Goal: Transaction & Acquisition: Book appointment/travel/reservation

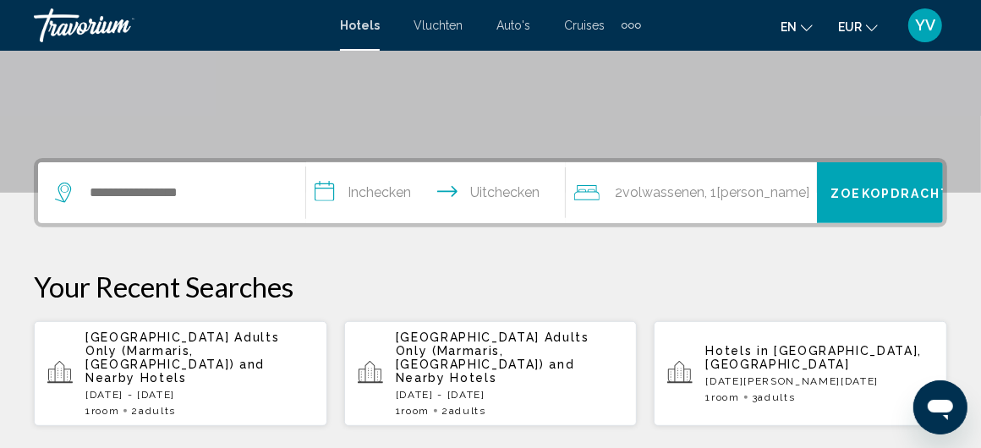
scroll to position [338, 0]
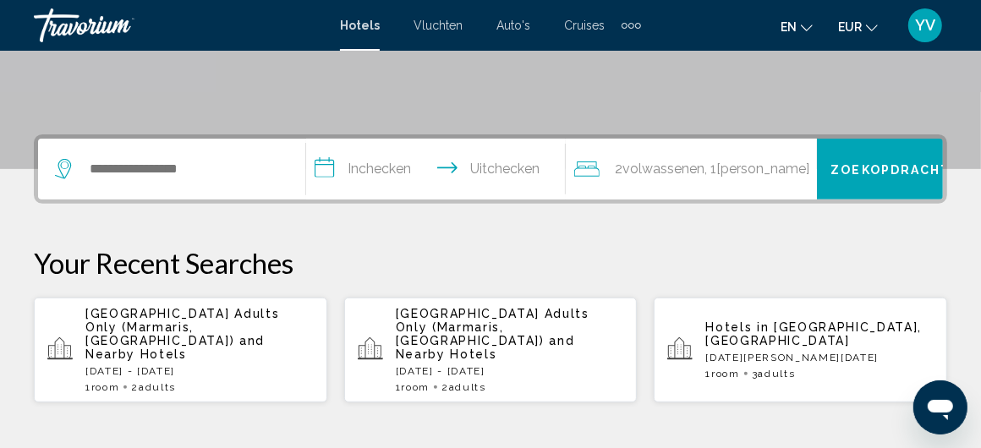
click at [809, 358] on div "Hotels in [GEOGRAPHIC_DATA], [GEOGRAPHIC_DATA] [DATE] - [DATE] 1 Room rooms 3 A…" at bounding box center [819, 350] width 228 height 59
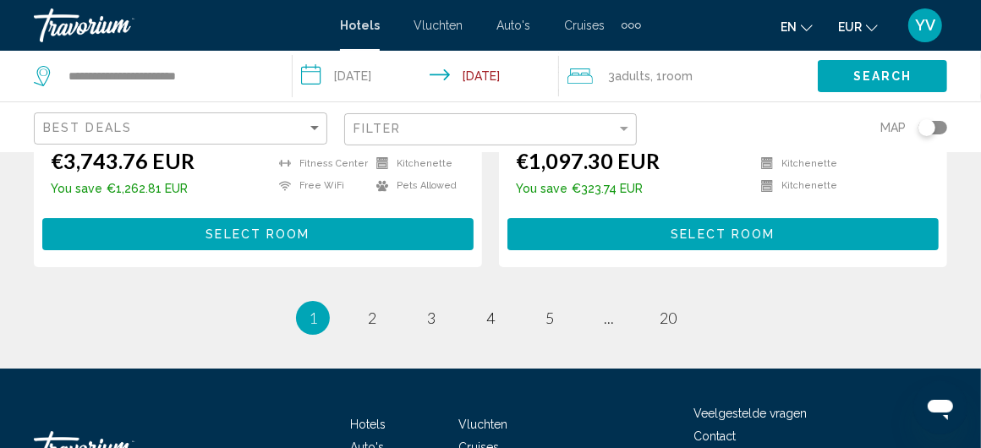
scroll to position [3637, 0]
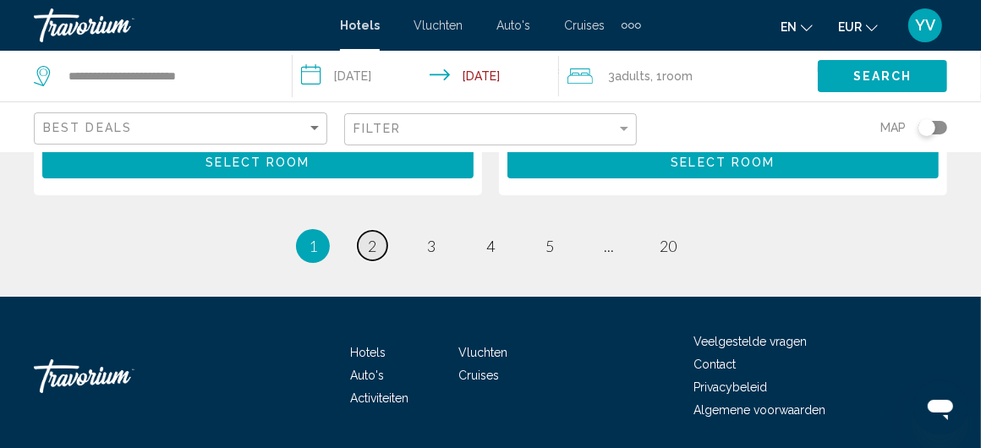
click at [366, 231] on link "page 2" at bounding box center [373, 246] width 30 height 30
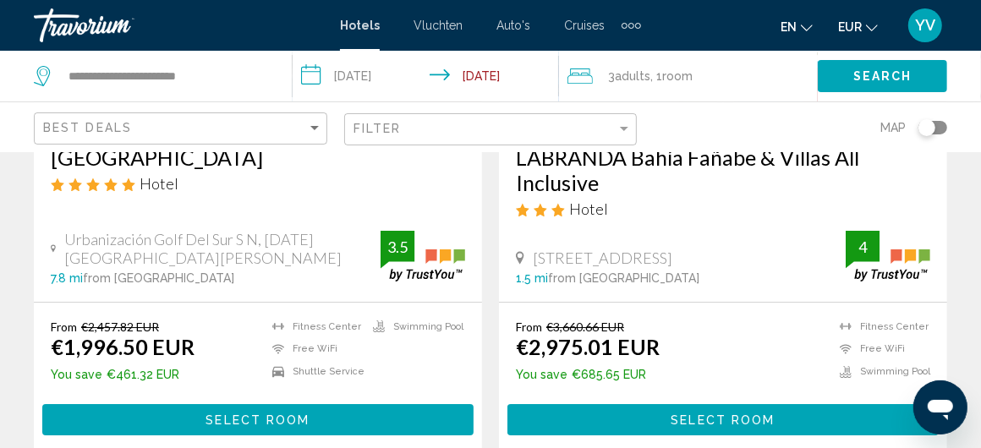
scroll to position [3467, 0]
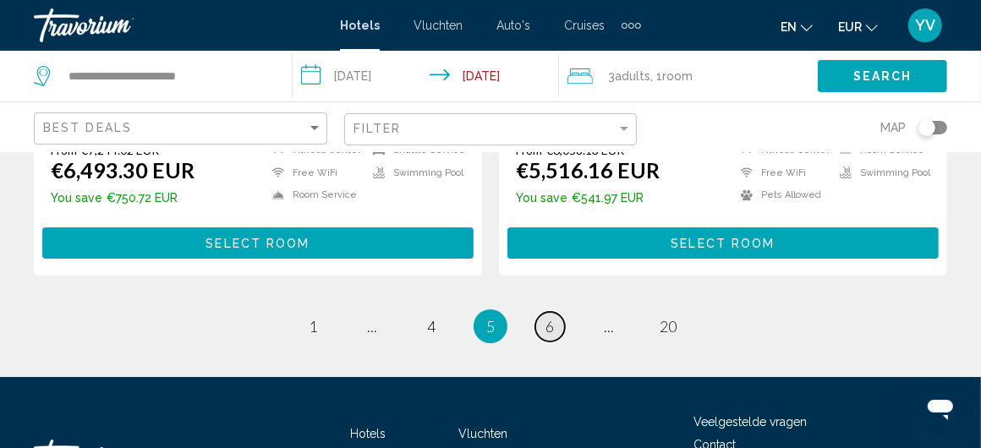
scroll to position [3683, 0]
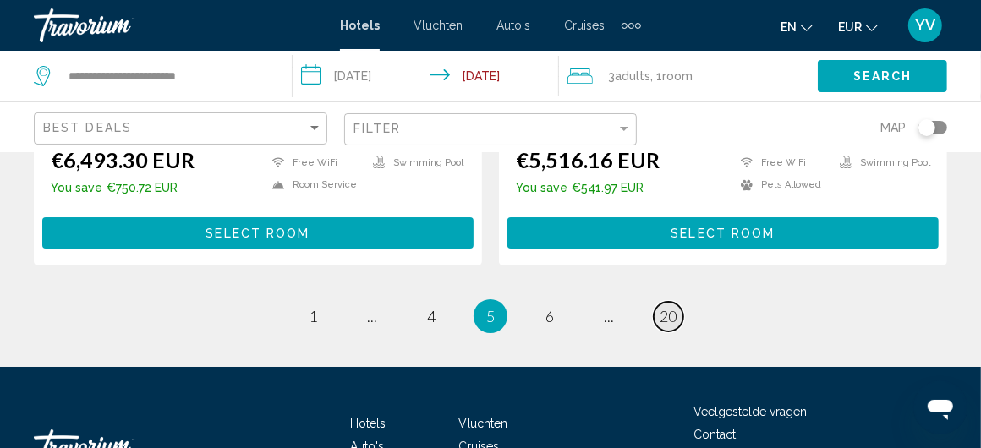
click at [672, 307] on span "20" at bounding box center [668, 316] width 17 height 19
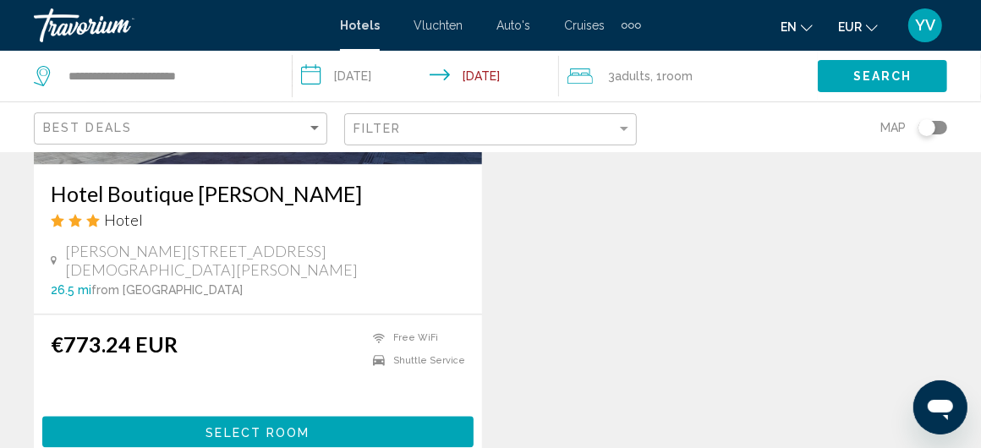
scroll to position [2114, 0]
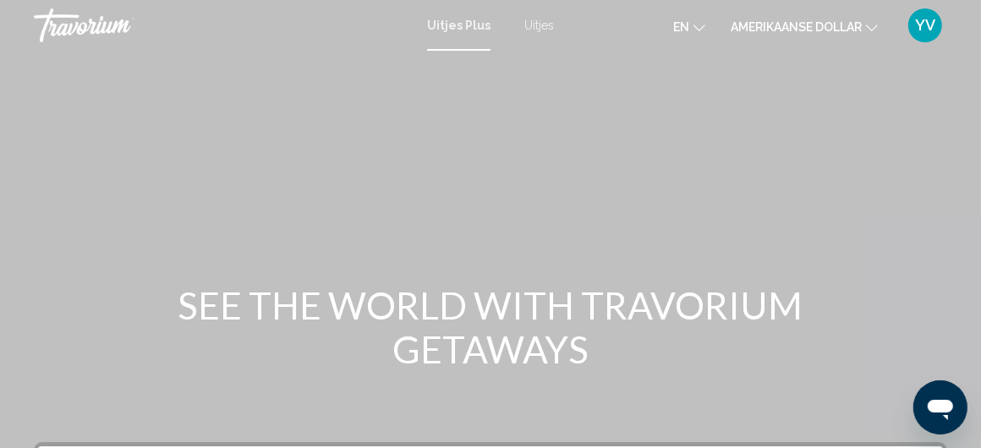
click at [531, 23] on font "Uitjes" at bounding box center [539, 26] width 30 height 14
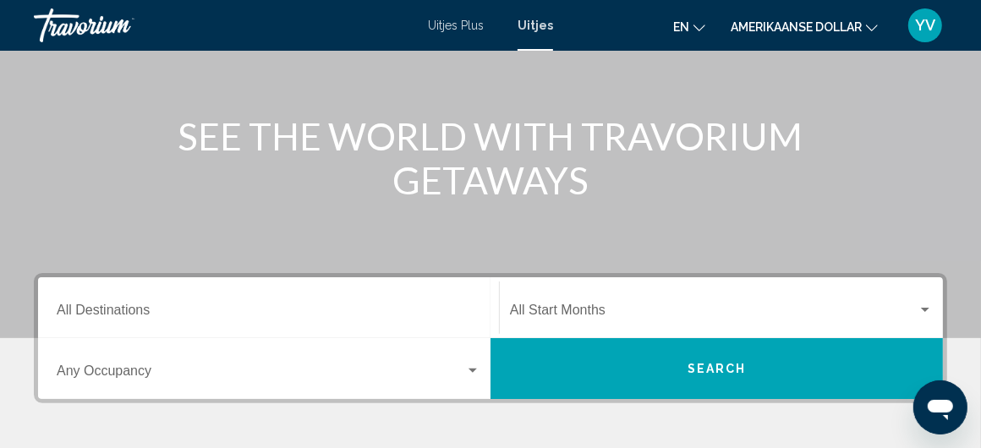
scroll to position [254, 0]
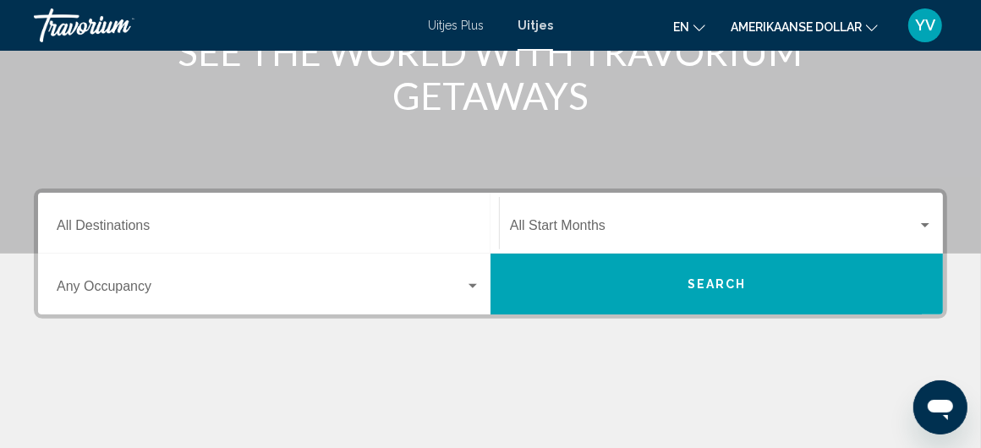
click at [132, 218] on div "Destination All Destinations" at bounding box center [269, 223] width 424 height 53
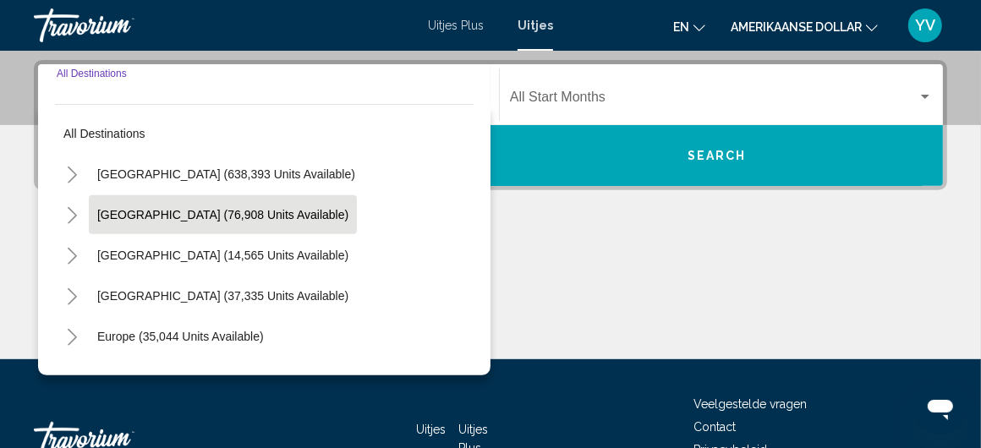
scroll to position [387, 0]
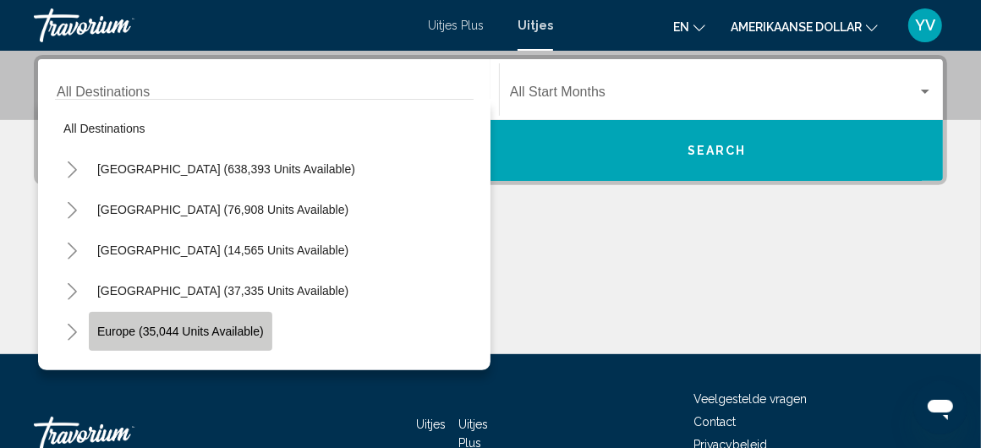
click at [189, 323] on button "Europe (35,044 units available)" at bounding box center [181, 331] width 184 height 39
type input "**********"
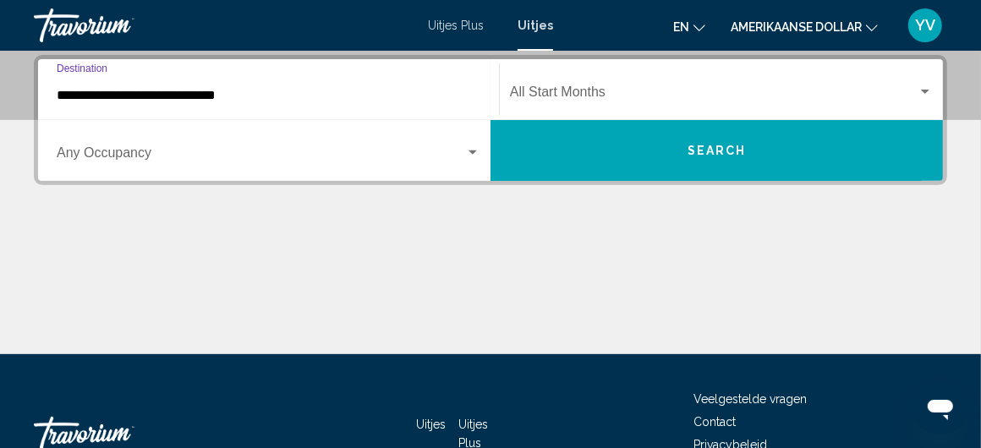
click at [932, 89] on div "Search widget" at bounding box center [925, 92] width 15 height 14
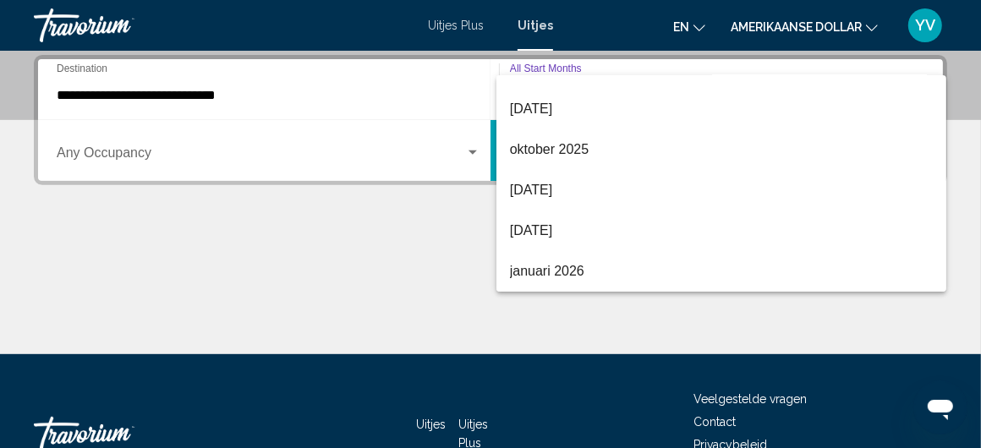
scroll to position [101, 0]
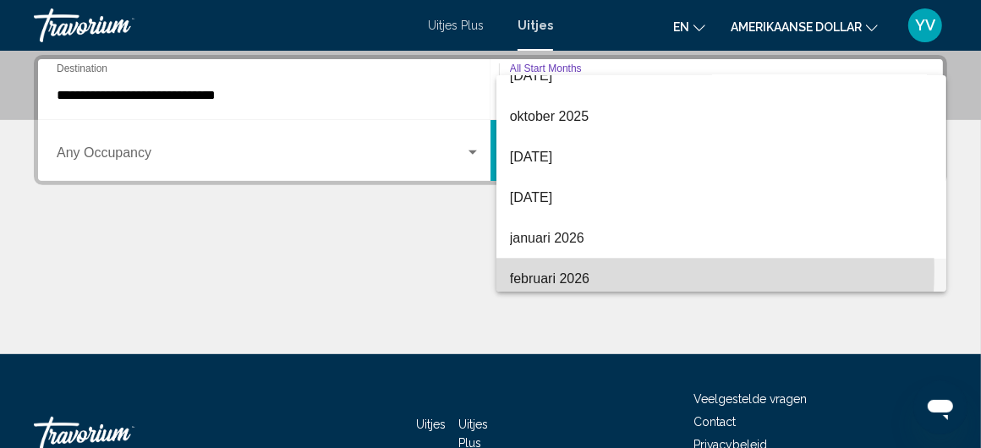
click at [534, 267] on span "februari 2026" at bounding box center [722, 279] width 424 height 41
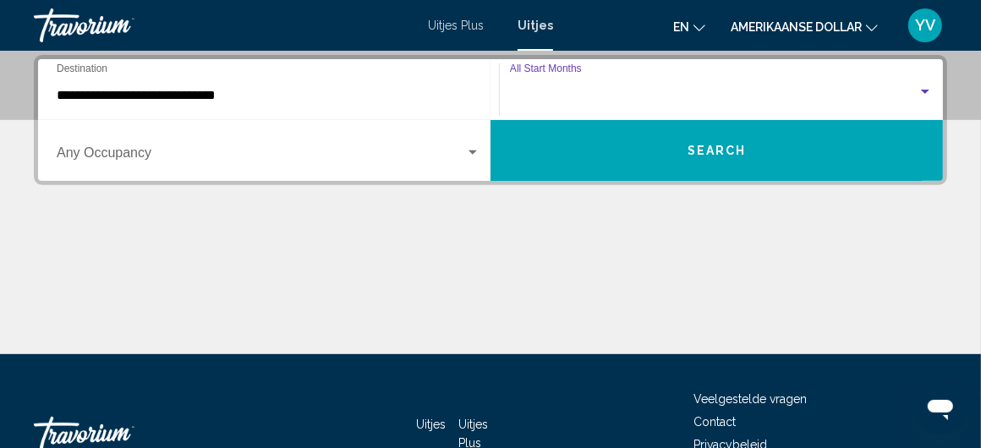
scroll to position [107, 0]
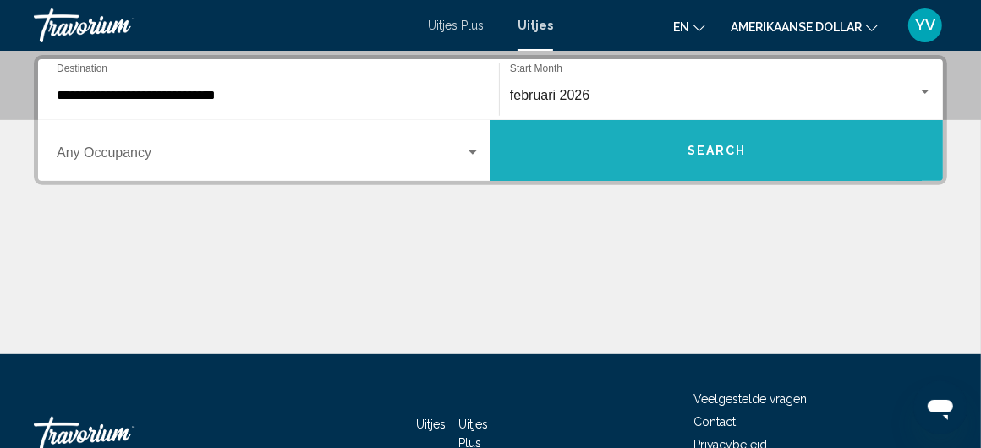
click at [705, 147] on span "Search" at bounding box center [717, 152] width 59 height 14
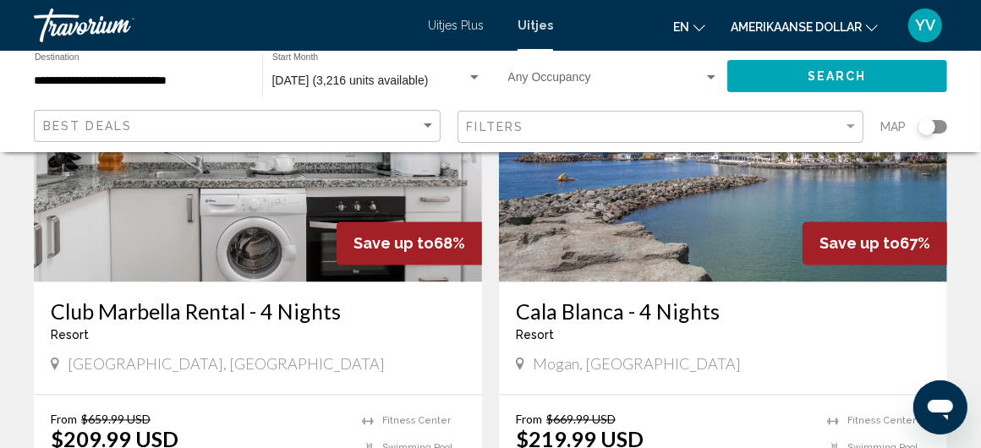
scroll to position [2114, 0]
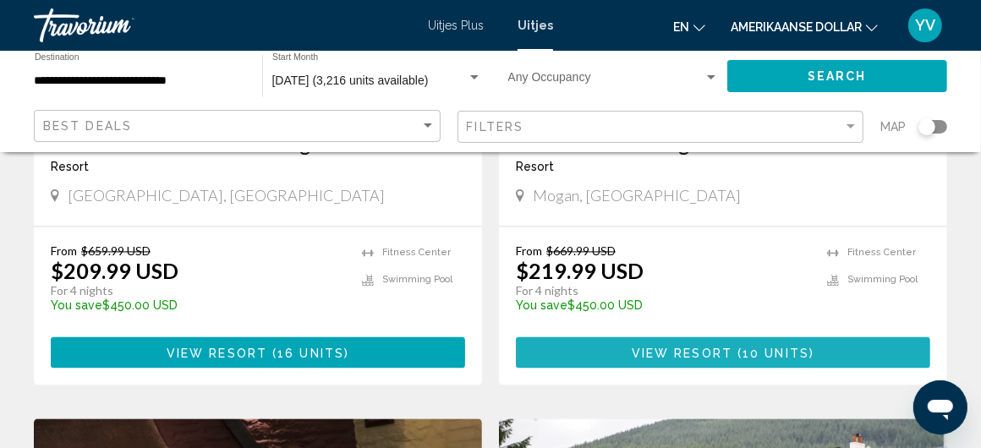
click at [726, 348] on span "View Resort" at bounding box center [682, 353] width 101 height 14
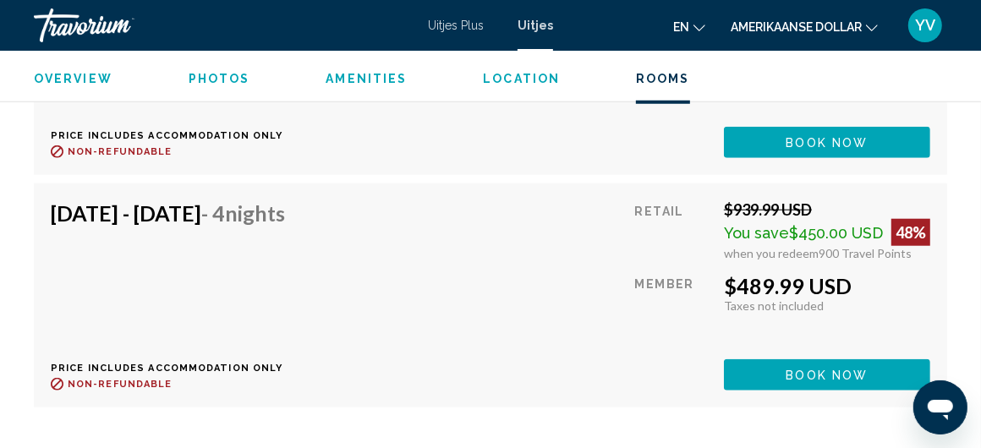
scroll to position [4879, 0]
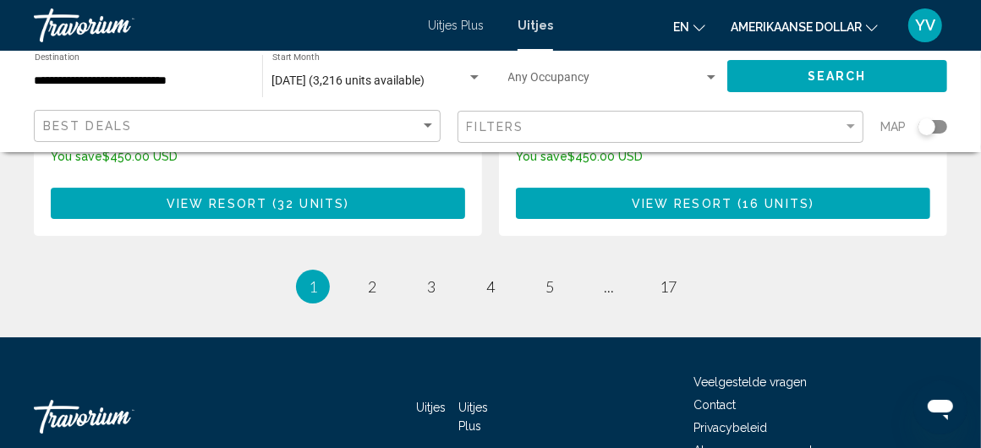
scroll to position [3467, 0]
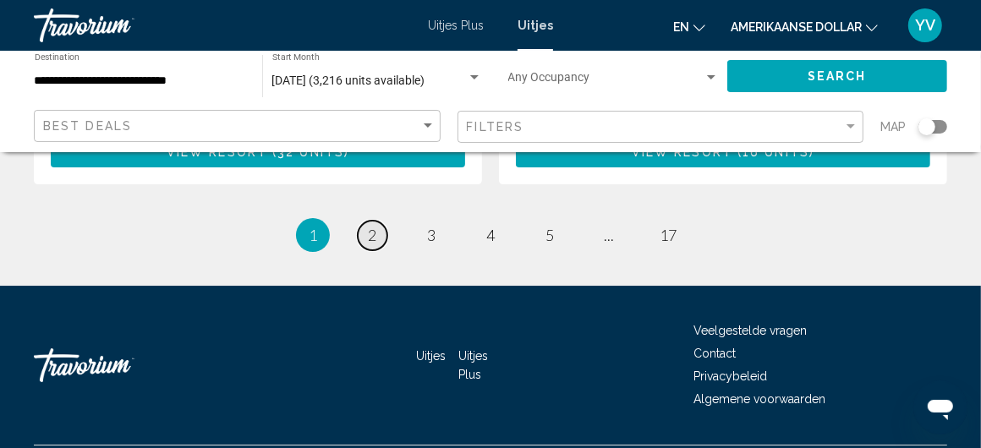
click at [365, 224] on link "page 2" at bounding box center [373, 236] width 30 height 30
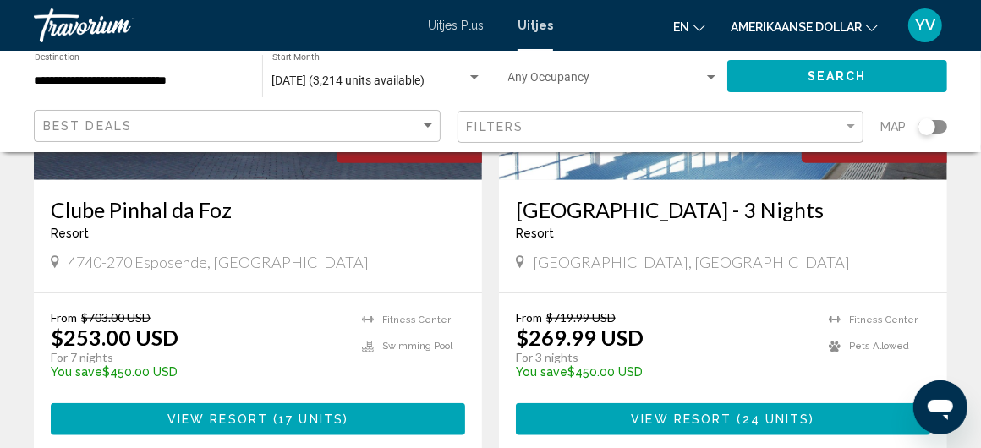
scroll to position [930, 0]
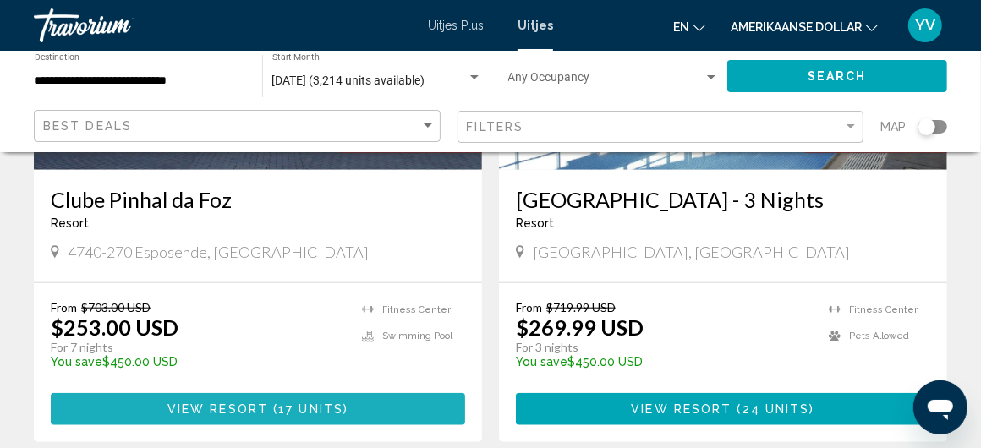
click at [251, 393] on button "View Resort ( 17 units )" at bounding box center [258, 408] width 414 height 31
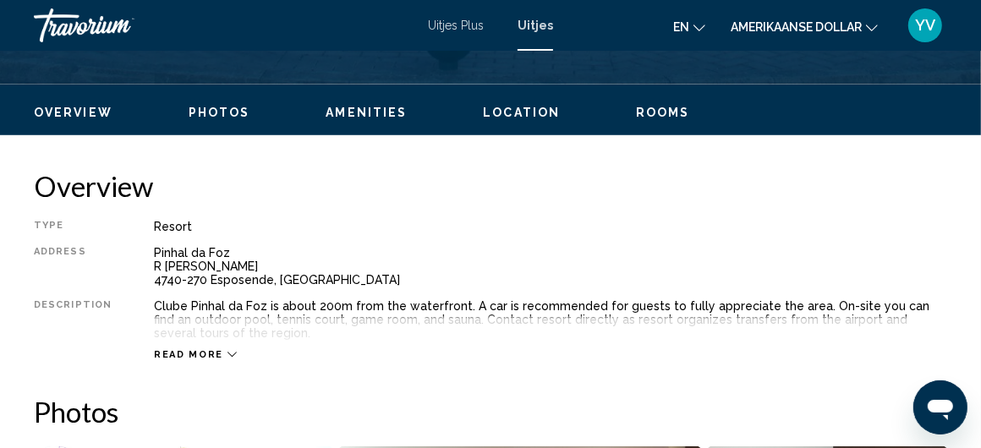
scroll to position [819, 0]
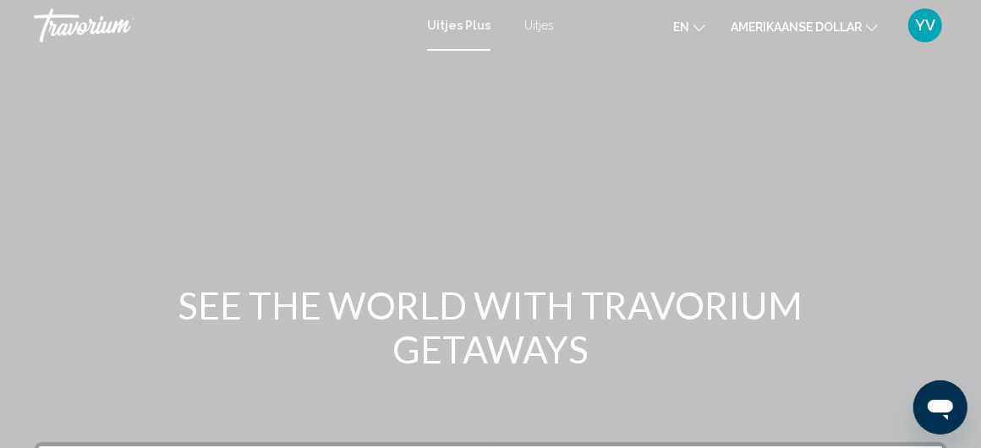
click at [661, 133] on div "Hoofdinhoud" at bounding box center [490, 253] width 981 height 507
click at [535, 20] on font "Uitjes" at bounding box center [539, 26] width 30 height 14
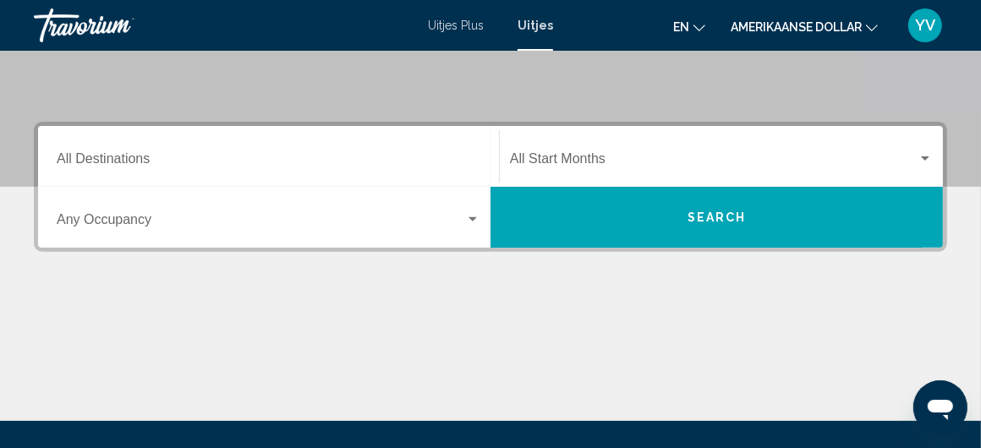
scroll to position [338, 0]
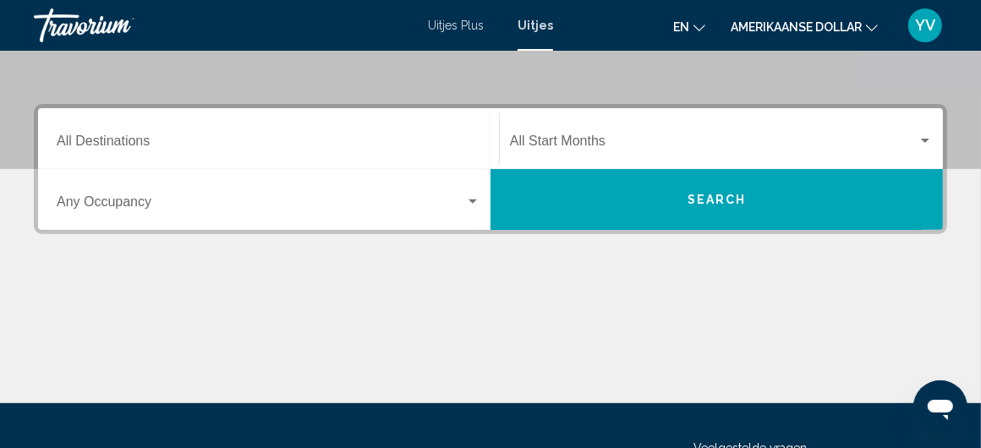
click at [120, 133] on div "Destination All Destinations" at bounding box center [269, 138] width 424 height 53
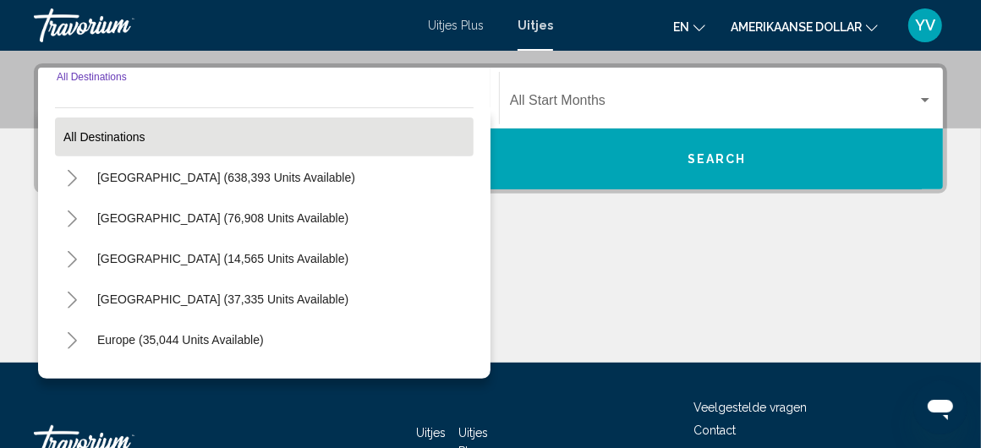
scroll to position [387, 0]
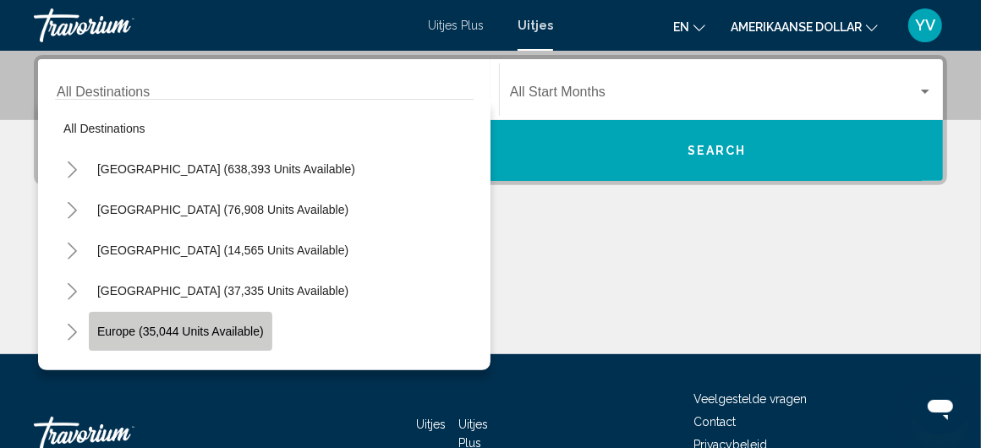
click at [122, 331] on span "Europe (35,044 units available)" at bounding box center [180, 332] width 167 height 14
type input "**********"
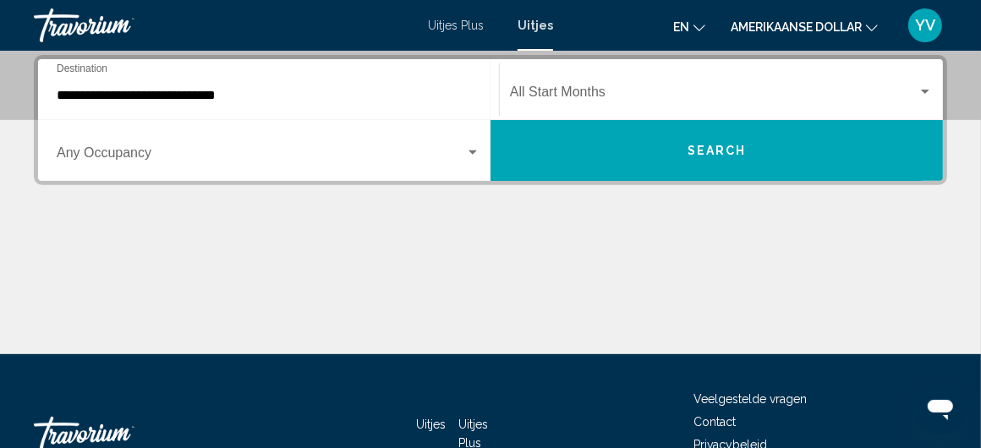
click at [590, 85] on div "Start Month All Start Months" at bounding box center [721, 89] width 423 height 53
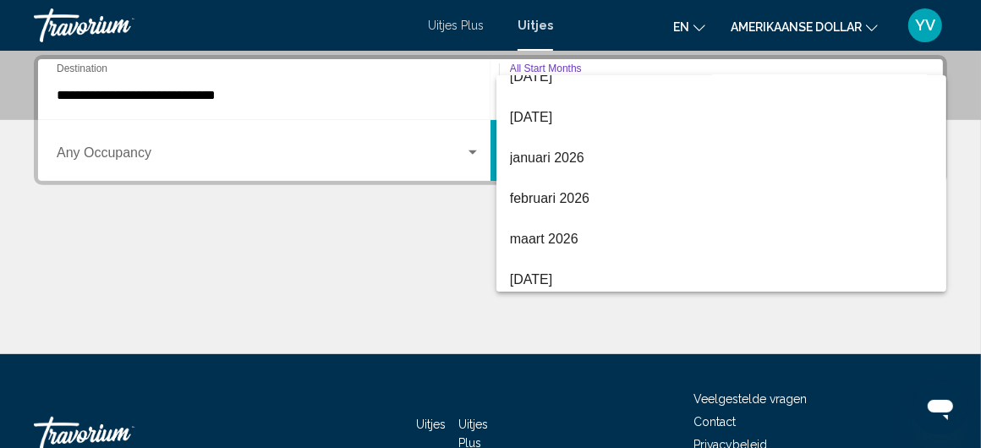
scroll to position [184, 0]
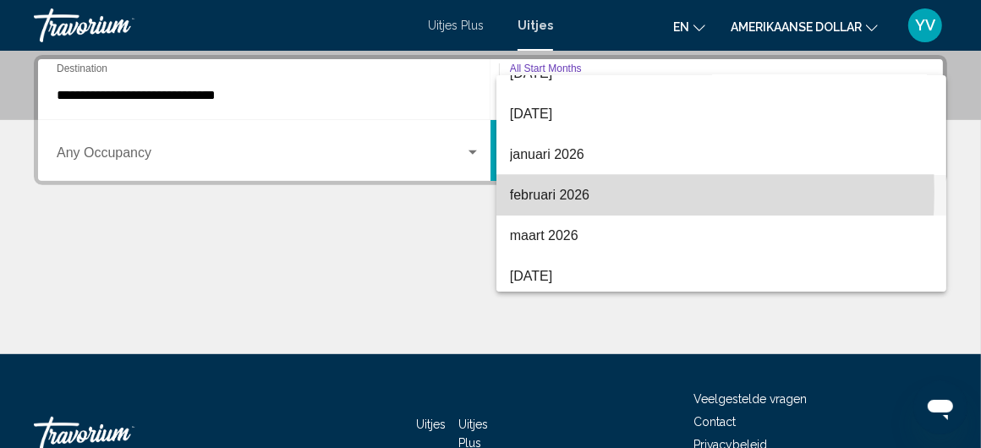
click at [540, 191] on font "februari 2026" at bounding box center [549, 195] width 79 height 14
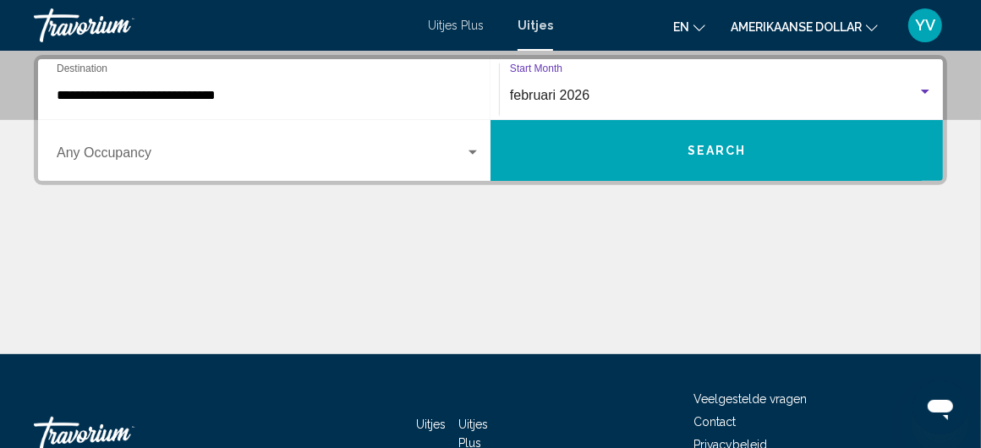
click at [469, 148] on div "Search widget" at bounding box center [472, 153] width 15 height 14
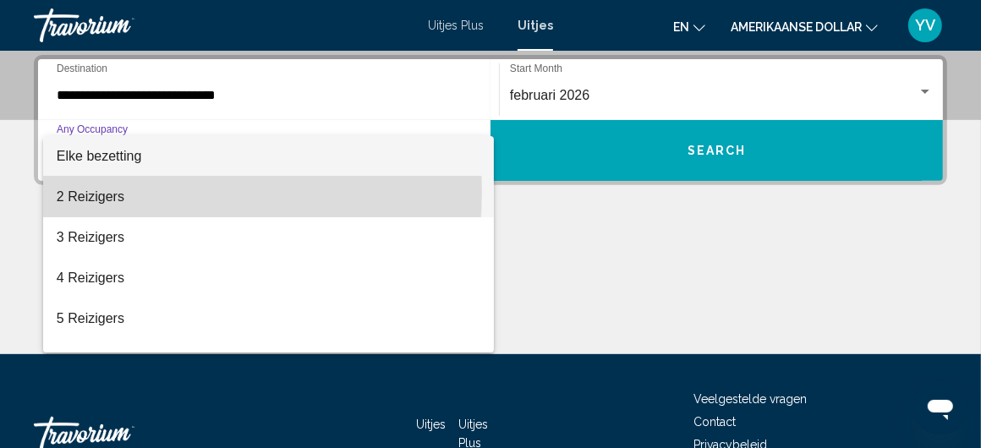
click at [107, 189] on font "2 Reizigers" at bounding box center [91, 196] width 68 height 14
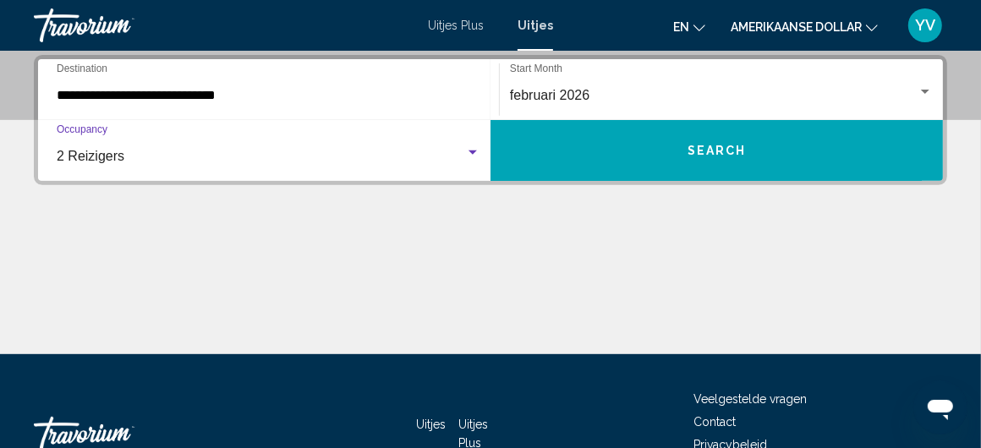
click at [749, 159] on button "Search" at bounding box center [717, 150] width 452 height 61
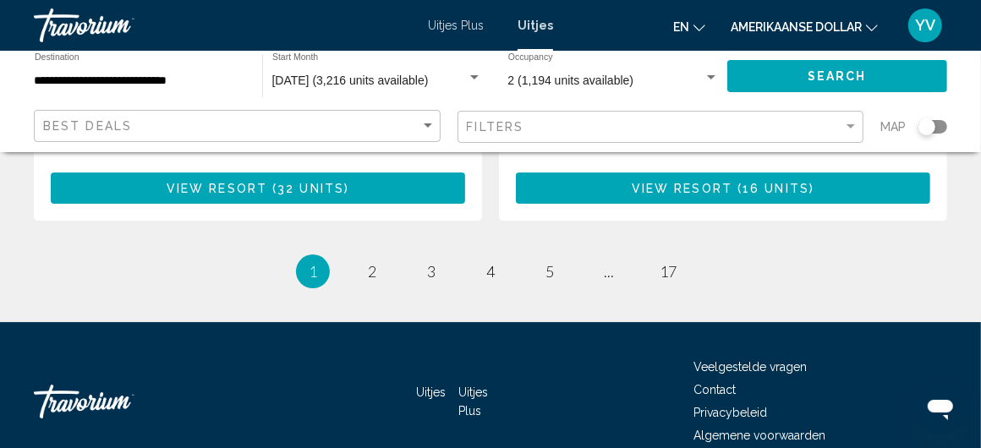
scroll to position [3467, 0]
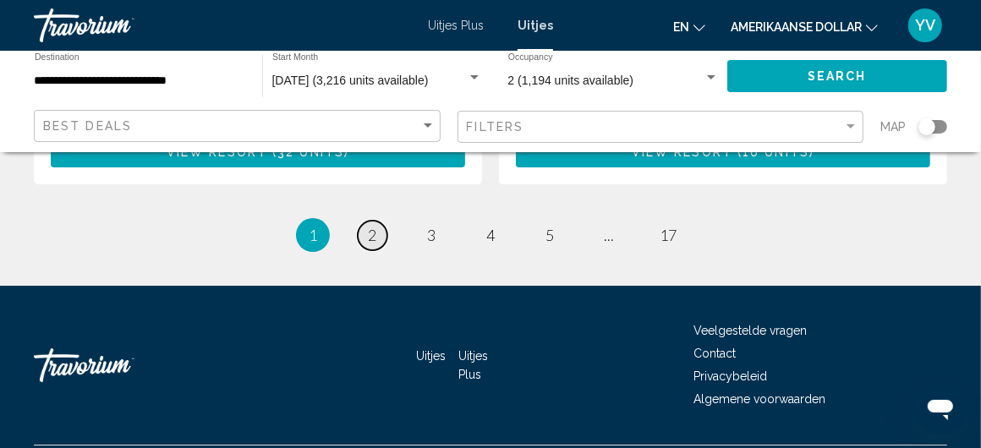
click at [366, 225] on link "page 2" at bounding box center [373, 236] width 30 height 30
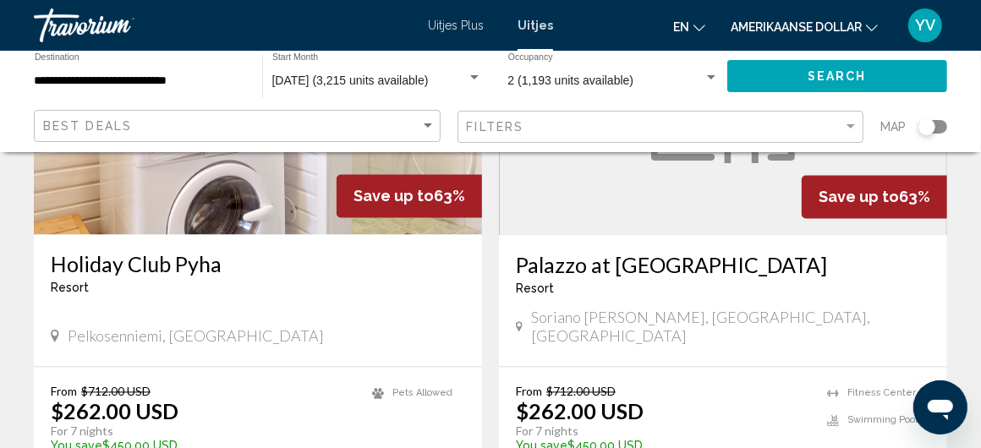
scroll to position [2030, 0]
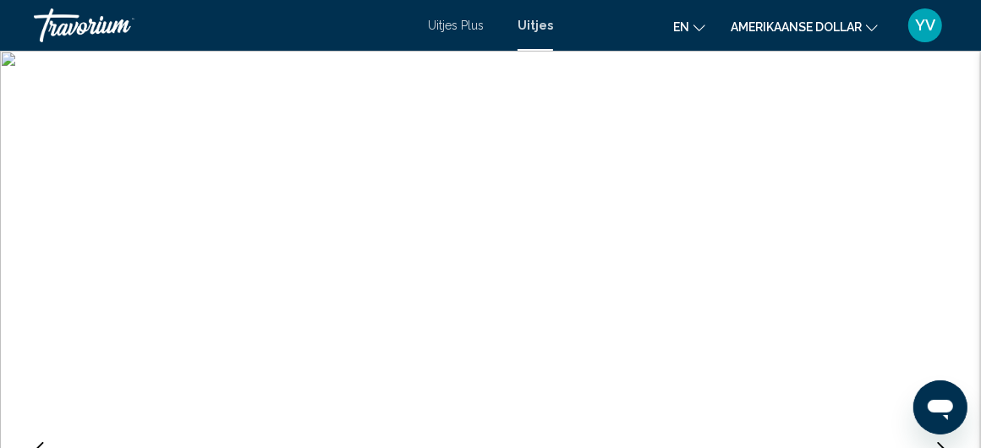
click at [8, 63] on img "Hoofdinhoud" at bounding box center [490, 452] width 981 height 803
click at [9, 62] on img "Hoofdinhoud" at bounding box center [490, 452] width 981 height 803
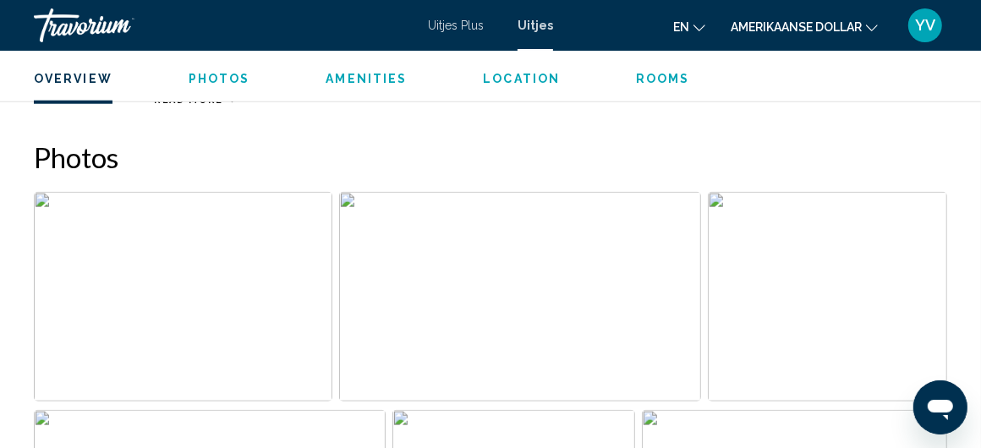
scroll to position [750, 0]
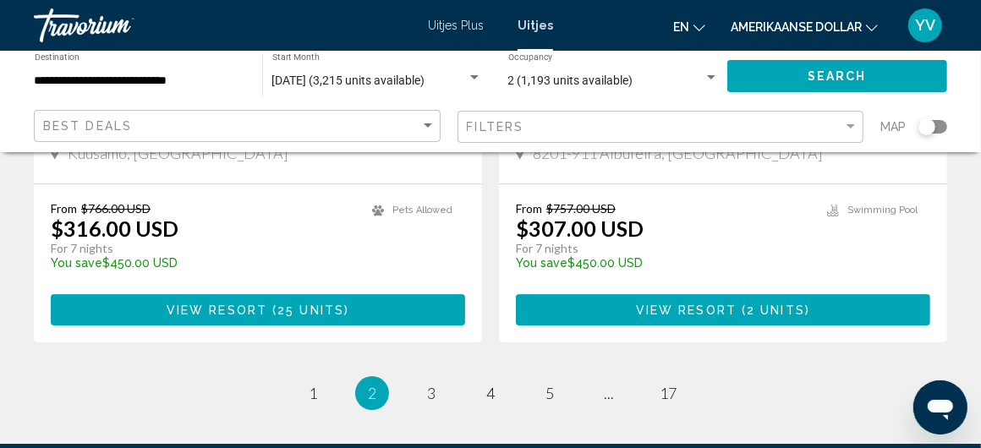
scroll to position [3467, 0]
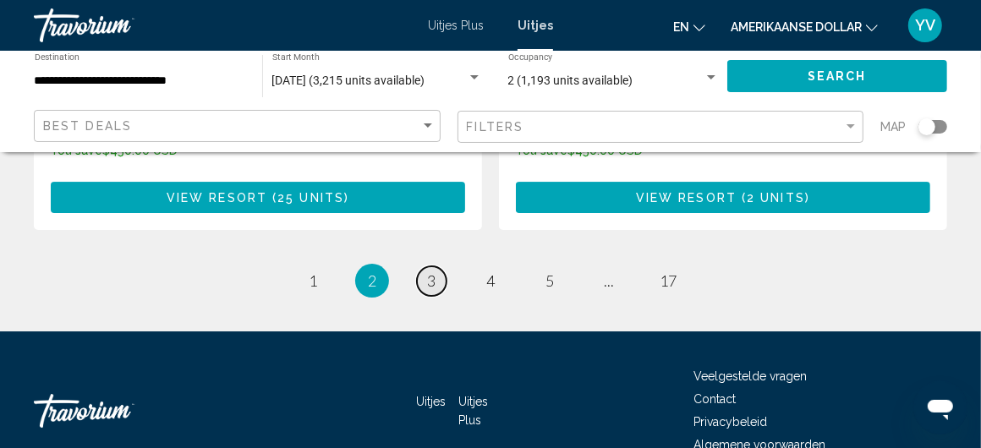
click at [430, 271] on span "3" at bounding box center [431, 280] width 8 height 19
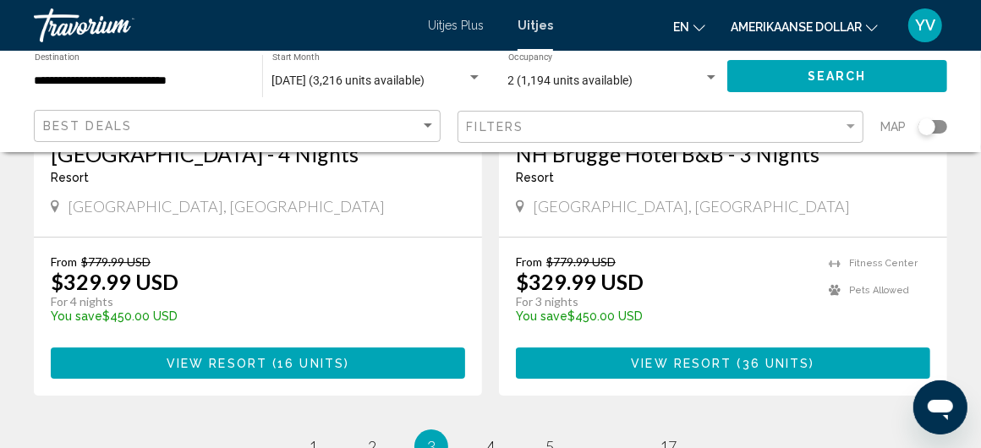
scroll to position [3298, 0]
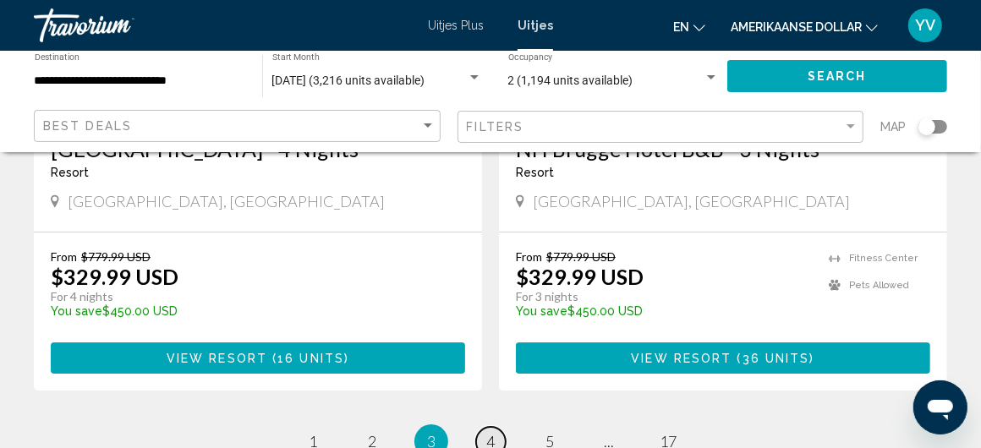
click at [485, 427] on link "page 4" at bounding box center [491, 442] width 30 height 30
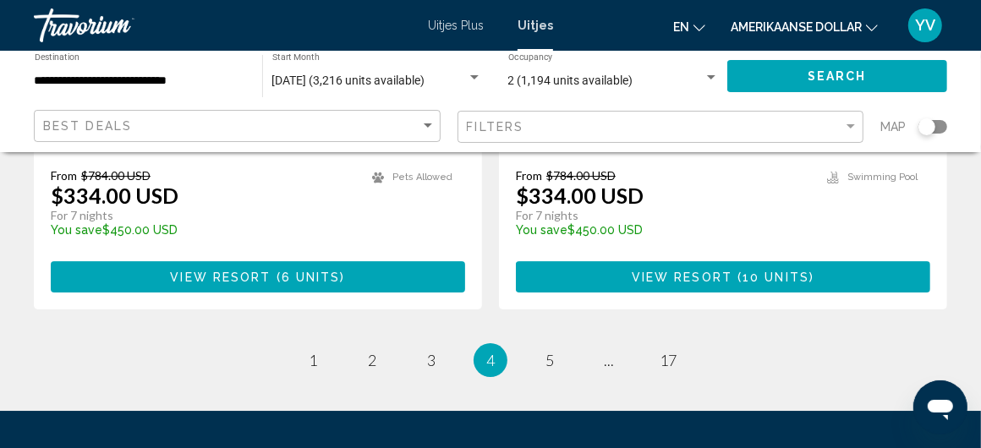
scroll to position [3383, 0]
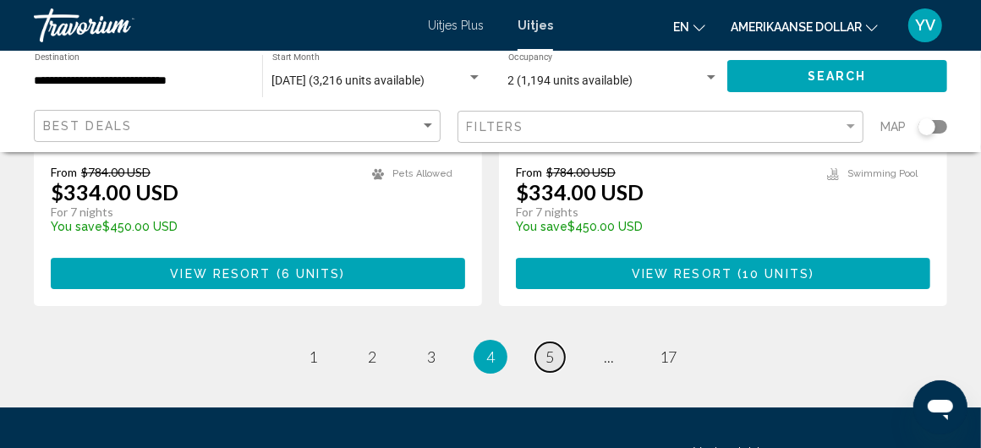
click at [545, 348] on span "5" at bounding box center [549, 357] width 8 height 19
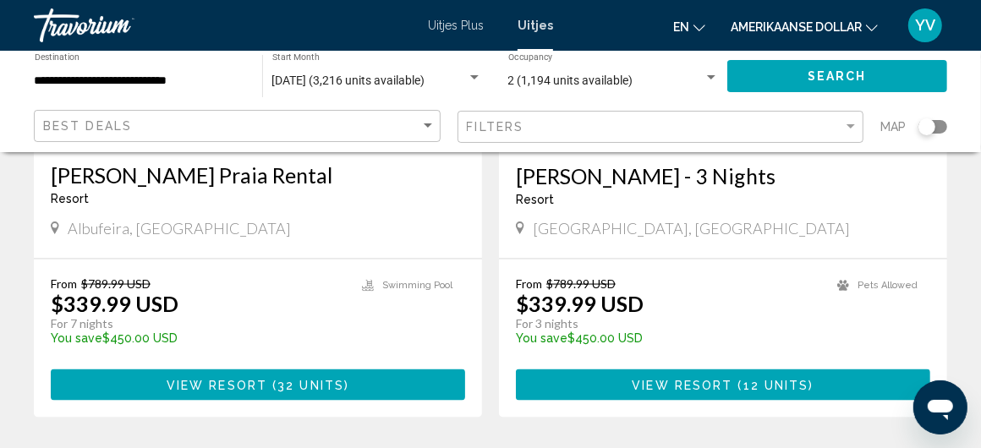
scroll to position [1607, 0]
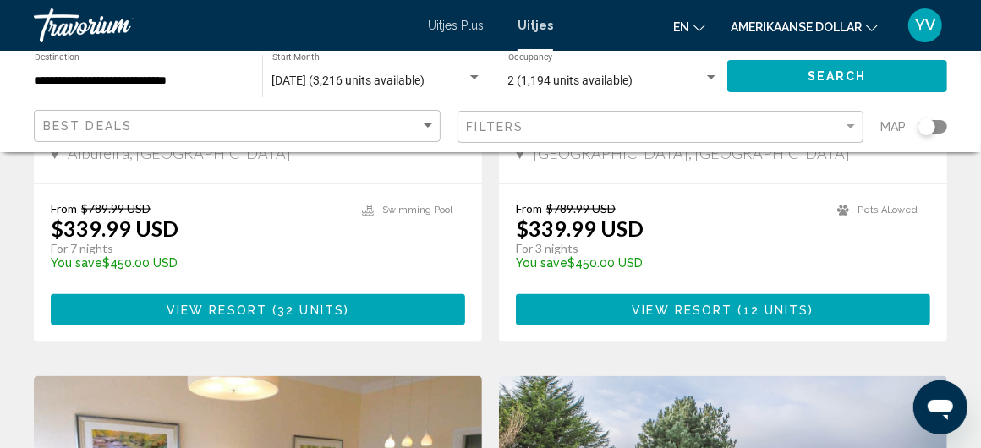
click at [251, 304] on span "View Resort" at bounding box center [217, 311] width 101 height 14
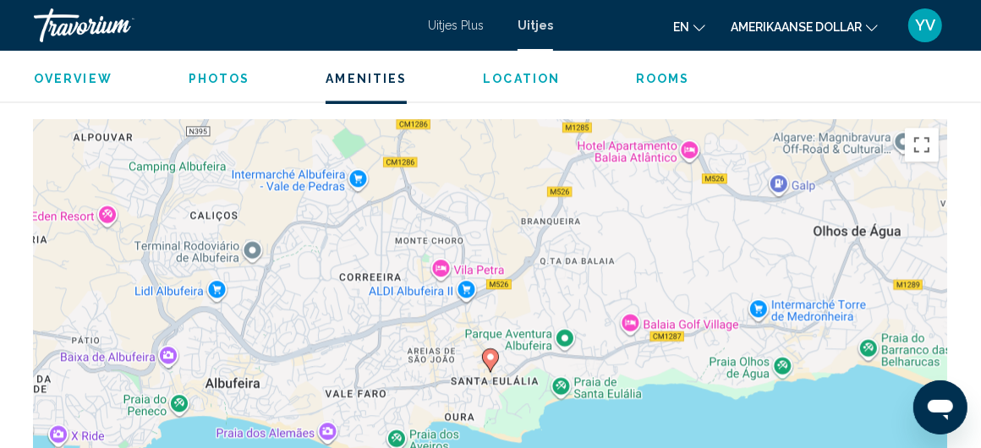
scroll to position [2157, 0]
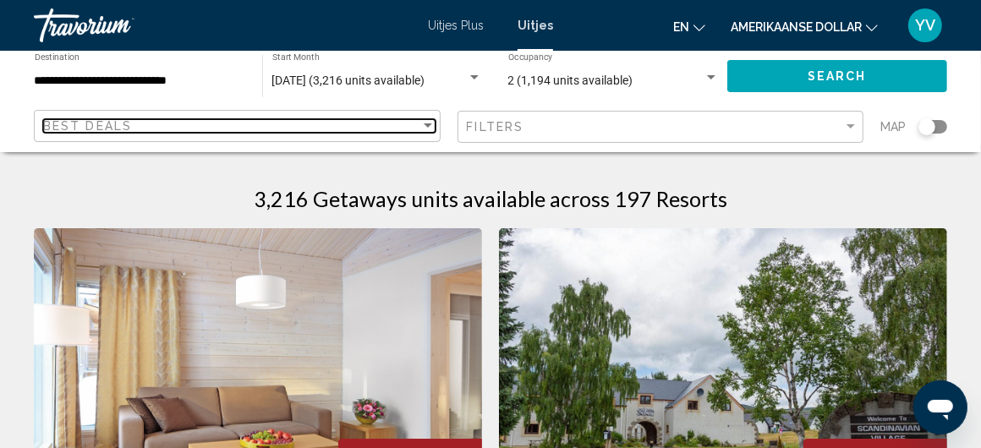
click at [427, 122] on div "Sort by" at bounding box center [427, 126] width 15 height 14
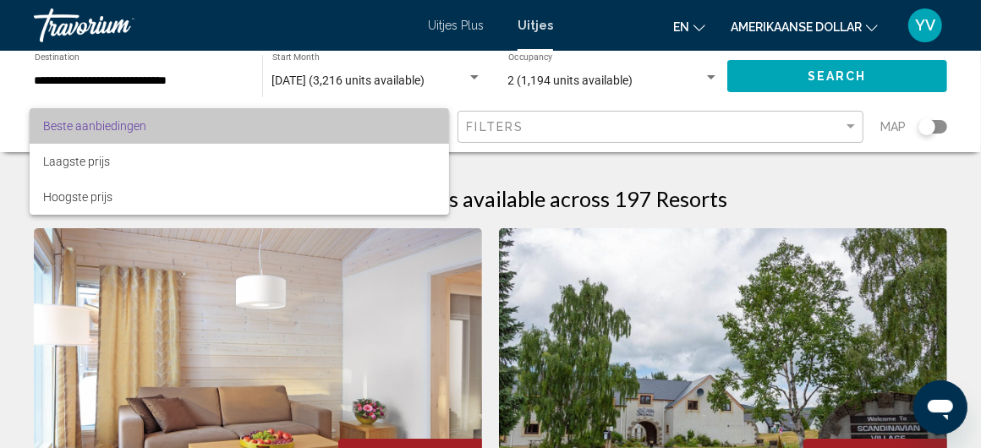
click at [426, 122] on span "Beste aanbiedingen" at bounding box center [239, 126] width 392 height 36
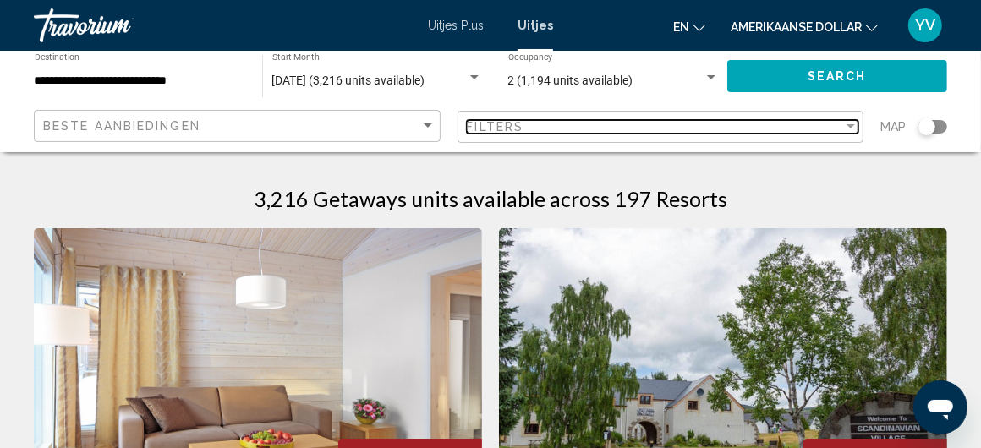
click at [854, 129] on div "Filter" at bounding box center [850, 127] width 15 height 14
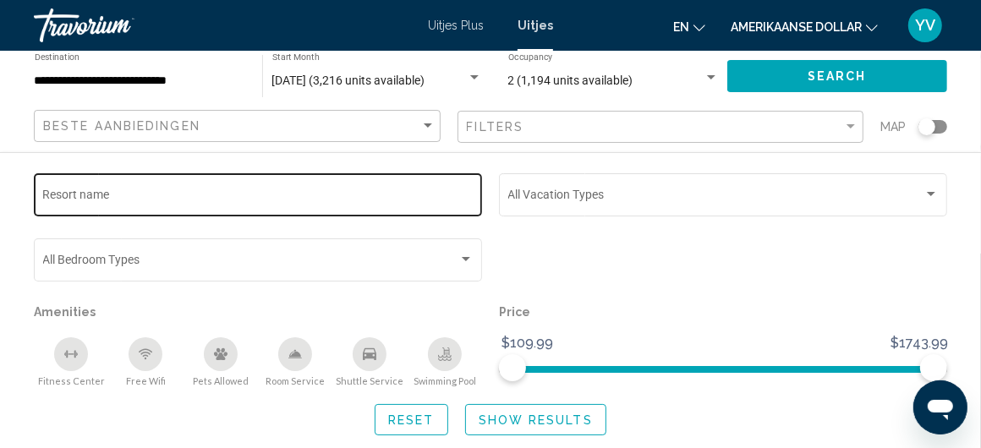
click at [128, 189] on div "Resort name" at bounding box center [258, 193] width 430 height 47
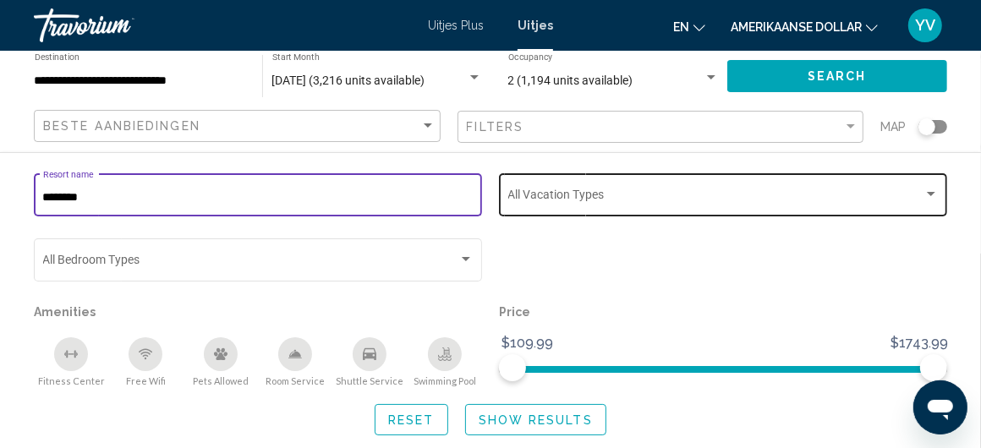
type input "********"
click at [720, 190] on div "Vacation Types All Vacation Types" at bounding box center [723, 193] width 430 height 47
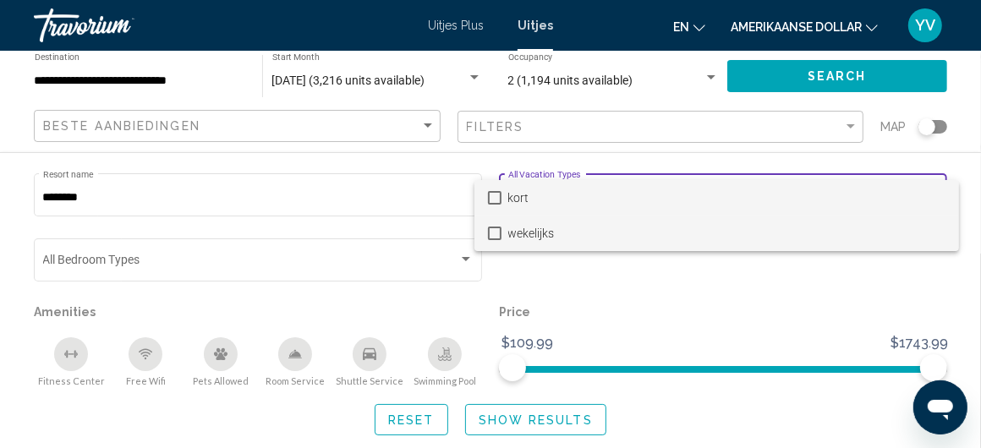
click at [502, 231] on mat-option "wekelijks" at bounding box center [716, 234] width 485 height 36
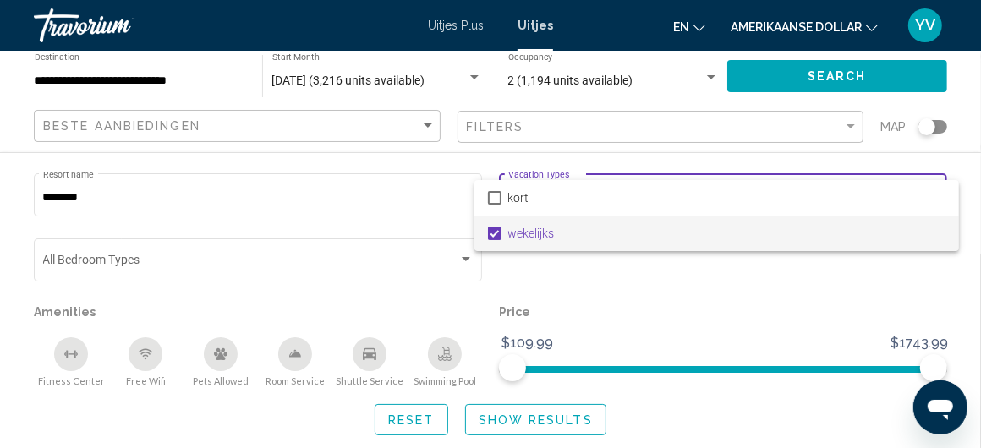
click at [177, 259] on div at bounding box center [490, 224] width 981 height 448
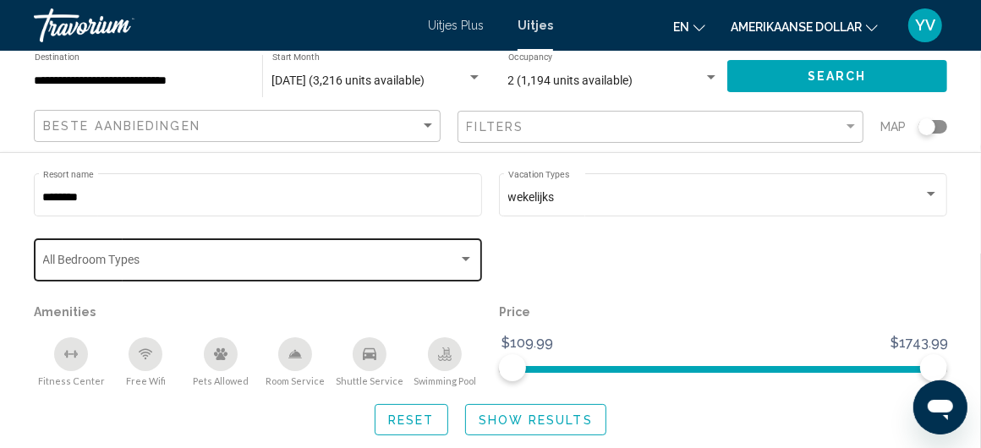
click at [465, 255] on div "Search widget" at bounding box center [465, 260] width 15 height 14
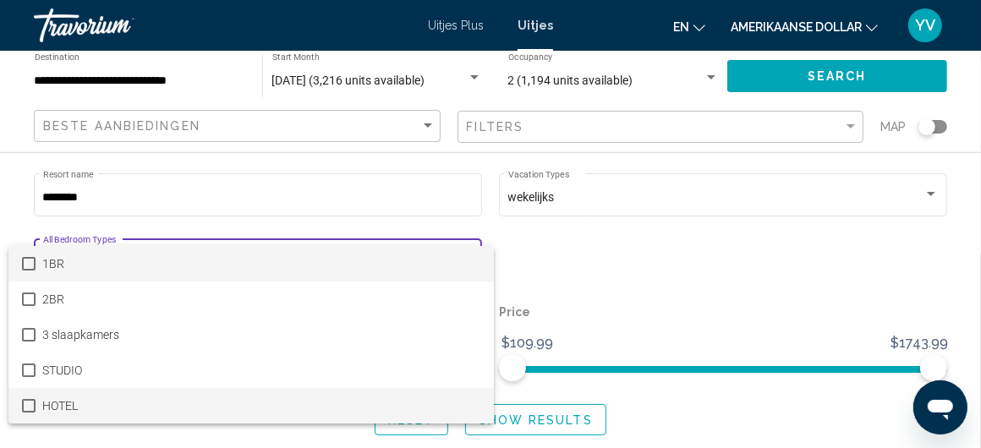
click at [37, 403] on mat-option "HOTEL" at bounding box center [250, 406] width 485 height 36
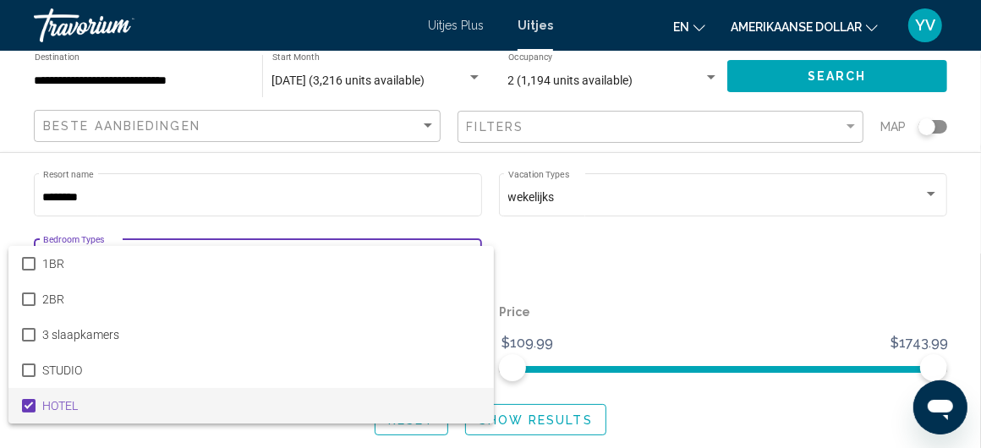
scroll to position [1184, 0]
click at [666, 298] on div at bounding box center [490, 224] width 981 height 448
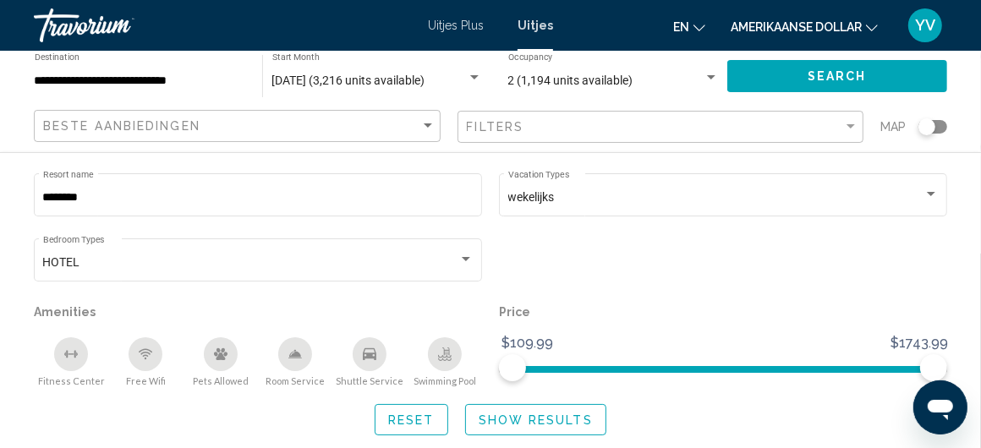
scroll to position [1353, 0]
drag, startPoint x: 934, startPoint y: 365, endPoint x: 795, endPoint y: 367, distance: 138.7
click at [795, 367] on span "Search widget" at bounding box center [794, 367] width 27 height 27
click at [480, 73] on div "Search widget" at bounding box center [474, 78] width 15 height 14
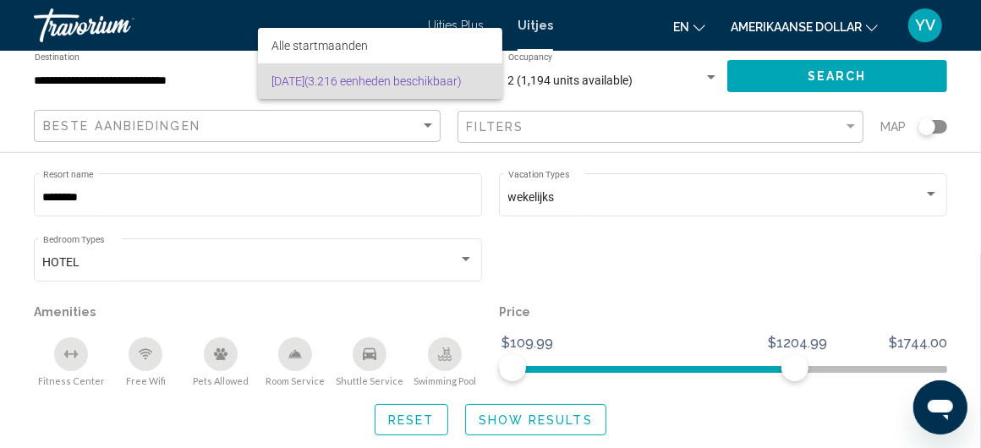
click at [326, 154] on div at bounding box center [490, 224] width 981 height 448
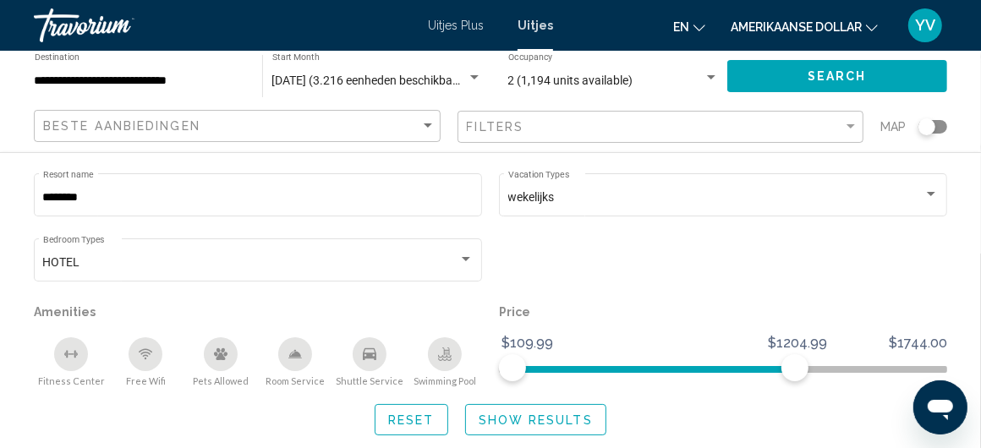
click at [470, 75] on div "Search widget" at bounding box center [474, 77] width 8 height 4
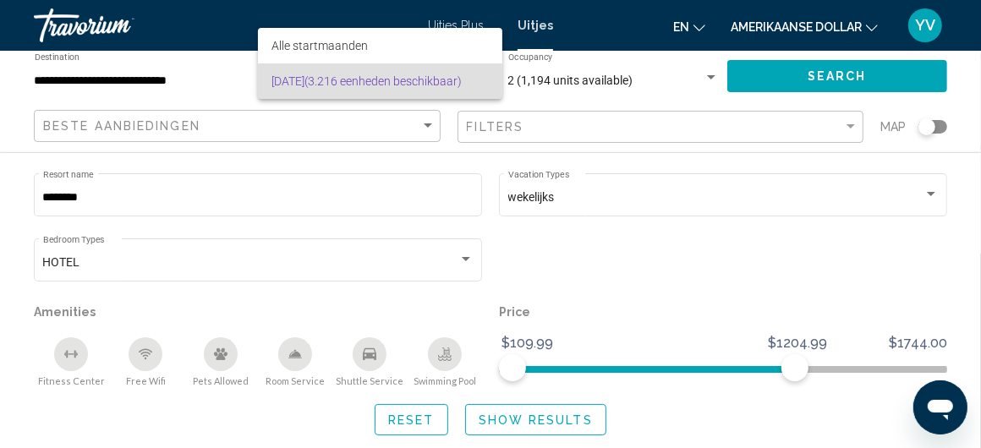
click at [462, 75] on font "(3.216 eenheden beschikbaar)" at bounding box center [382, 81] width 157 height 14
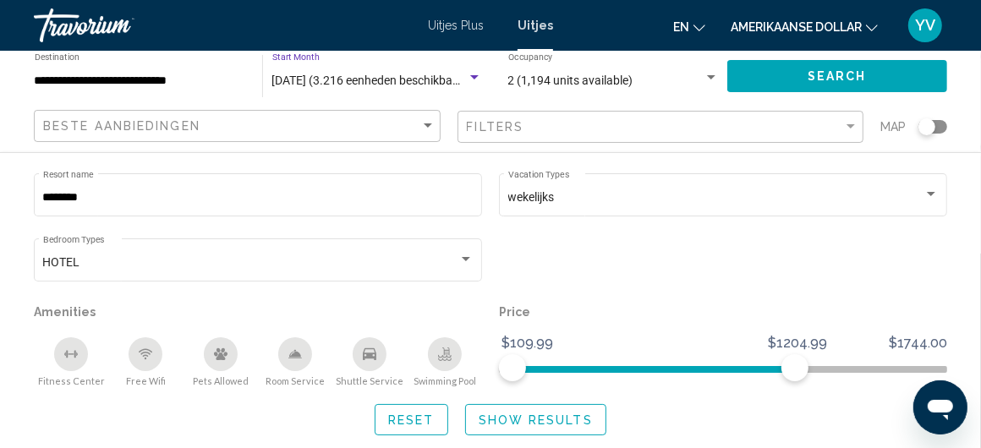
click at [470, 75] on div "Search widget" at bounding box center [474, 77] width 8 height 4
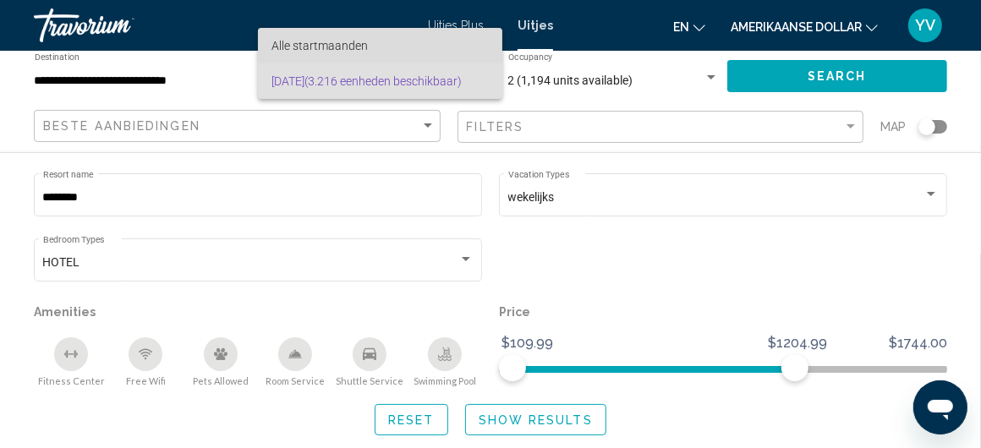
click at [316, 48] on font "Alle startmaanden" at bounding box center [319, 46] width 96 height 14
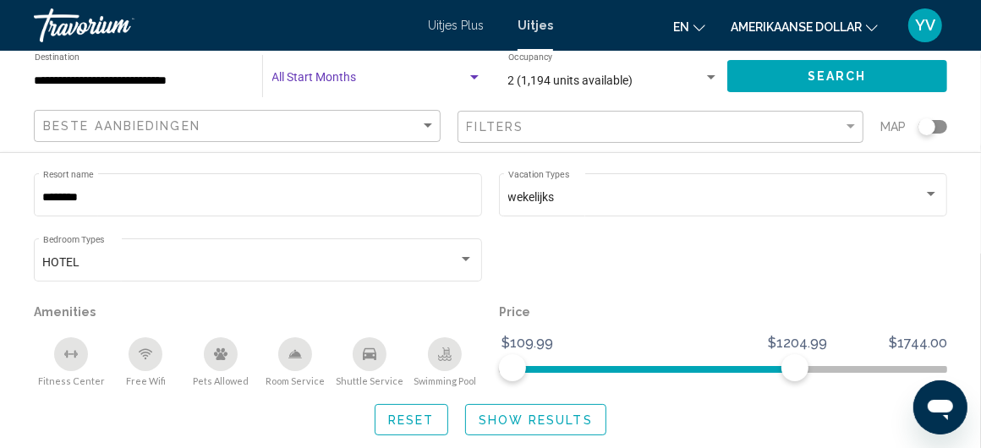
click at [476, 74] on div "Search widget" at bounding box center [474, 78] width 15 height 14
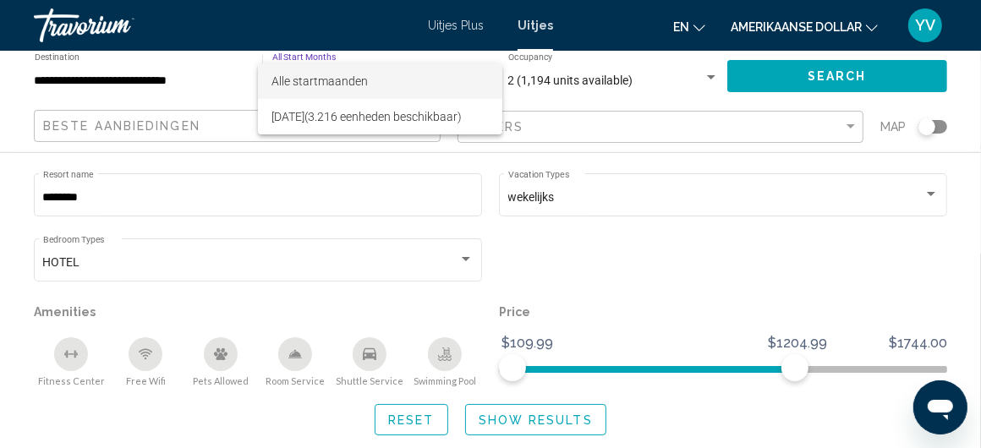
click at [329, 189] on div at bounding box center [490, 224] width 981 height 448
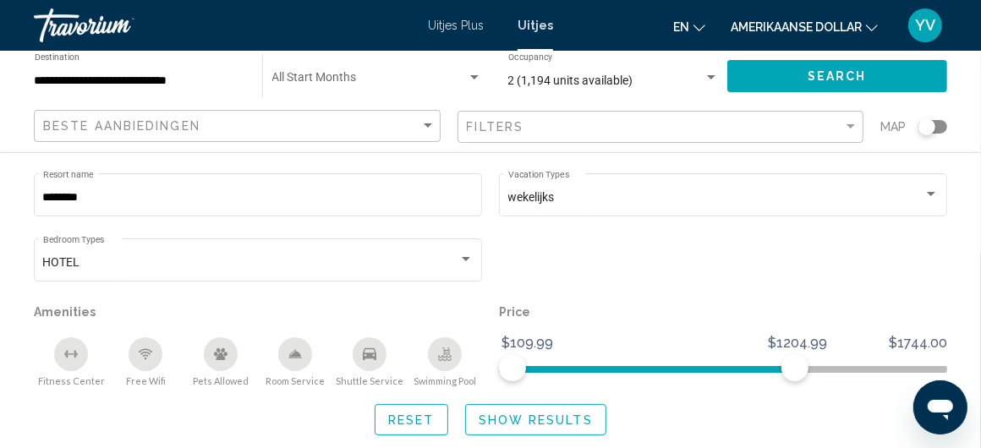
scroll to position [1607, 0]
click at [814, 70] on span "Search" at bounding box center [837, 77] width 59 height 14
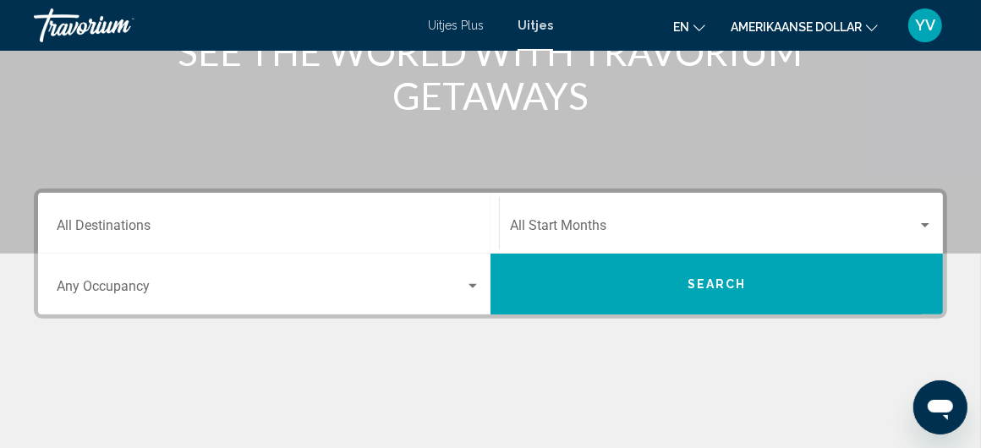
scroll to position [338, 0]
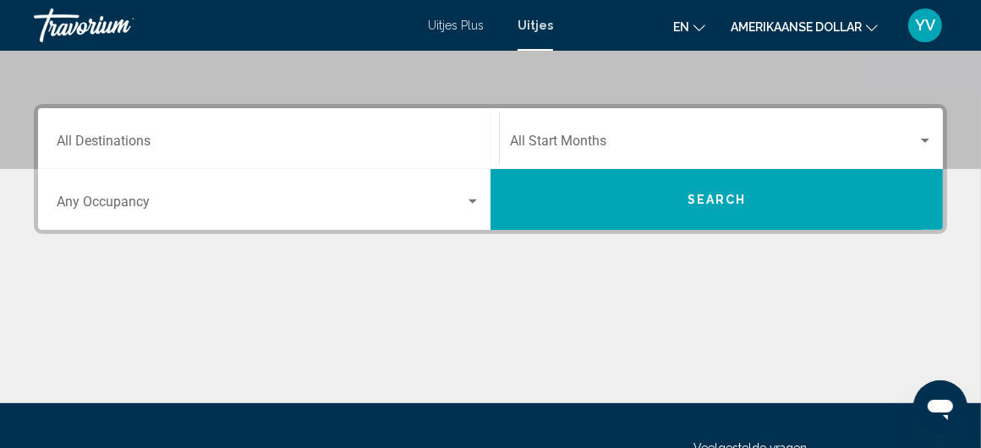
click at [127, 130] on div "Destination All Destinations" at bounding box center [269, 138] width 424 height 53
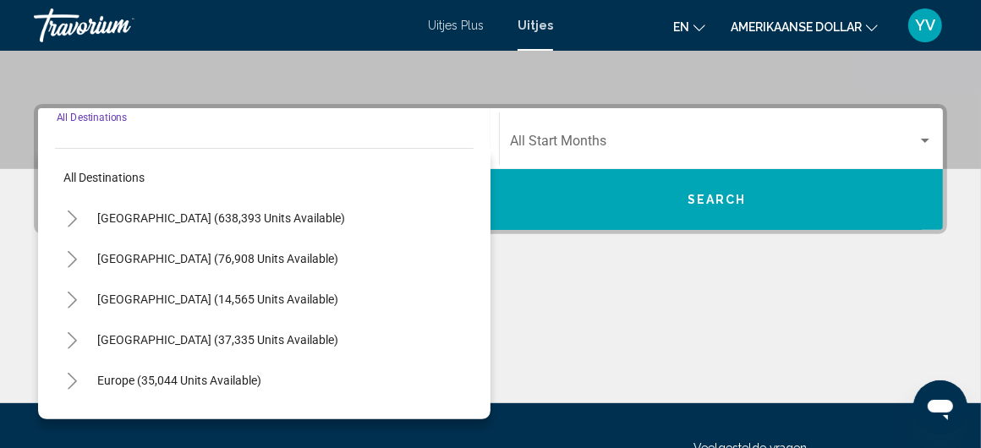
scroll to position [387, 0]
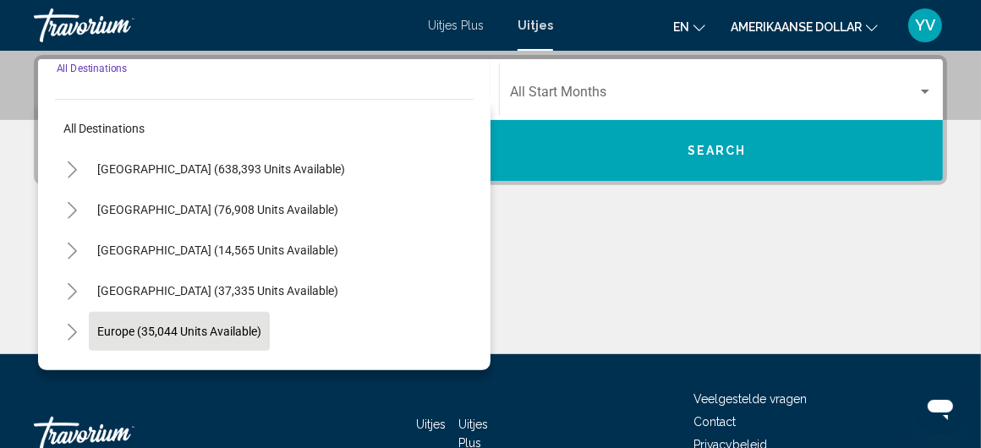
click at [167, 332] on span "Europe (35,044 units available)" at bounding box center [179, 332] width 164 height 14
type input "**********"
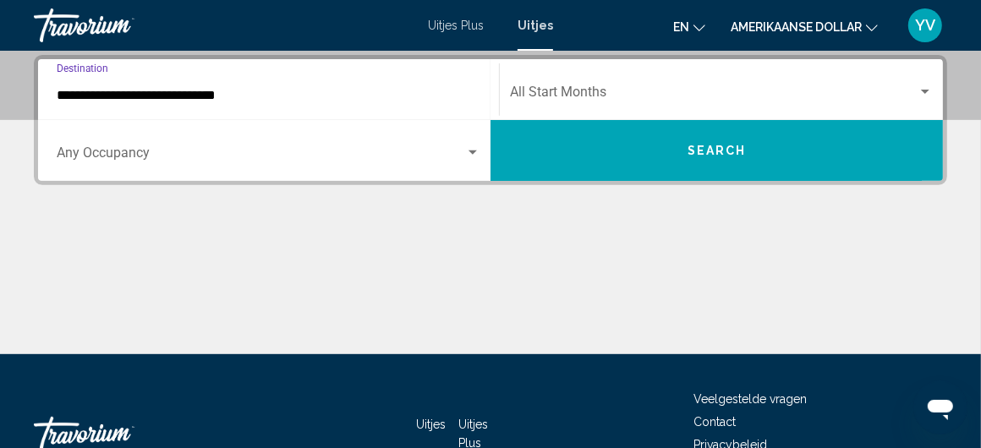
click at [480, 151] on div "Search widget" at bounding box center [472, 153] width 15 height 14
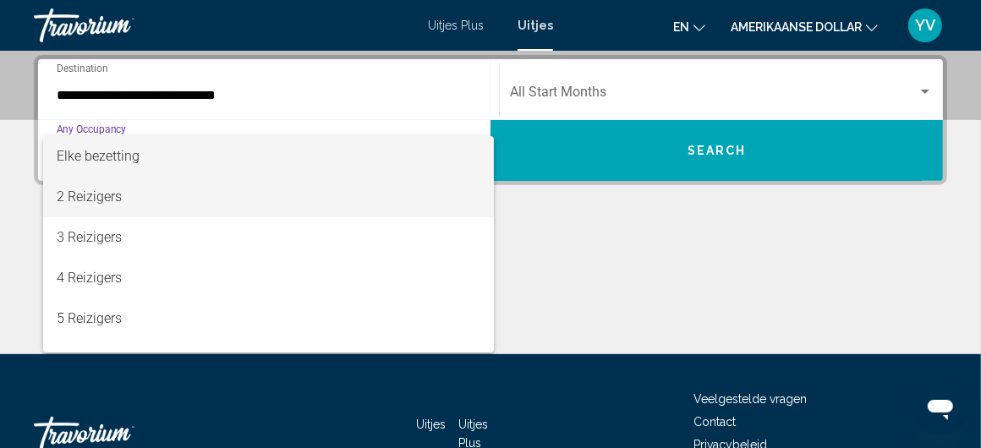
click at [96, 191] on font "2 Reizigers" at bounding box center [89, 197] width 65 height 16
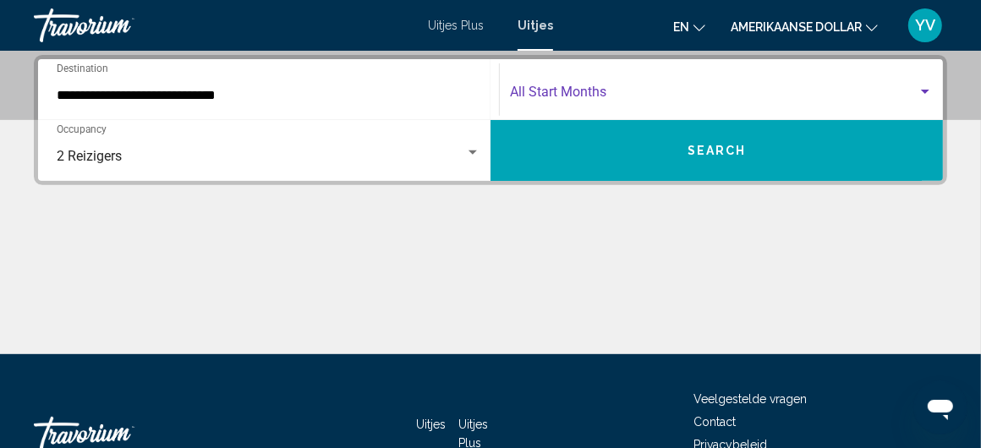
click at [584, 90] on span "Search widget" at bounding box center [714, 95] width 408 height 15
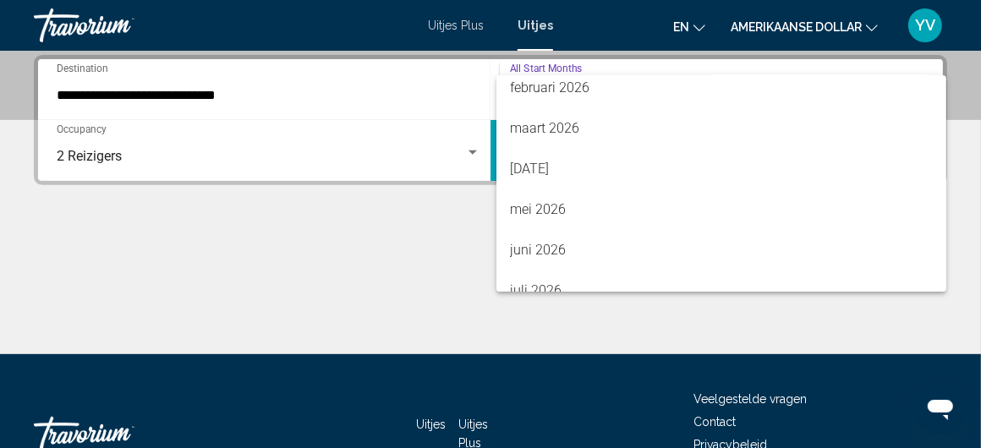
scroll to position [295, 0]
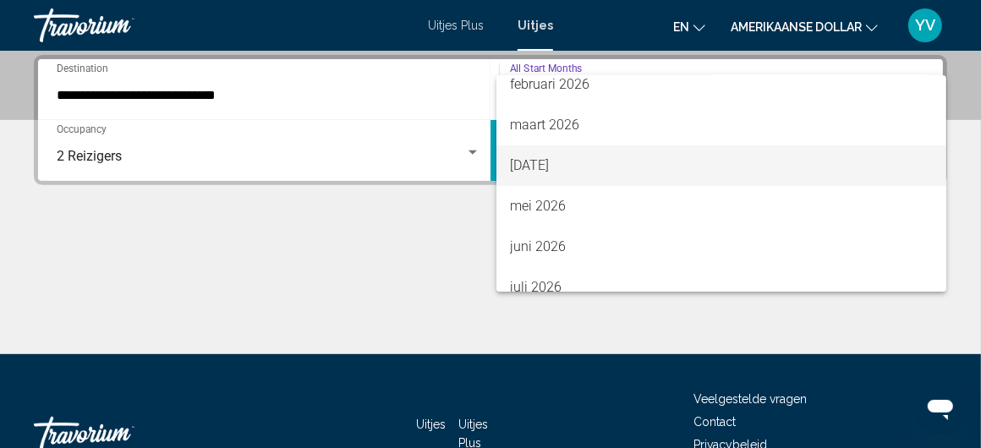
click at [524, 166] on font "[DATE]" at bounding box center [529, 165] width 39 height 16
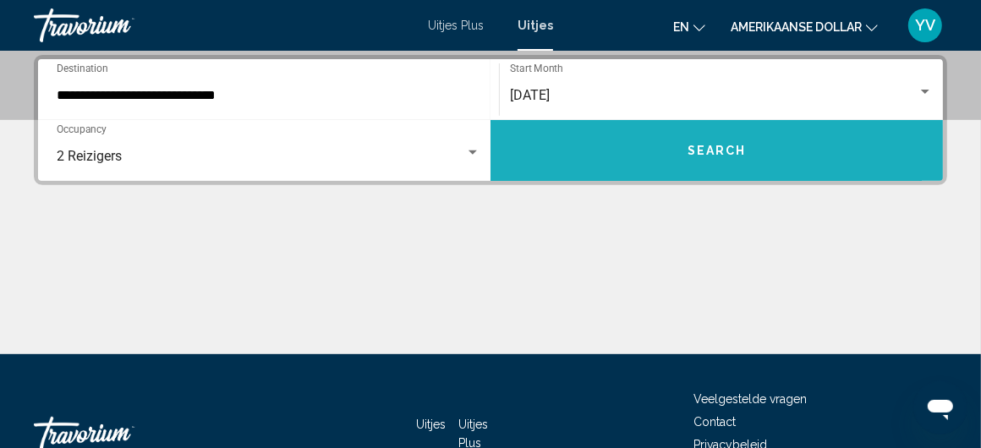
click at [731, 151] on span "Search" at bounding box center [717, 152] width 59 height 14
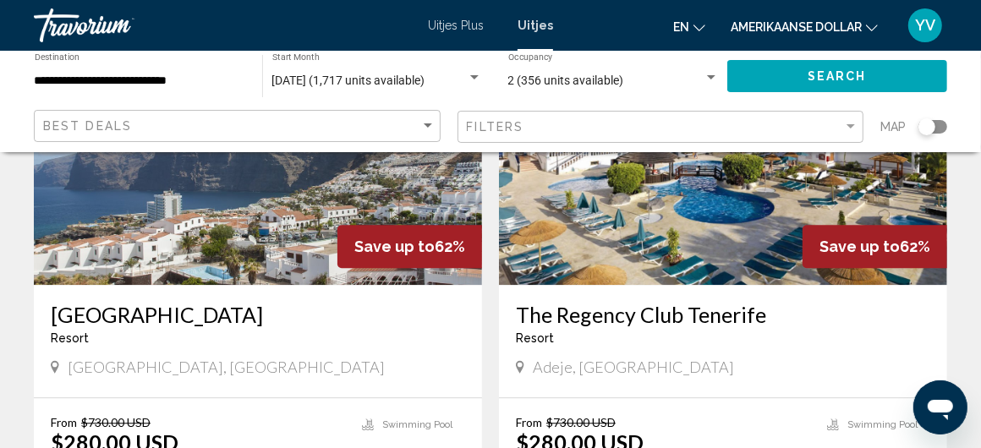
scroll to position [2622, 0]
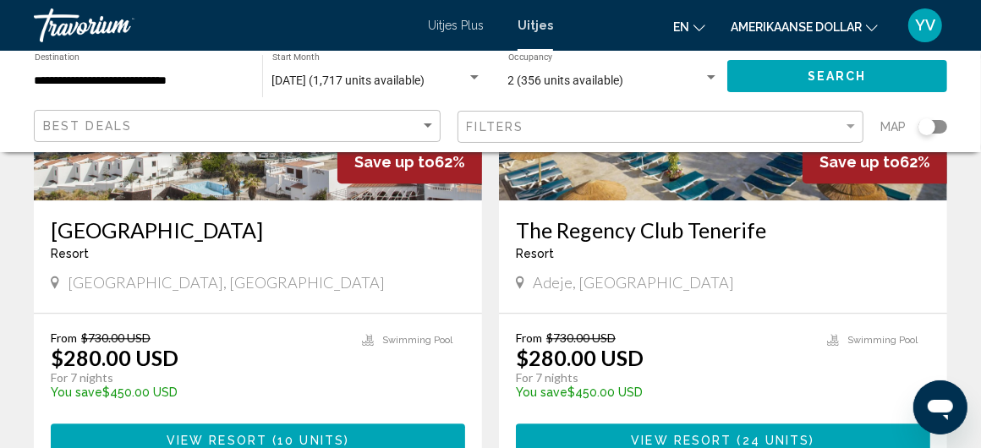
click at [712, 434] on span "View Resort" at bounding box center [681, 441] width 101 height 14
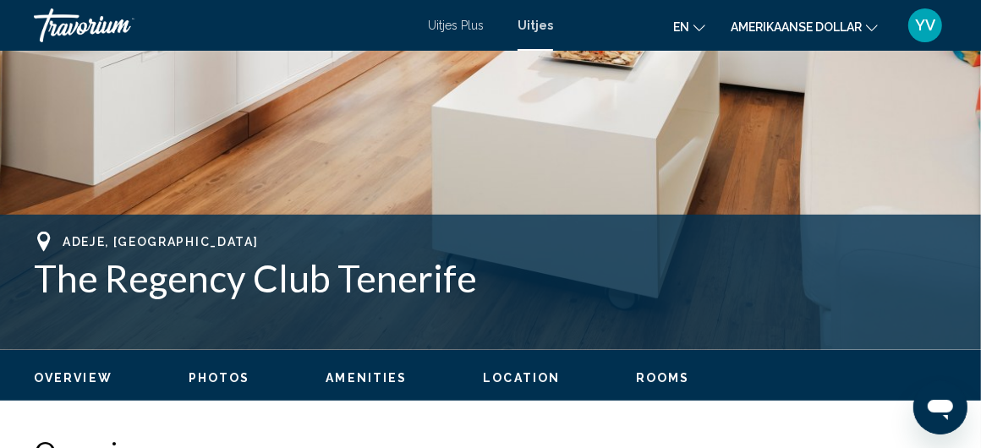
scroll to position [507, 0]
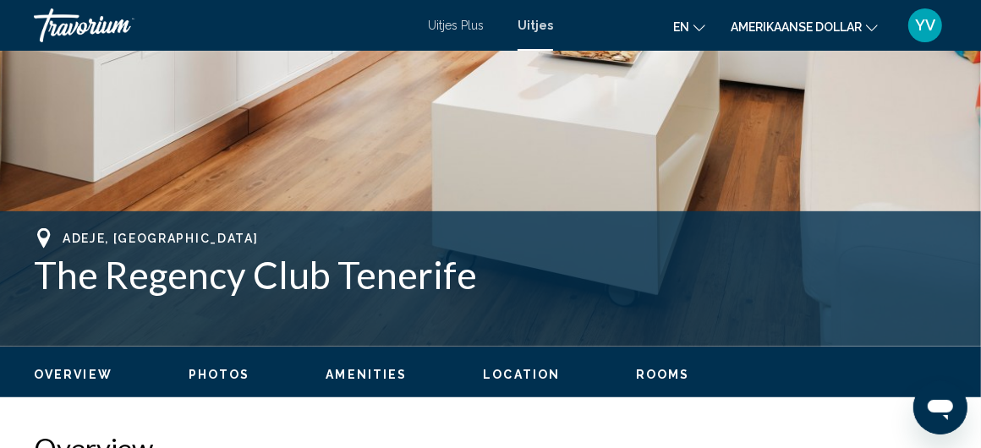
click at [509, 377] on span "Location" at bounding box center [521, 375] width 77 height 14
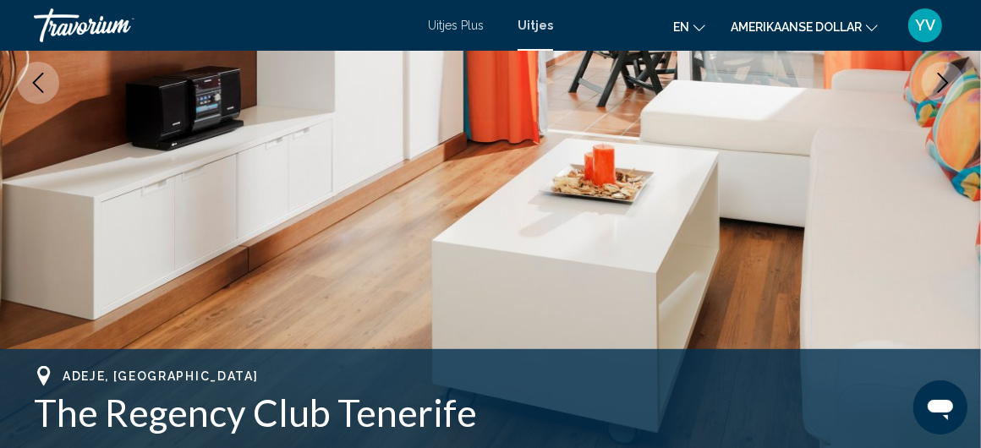
scroll to position [0, 0]
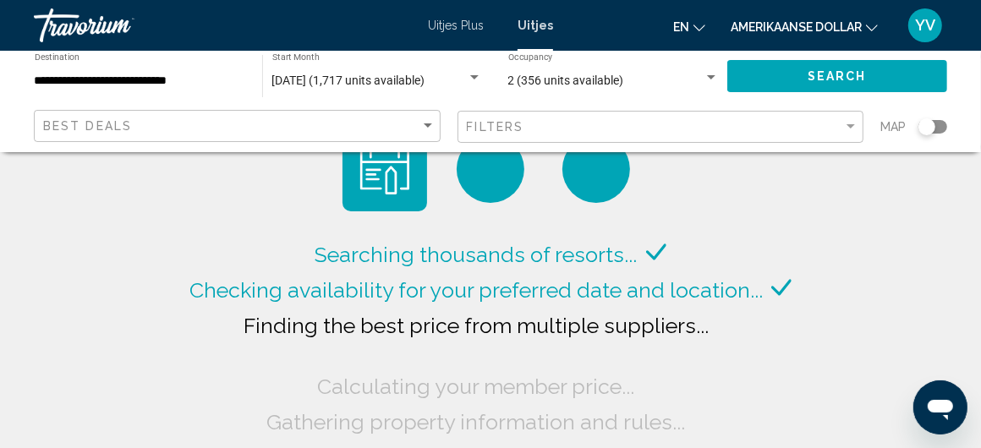
click at [471, 79] on div "Search widget" at bounding box center [474, 77] width 8 height 4
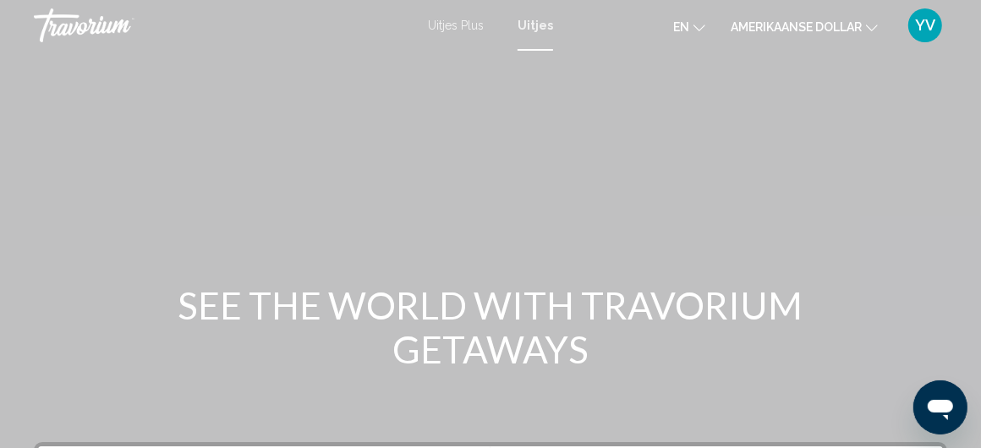
click at [521, 31] on font "Uitjes" at bounding box center [536, 26] width 36 height 14
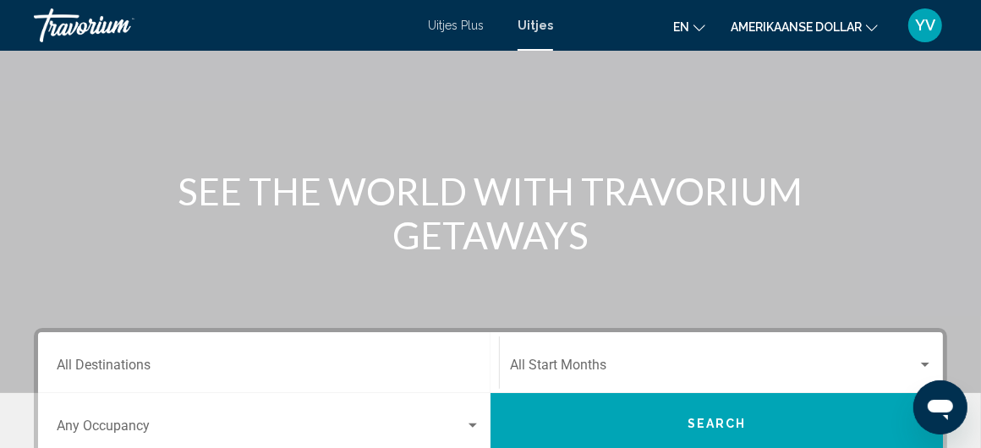
scroll to position [254, 0]
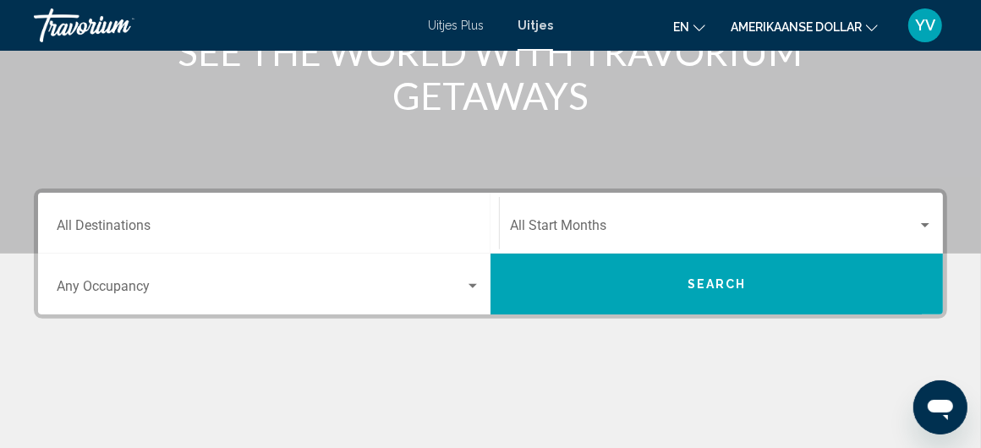
click at [116, 222] on input "Destination All Destinations" at bounding box center [269, 229] width 424 height 15
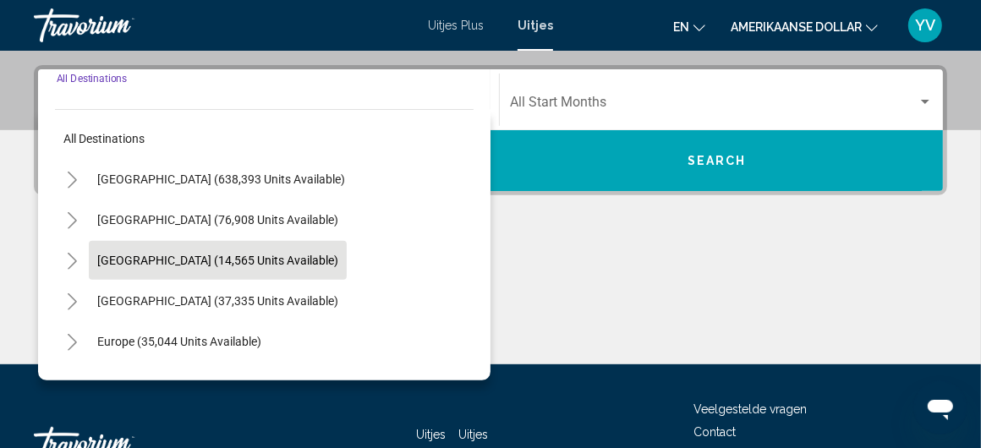
scroll to position [387, 0]
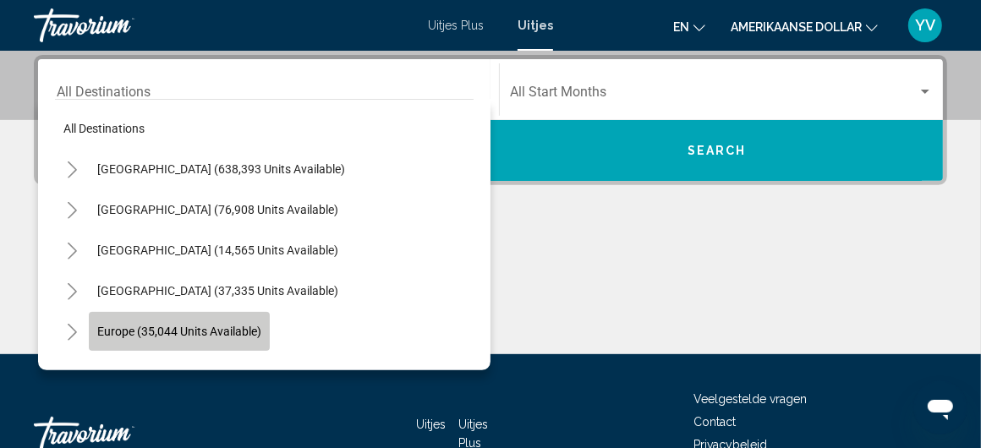
click at [128, 329] on span "Europe (35,044 units available)" at bounding box center [179, 332] width 164 height 14
type input "**********"
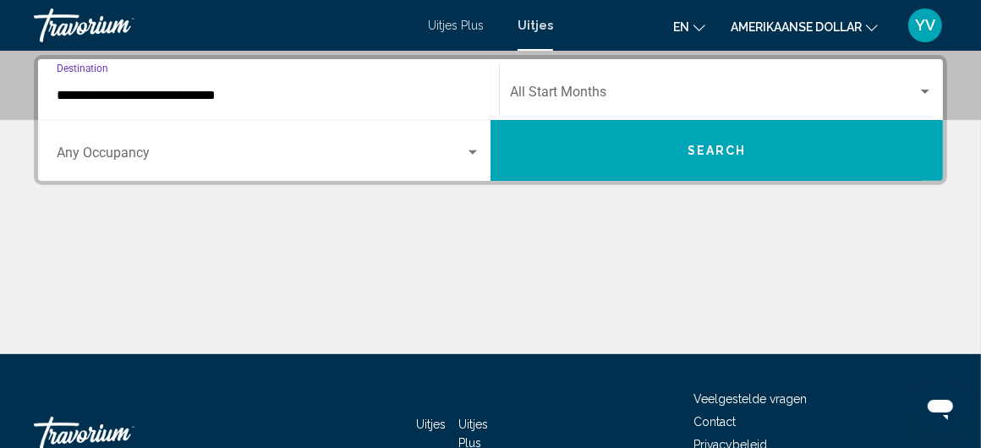
click at [475, 160] on div "Search widget" at bounding box center [269, 156] width 424 height 15
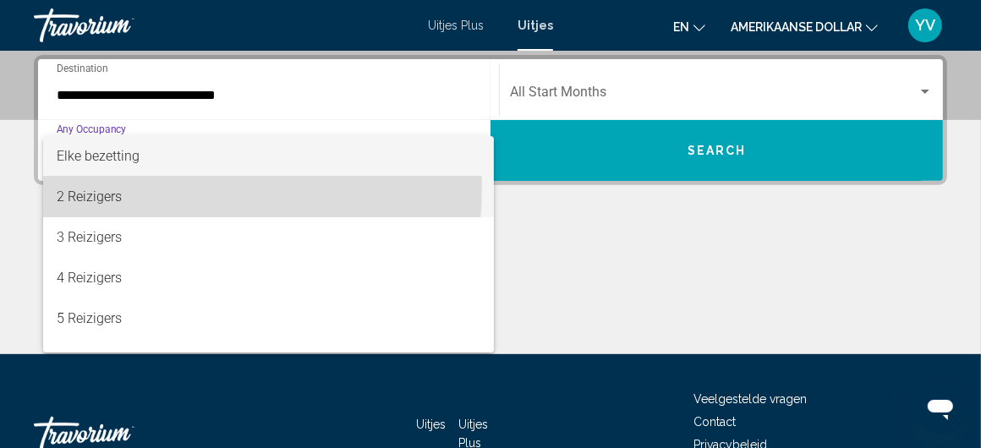
click at [115, 189] on font "2 Reizigers" at bounding box center [89, 197] width 65 height 16
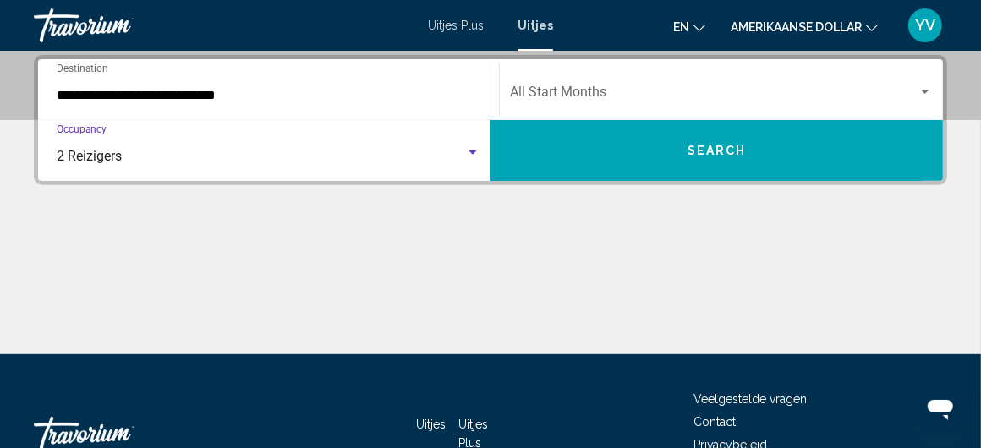
click at [640, 95] on span "Search widget" at bounding box center [714, 95] width 408 height 15
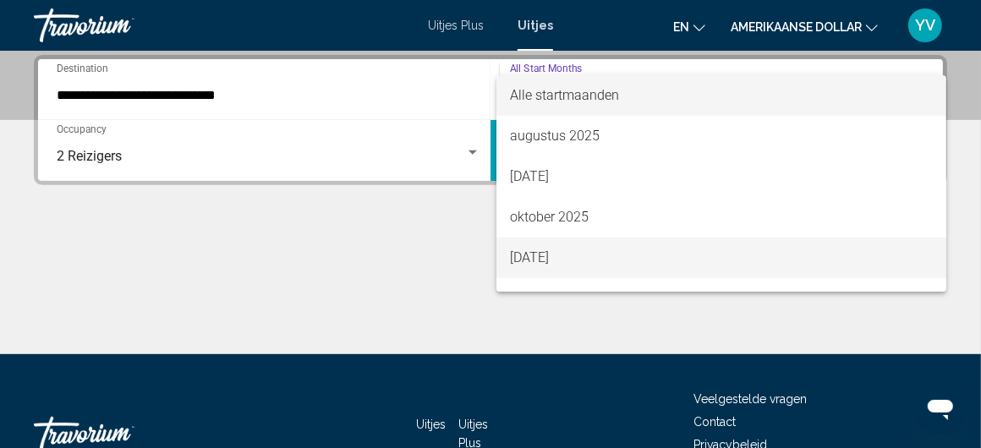
click at [530, 252] on font "[DATE]" at bounding box center [529, 257] width 39 height 16
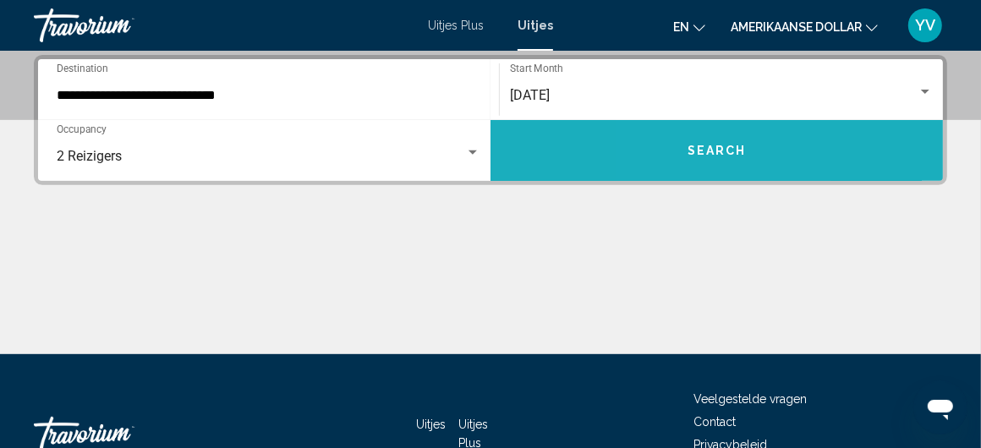
click at [673, 160] on button "Search" at bounding box center [717, 150] width 452 height 61
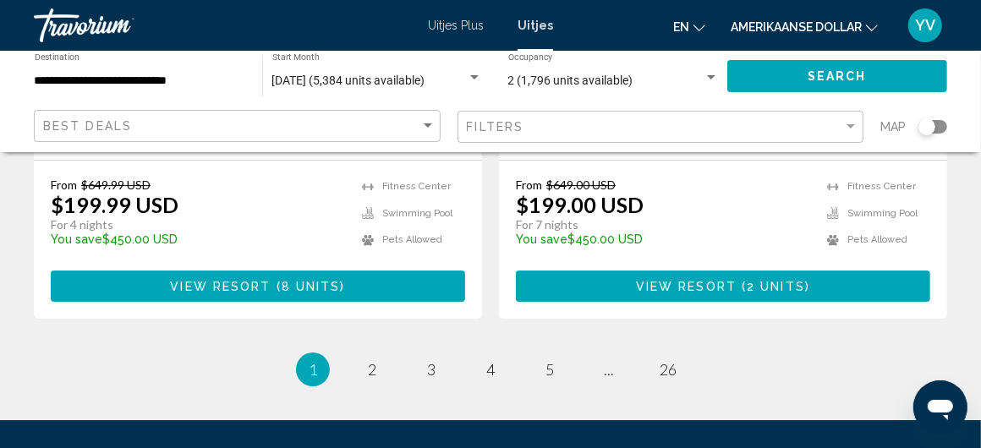
scroll to position [3383, 0]
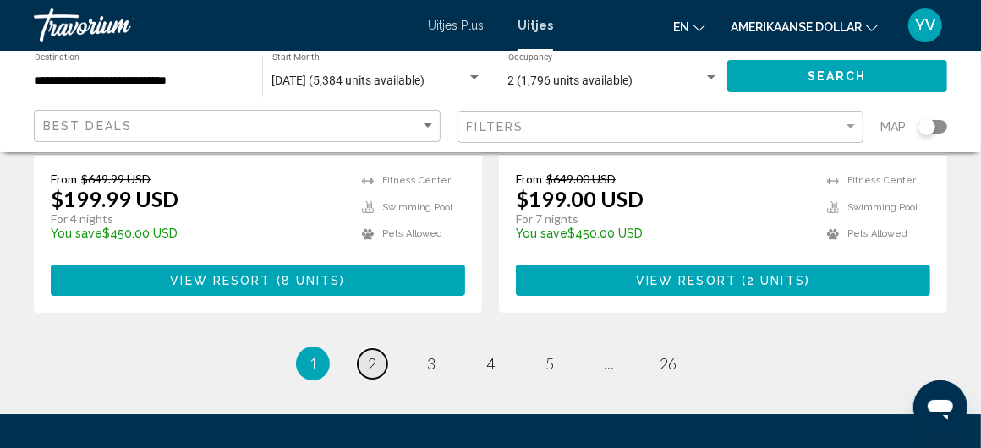
click at [367, 349] on link "page 2" at bounding box center [373, 364] width 30 height 30
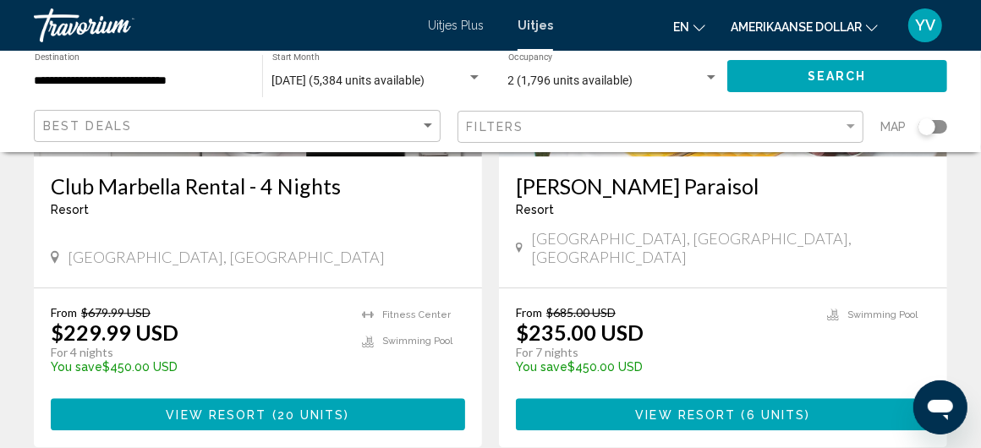
scroll to position [2791, 0]
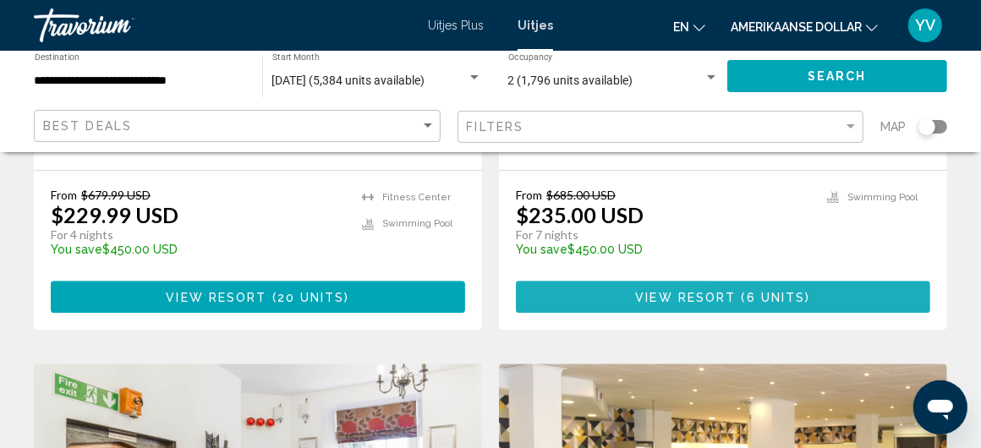
click at [713, 291] on span "View Resort" at bounding box center [685, 298] width 101 height 14
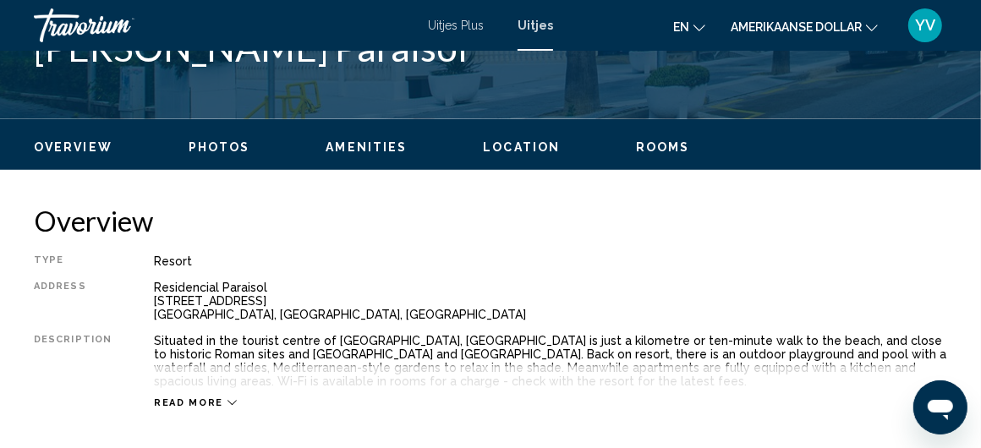
scroll to position [566, 0]
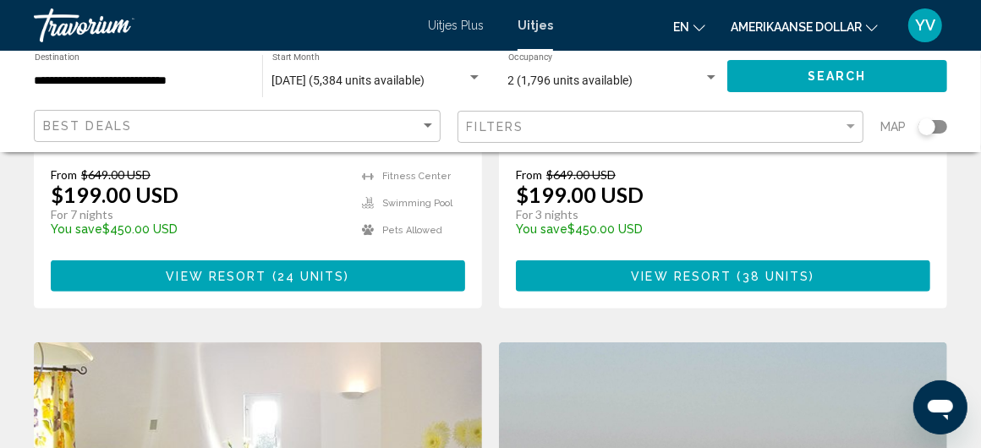
scroll to position [338, 0]
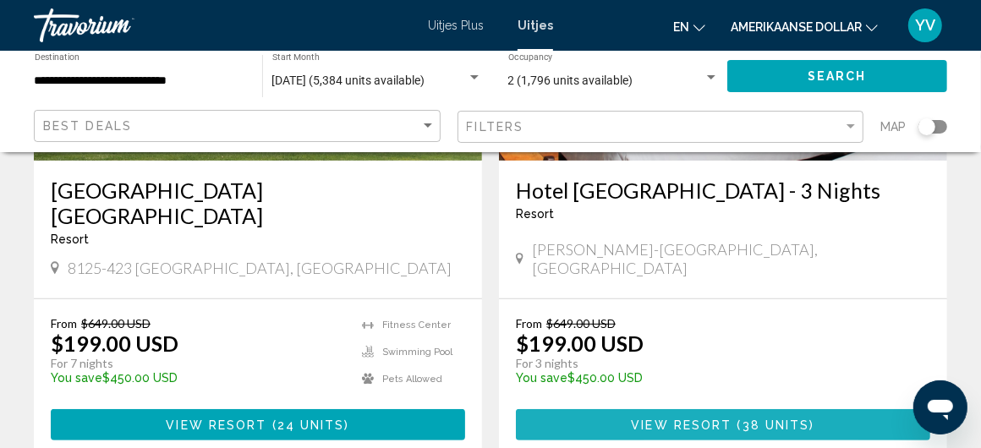
click at [680, 419] on span "View Resort" at bounding box center [681, 426] width 101 height 14
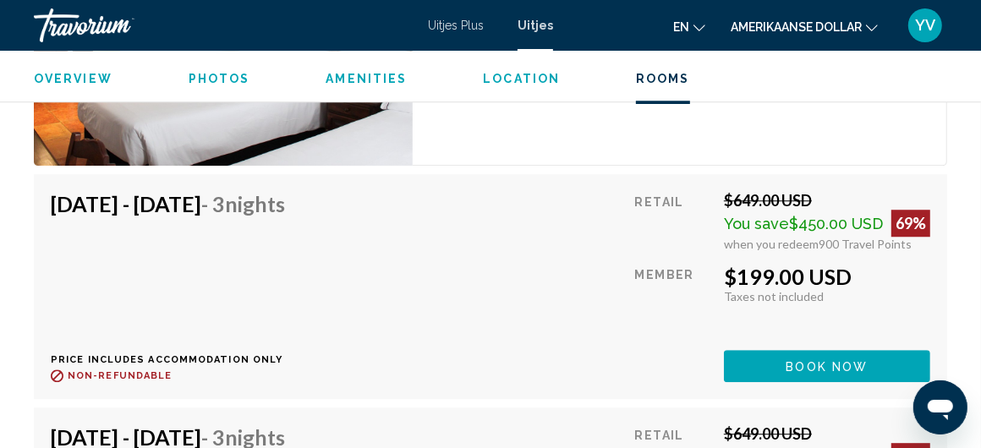
scroll to position [2850, 0]
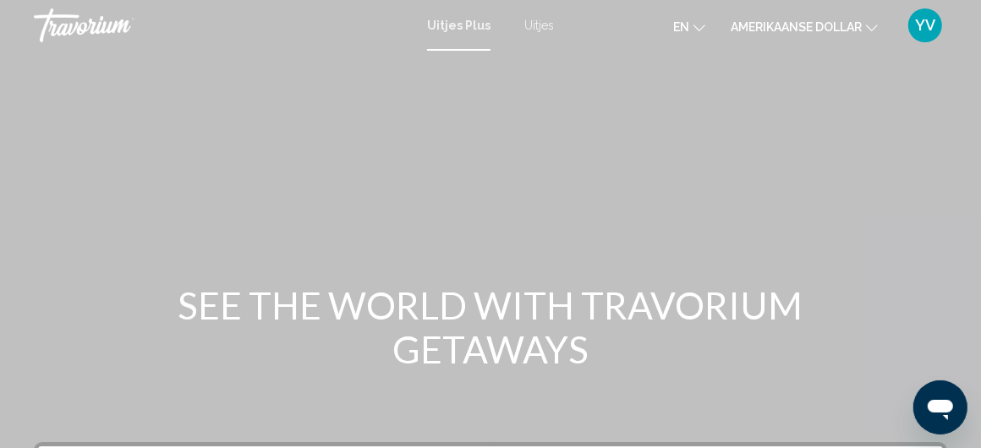
click at [524, 25] on font "Uitjes" at bounding box center [539, 26] width 30 height 14
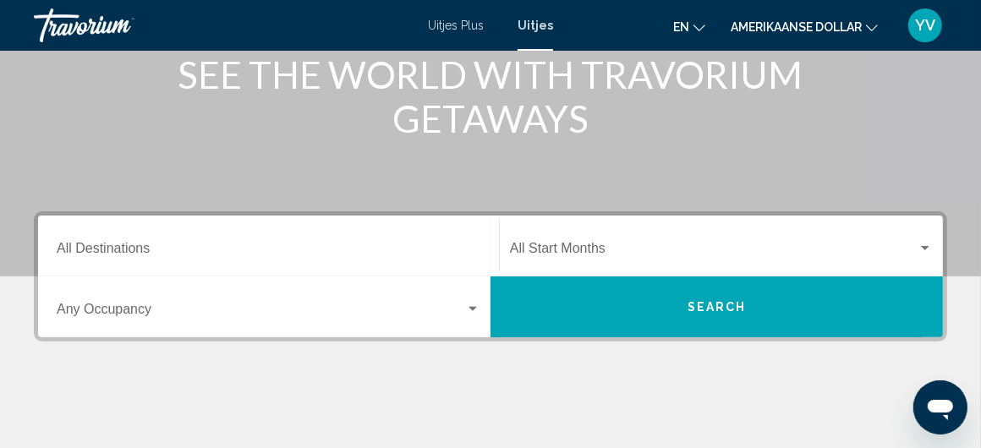
scroll to position [338, 0]
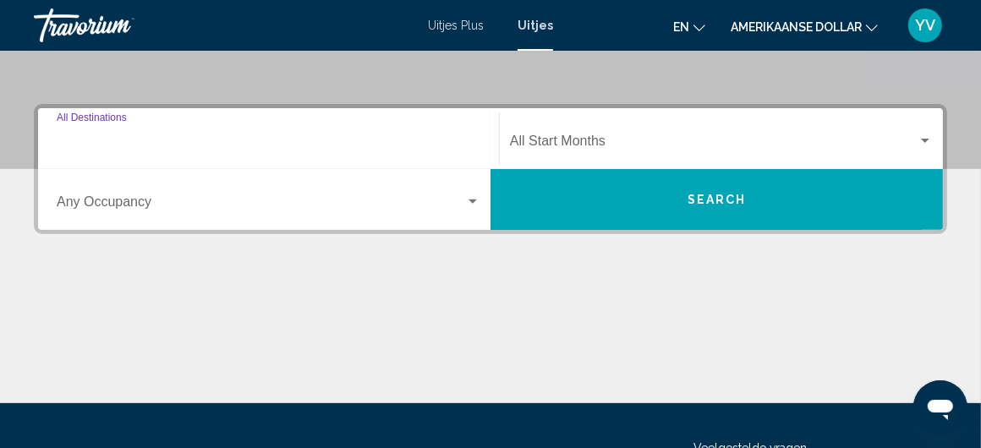
click at [122, 142] on input "Destination All Destinations" at bounding box center [269, 144] width 424 height 15
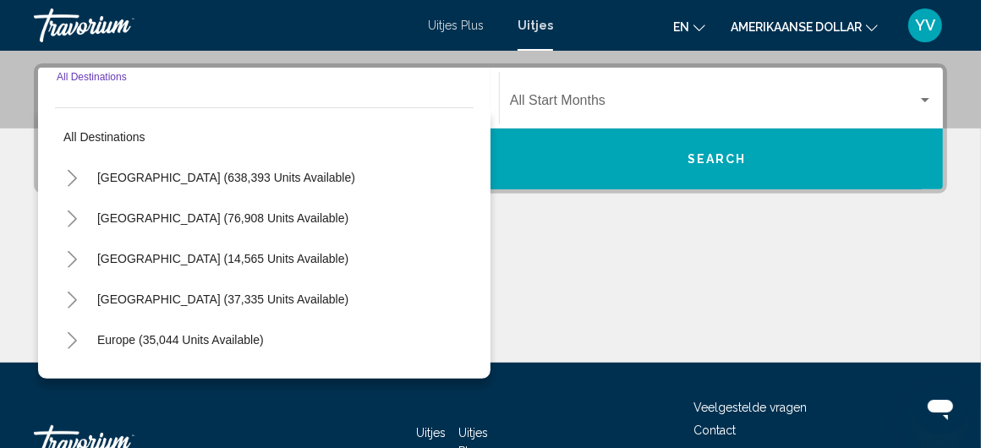
scroll to position [387, 0]
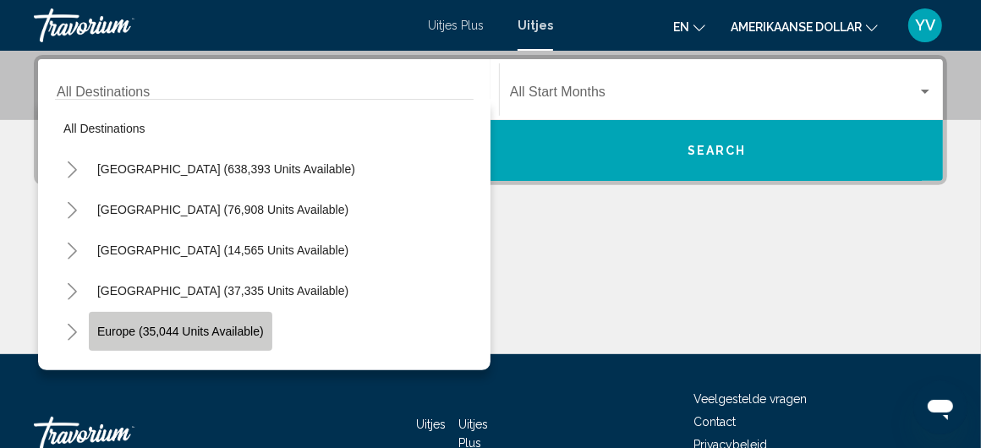
click at [146, 328] on span "Europe (35,044 units available)" at bounding box center [180, 332] width 167 height 14
type input "**********"
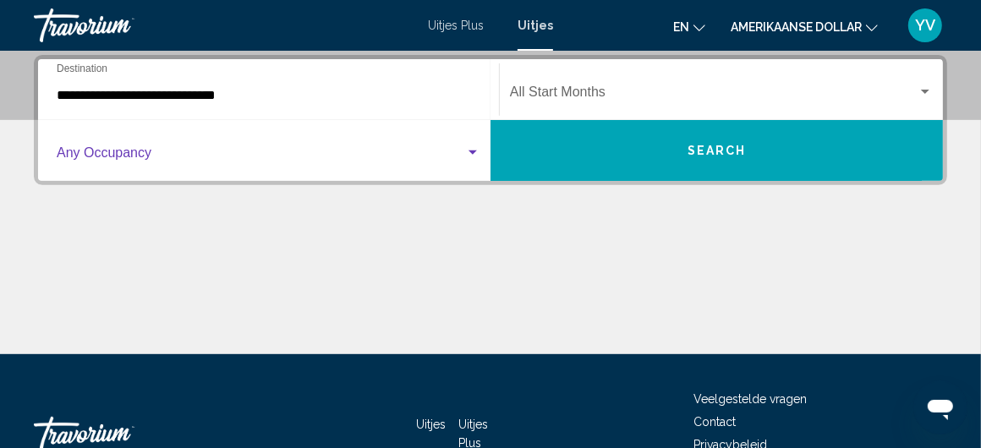
click at [474, 147] on div "Search widget" at bounding box center [472, 153] width 15 height 14
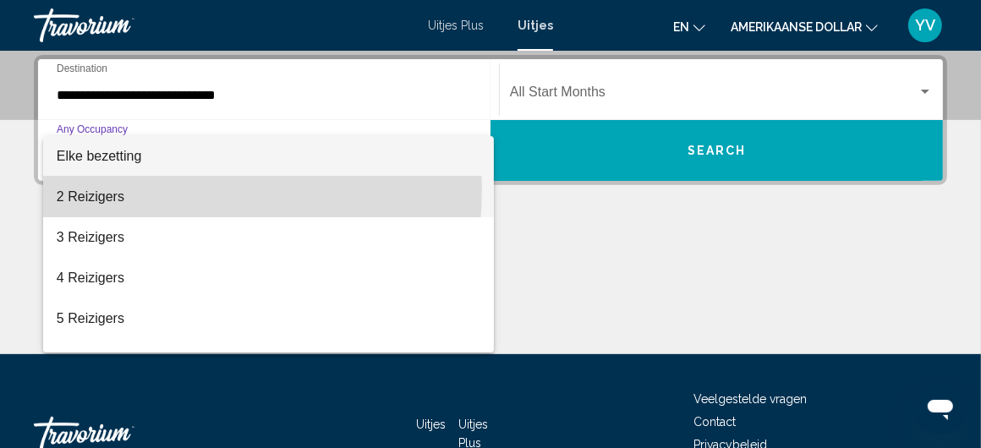
click at [105, 187] on span "2 Reizigers" at bounding box center [269, 197] width 424 height 41
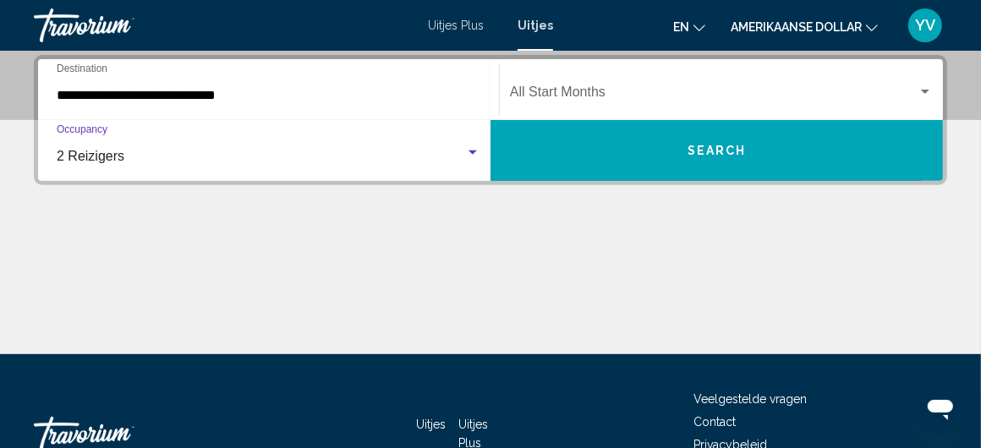
click at [537, 90] on span "Search widget" at bounding box center [714, 95] width 408 height 15
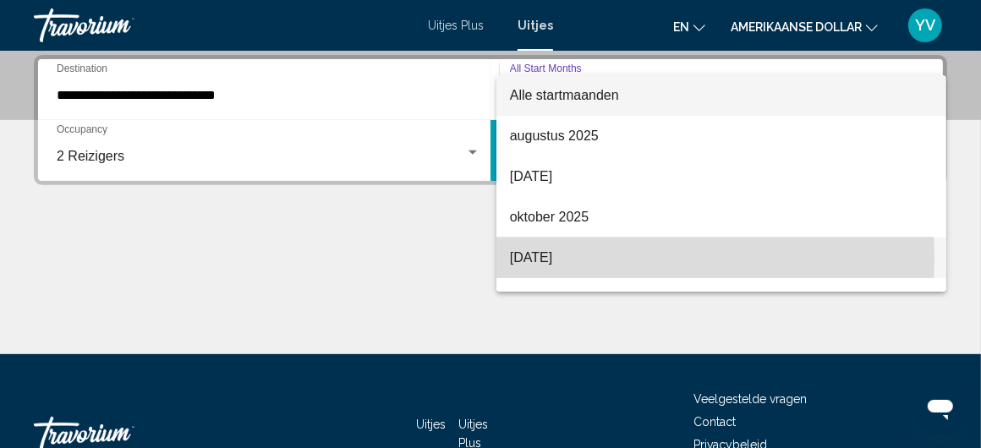
click at [522, 257] on font "november 2025" at bounding box center [531, 257] width 42 height 14
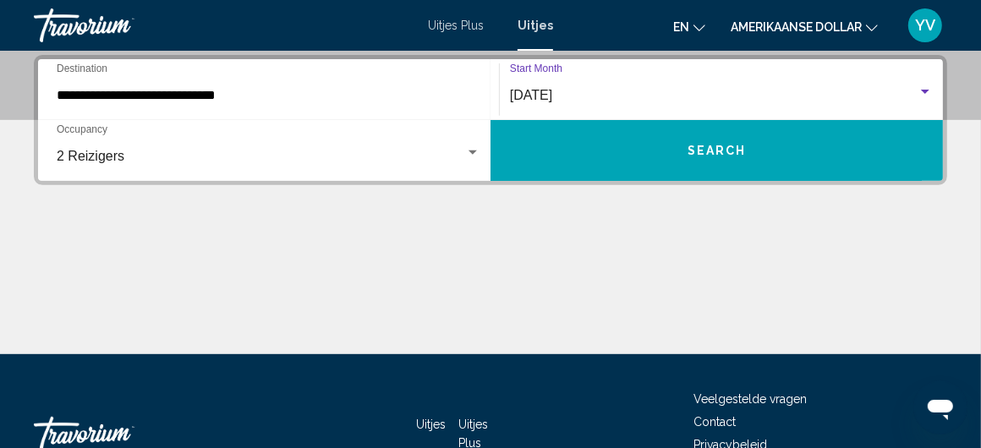
click at [705, 140] on button "Search" at bounding box center [717, 150] width 452 height 61
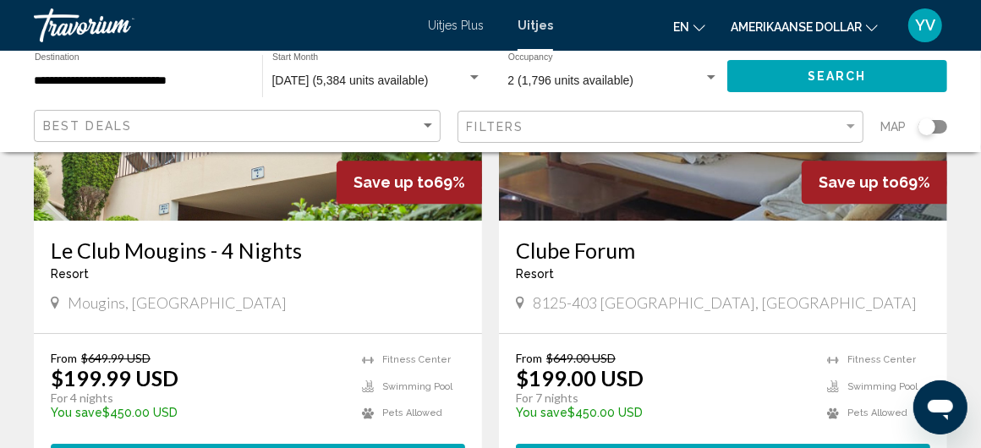
scroll to position [3298, 0]
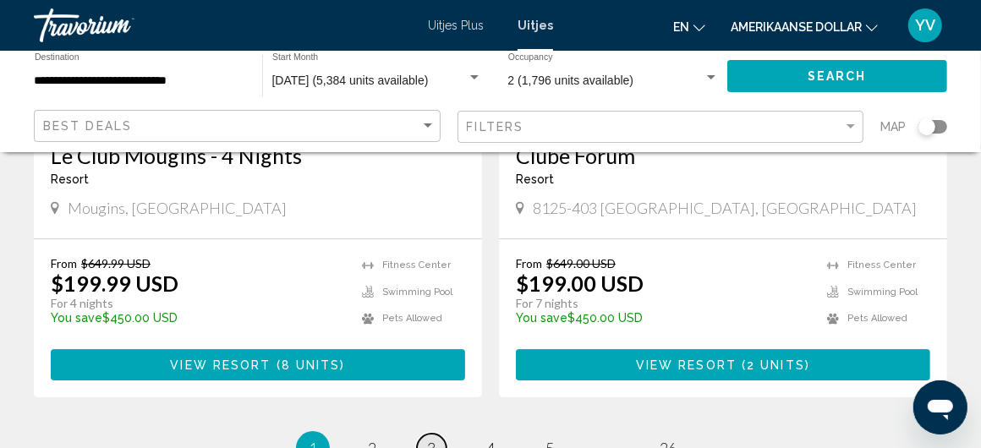
click at [434, 439] on span "3" at bounding box center [431, 448] width 8 height 19
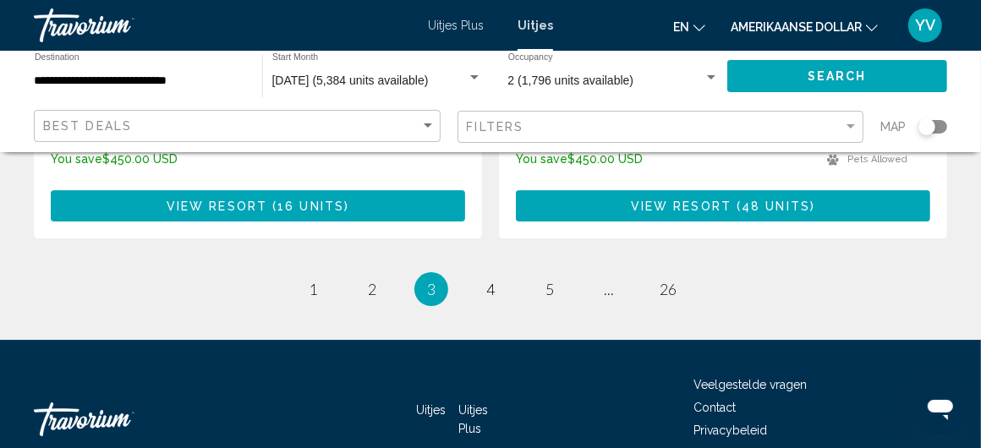
scroll to position [3467, 0]
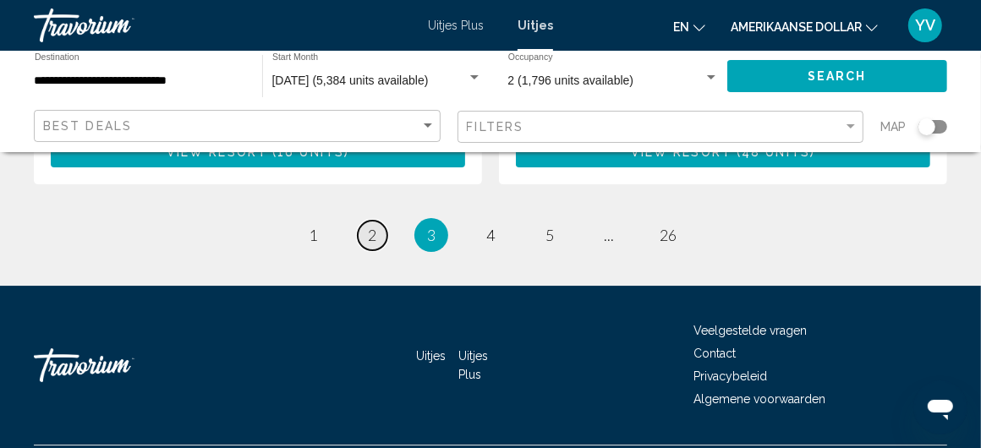
click at [371, 233] on span "2" at bounding box center [372, 235] width 8 height 19
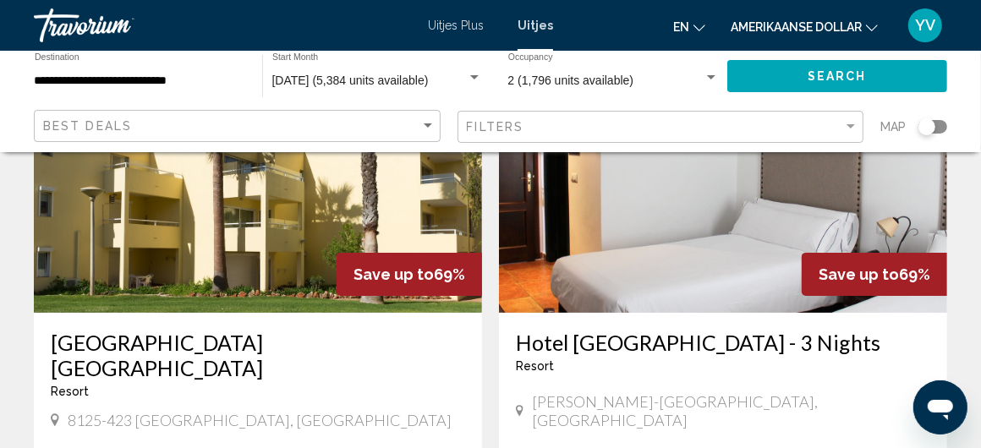
scroll to position [254, 0]
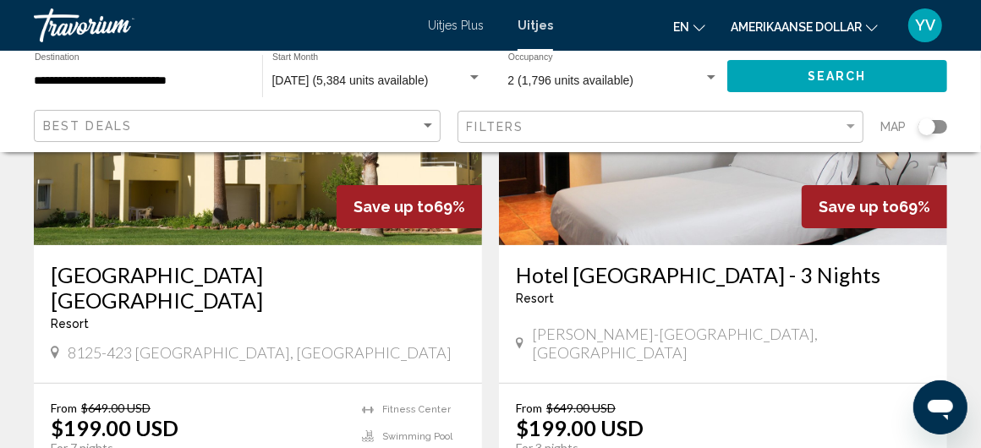
click at [747, 201] on img "Hoofdinhoud" at bounding box center [723, 110] width 448 height 271
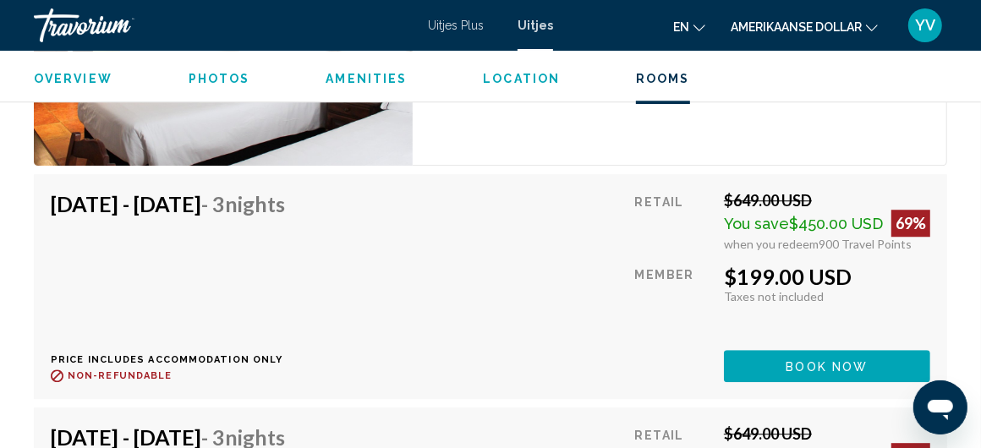
scroll to position [2849, 0]
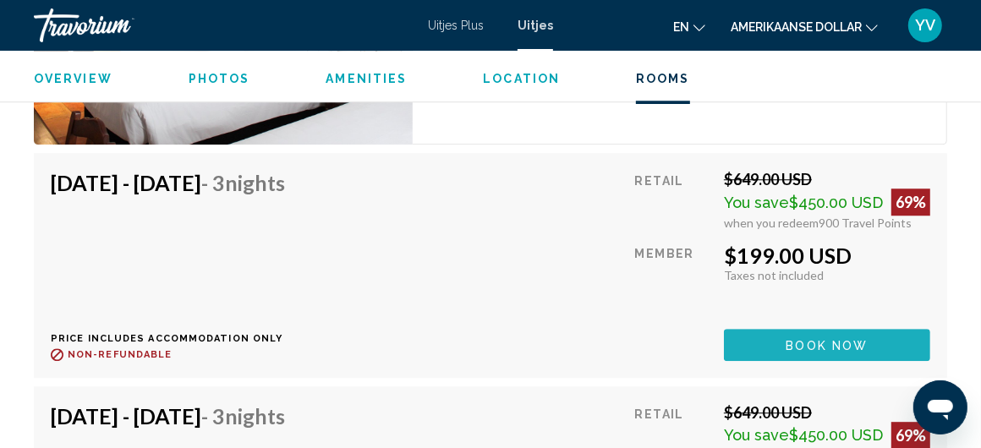
click at [837, 339] on span "Book now" at bounding box center [828, 346] width 82 height 14
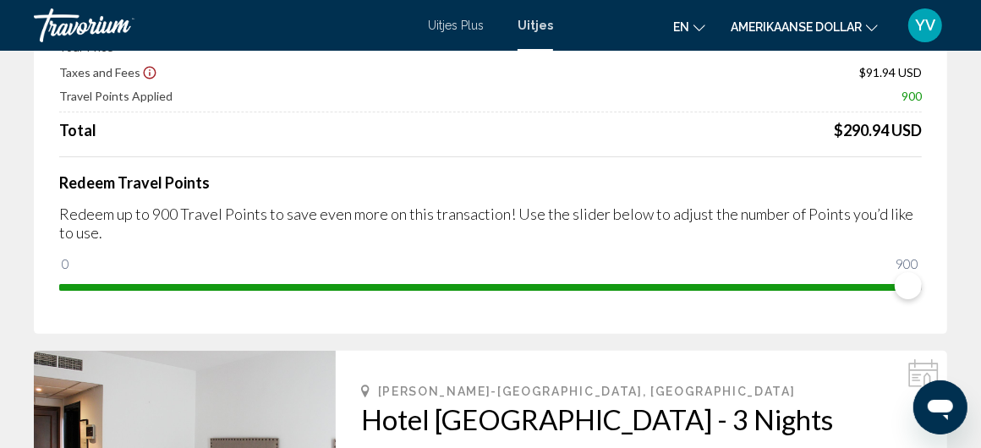
scroll to position [254, 0]
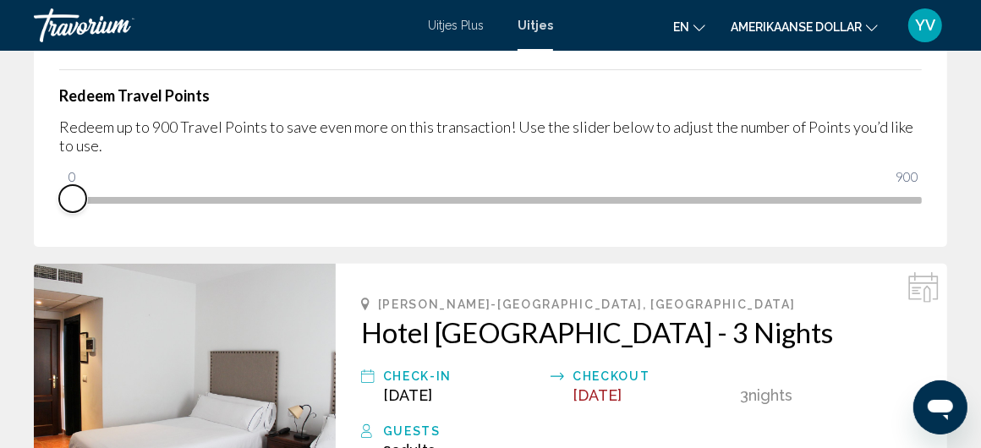
drag, startPoint x: 914, startPoint y: 223, endPoint x: 29, endPoint y: 195, distance: 885.9
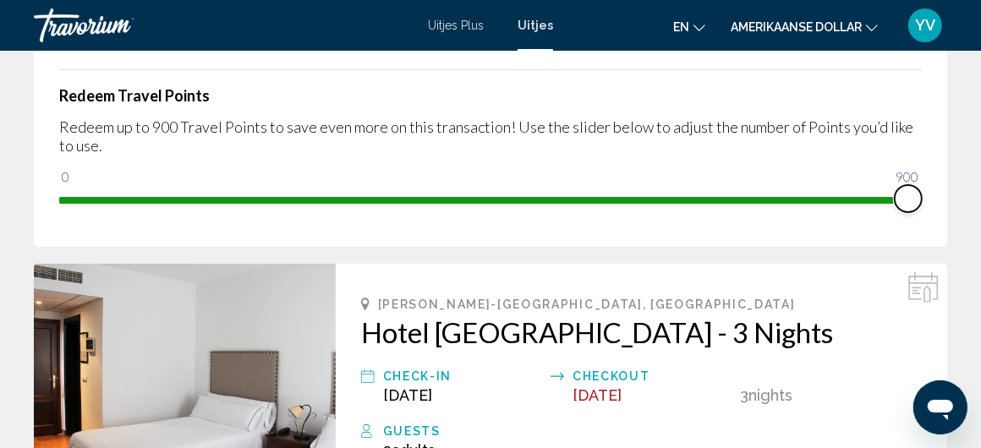
drag, startPoint x: 74, startPoint y: 169, endPoint x: 990, endPoint y: 283, distance: 923.0
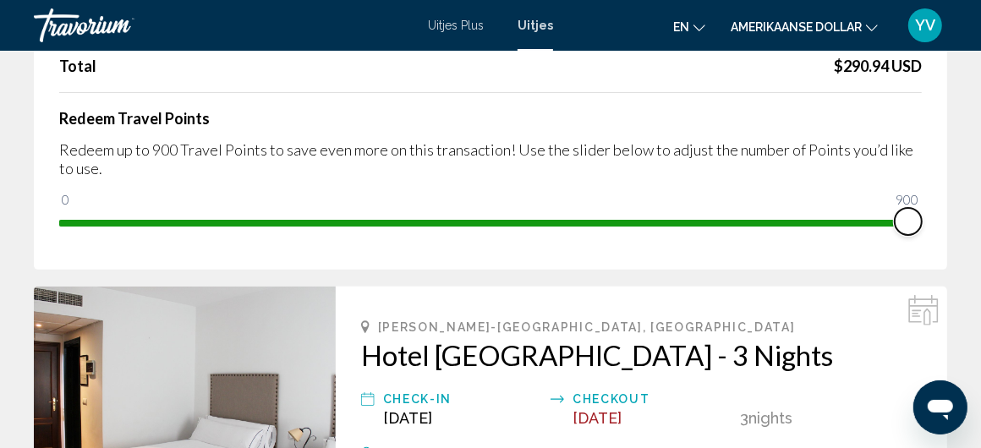
scroll to position [338, 0]
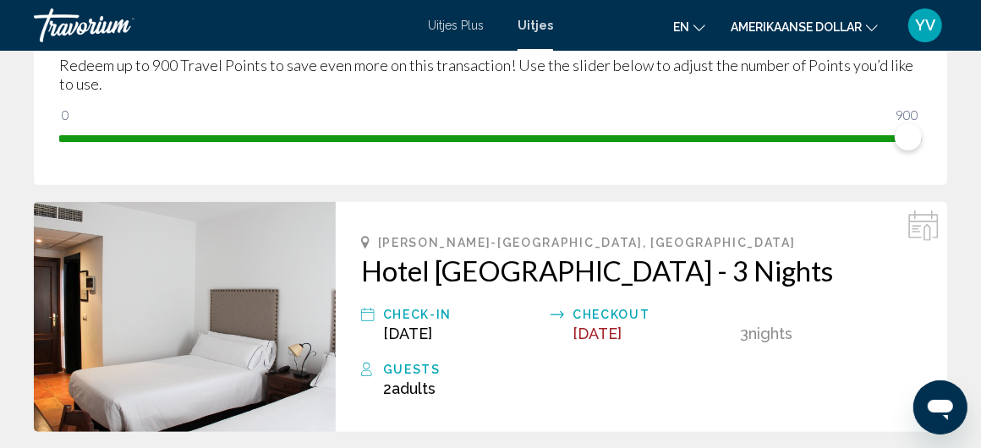
scroll to position [228, 0]
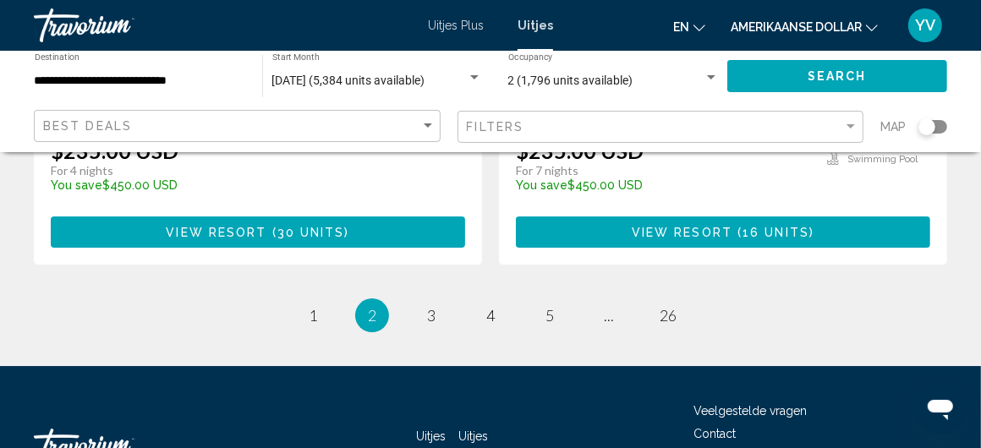
scroll to position [3467, 0]
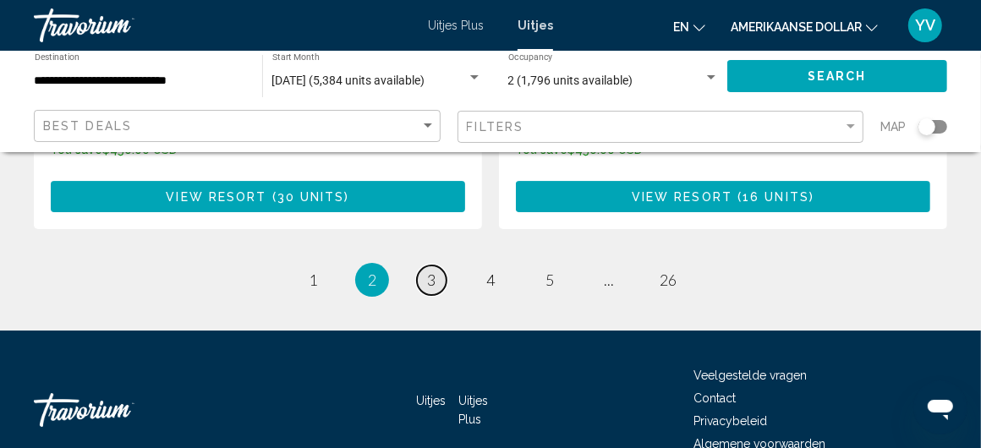
click at [433, 271] on span "3" at bounding box center [431, 280] width 8 height 19
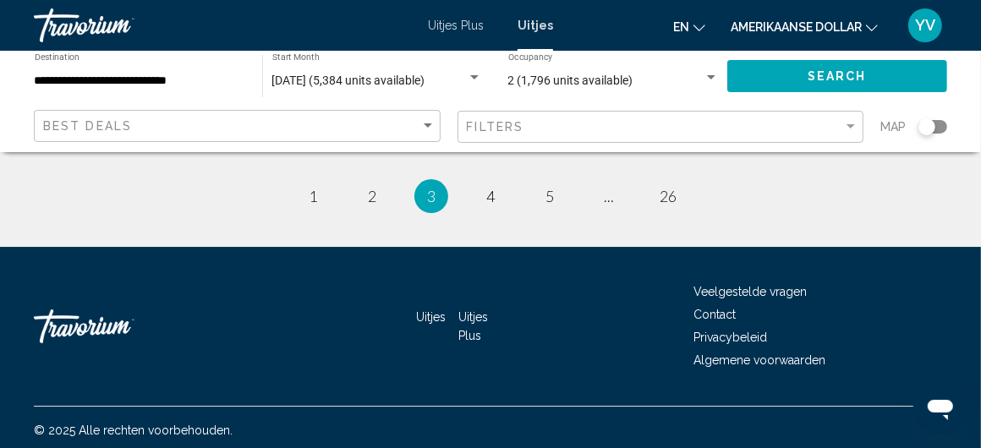
scroll to position [3507, 0]
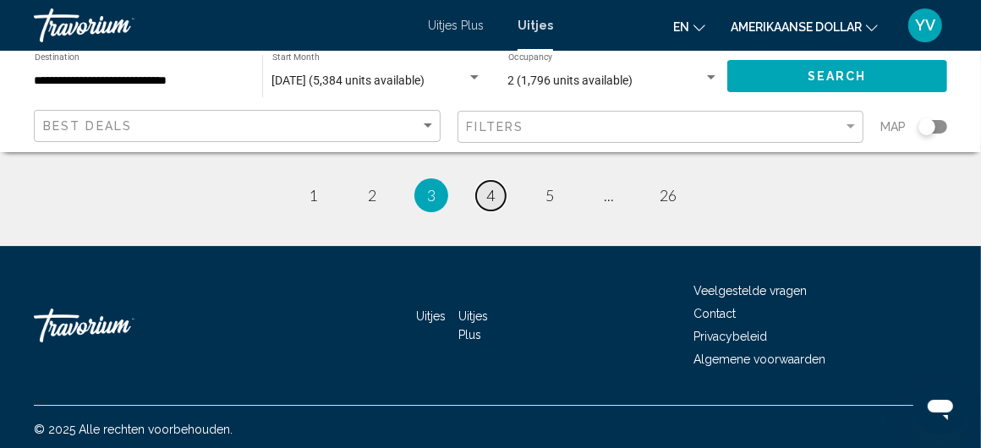
click at [487, 188] on span "4" at bounding box center [490, 195] width 8 height 19
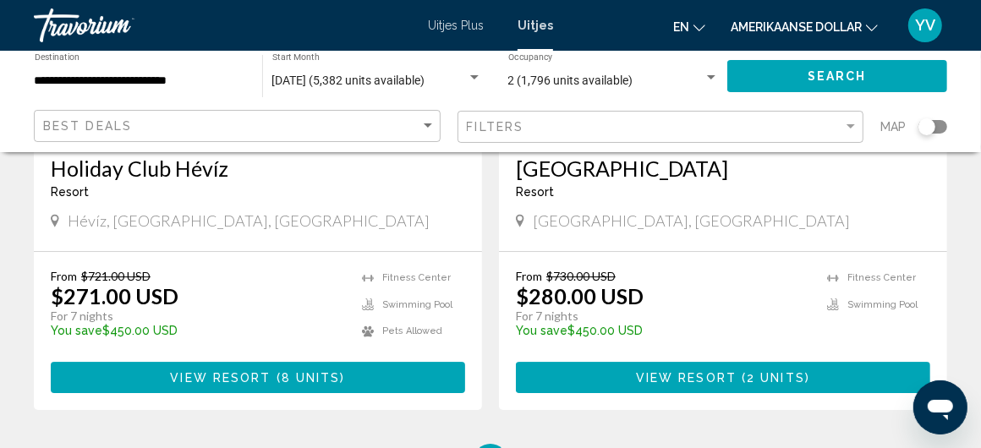
scroll to position [3298, 0]
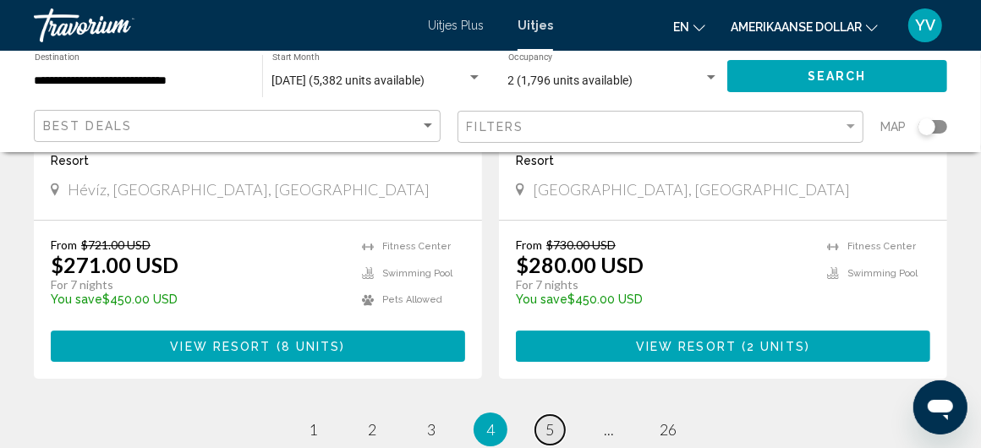
click at [545, 415] on link "page 5" at bounding box center [550, 430] width 30 height 30
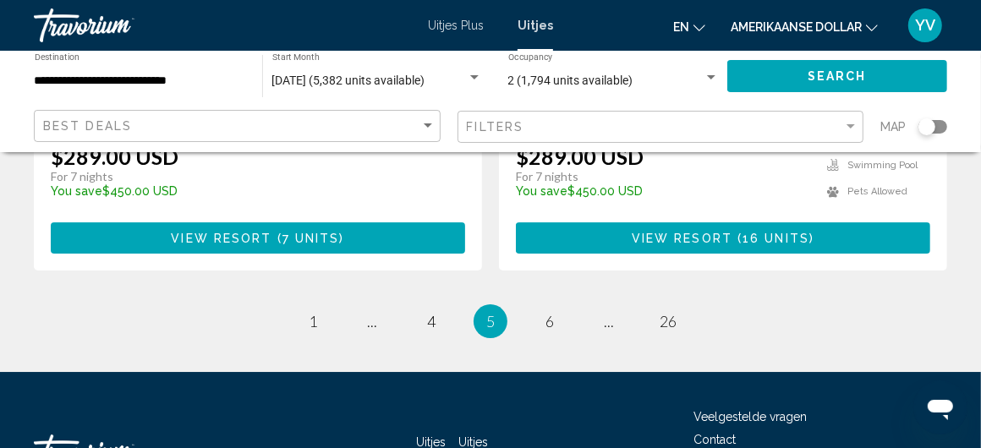
scroll to position [3467, 0]
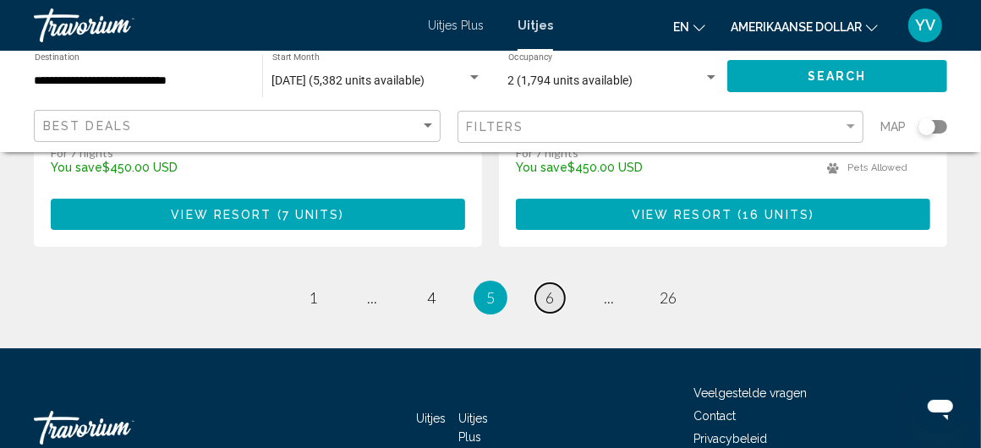
click at [550, 288] on span "6" at bounding box center [549, 297] width 8 height 19
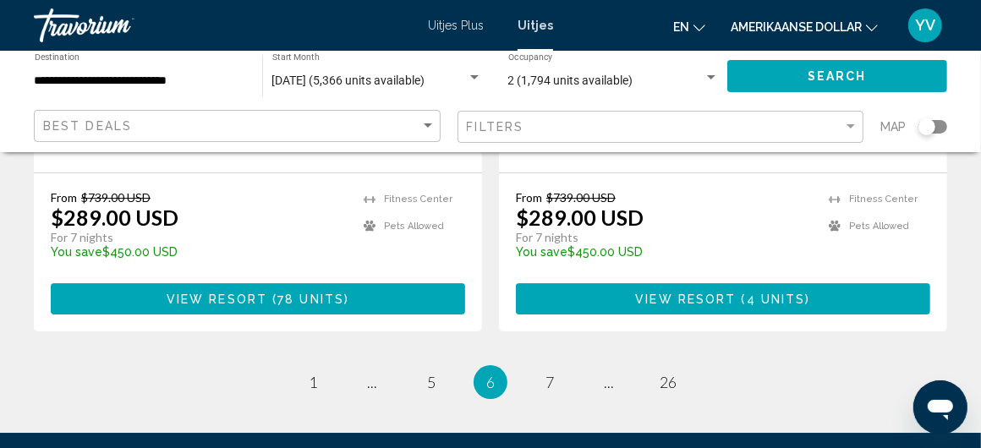
scroll to position [3383, 0]
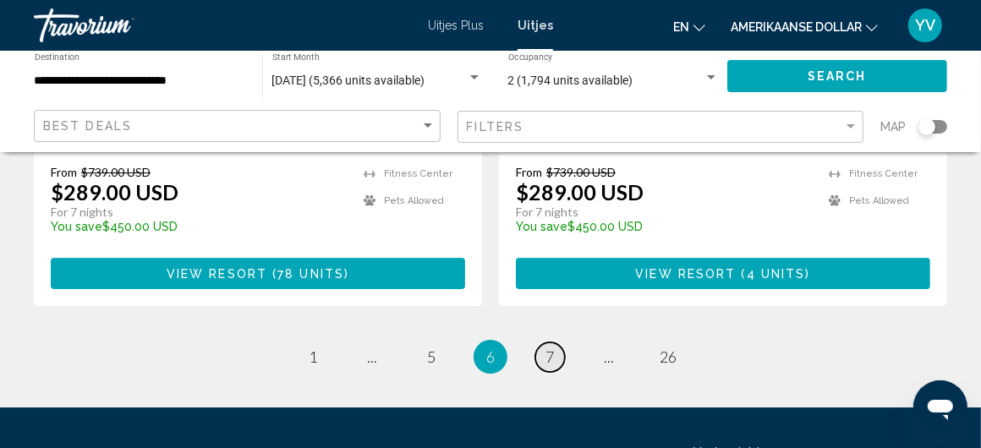
click at [545, 343] on link "page 7" at bounding box center [550, 358] width 30 height 30
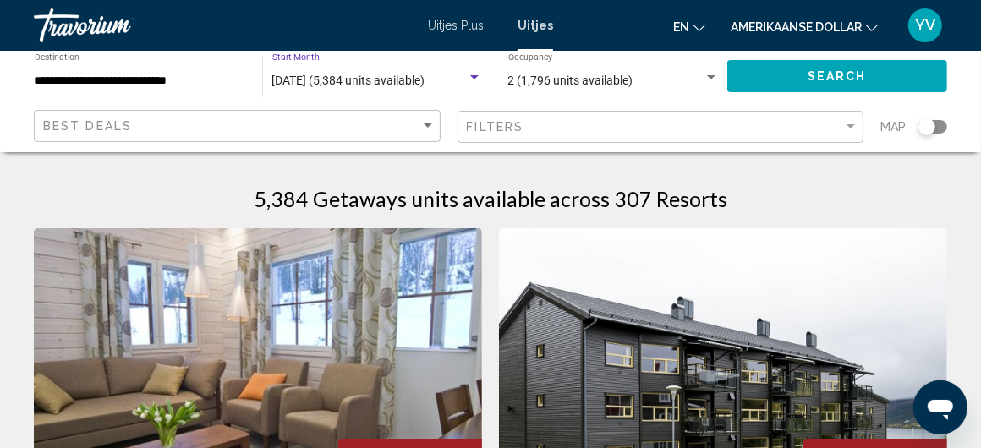
click at [475, 76] on div "Search widget" at bounding box center [474, 77] width 8 height 4
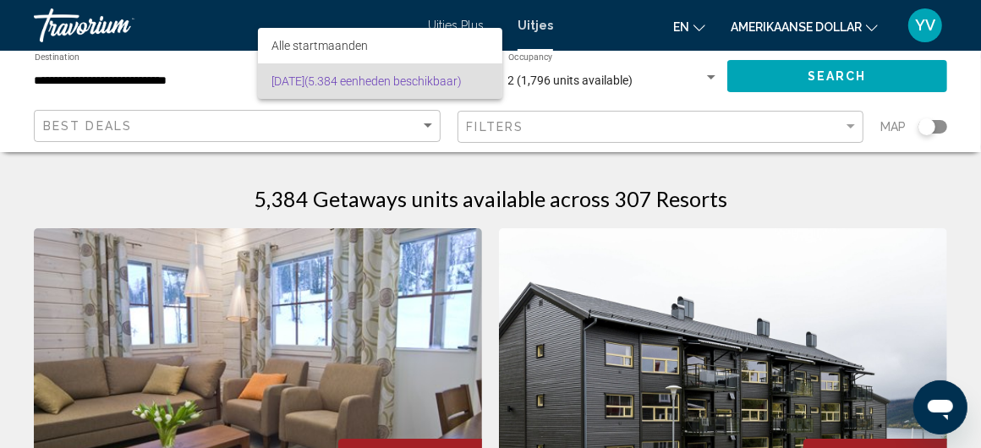
click at [222, 88] on div at bounding box center [490, 224] width 981 height 448
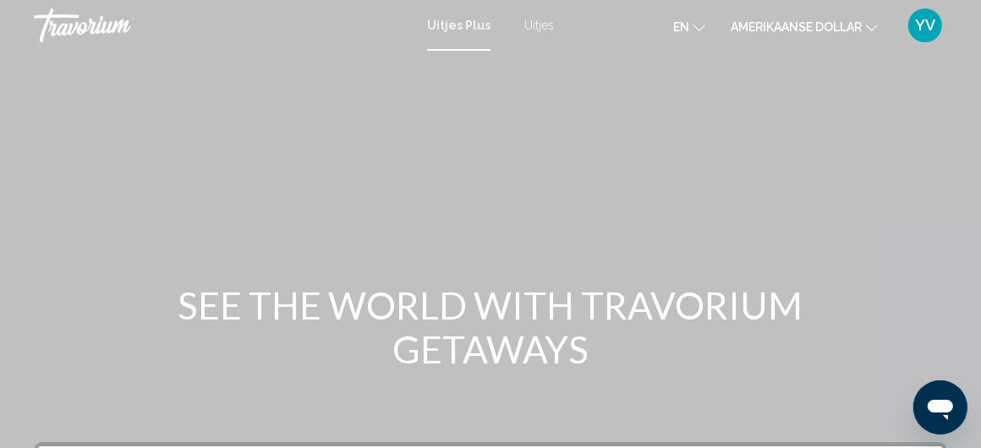
click at [533, 25] on font "Uitjes" at bounding box center [539, 26] width 30 height 14
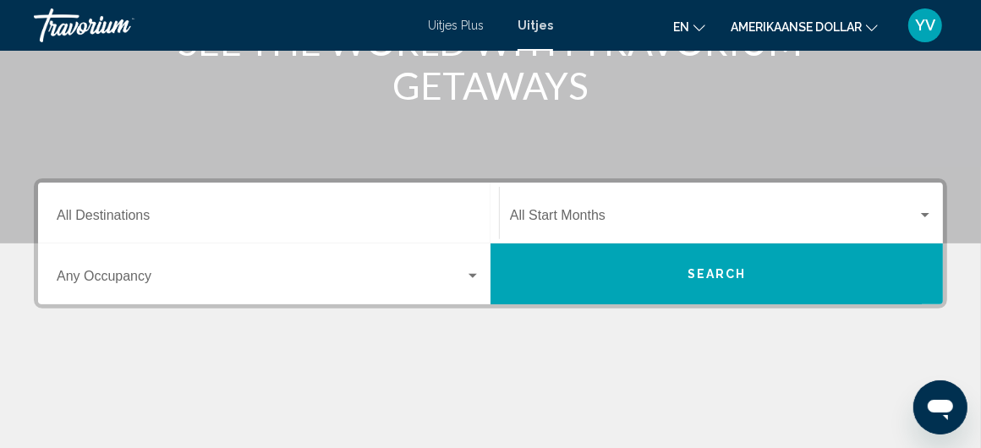
scroll to position [338, 0]
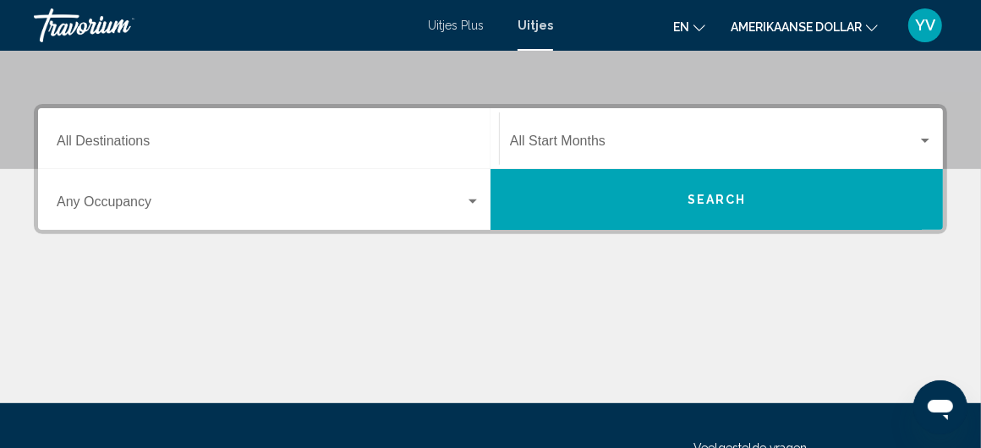
click at [138, 134] on div "Destination All Destinations" at bounding box center [269, 138] width 424 height 53
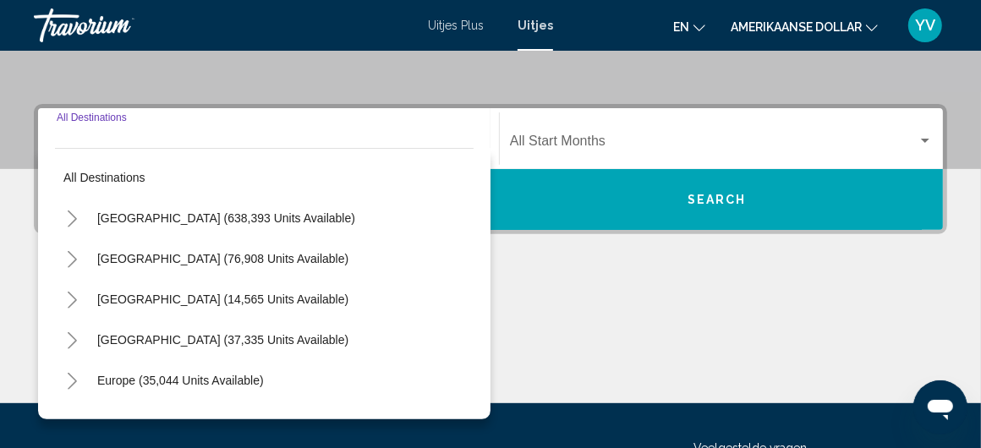
scroll to position [387, 0]
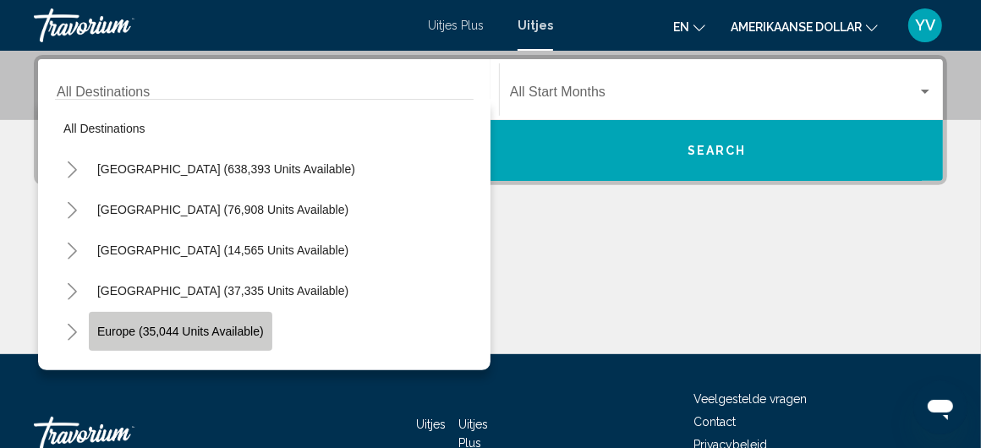
click at [113, 326] on span "Europe (35,044 units available)" at bounding box center [180, 332] width 167 height 14
type input "**********"
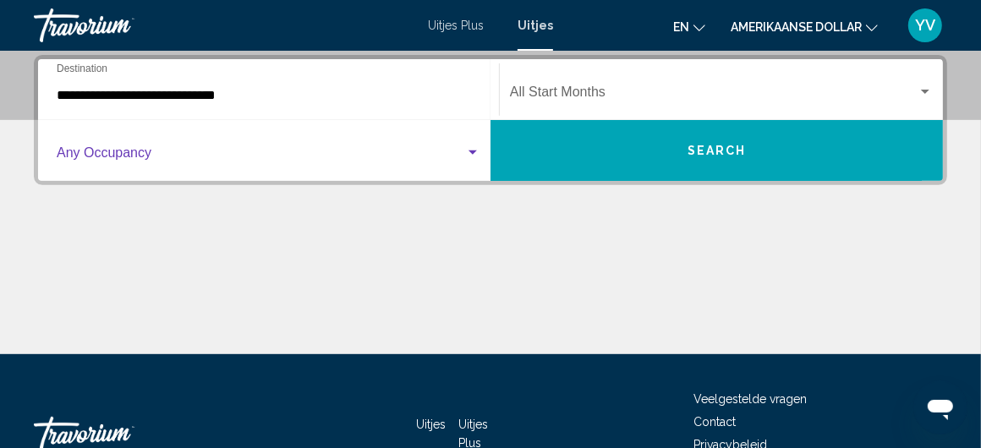
click at [471, 156] on div "Search widget" at bounding box center [472, 153] width 15 height 14
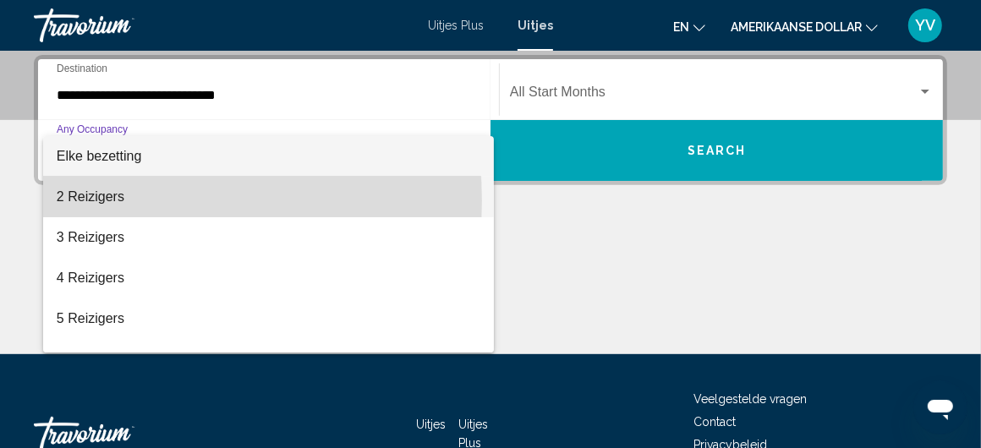
click at [111, 200] on font "2 Reizigers" at bounding box center [91, 196] width 68 height 14
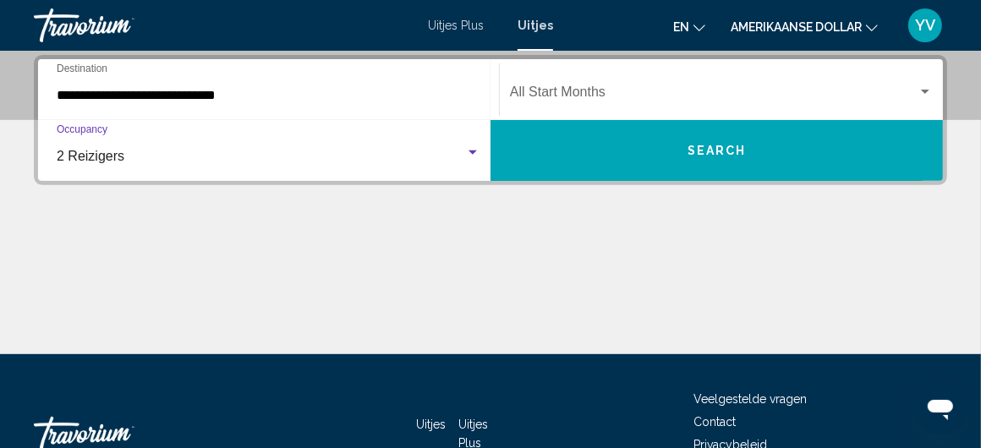
click at [923, 79] on div "Start Month All Start Months" at bounding box center [721, 89] width 423 height 53
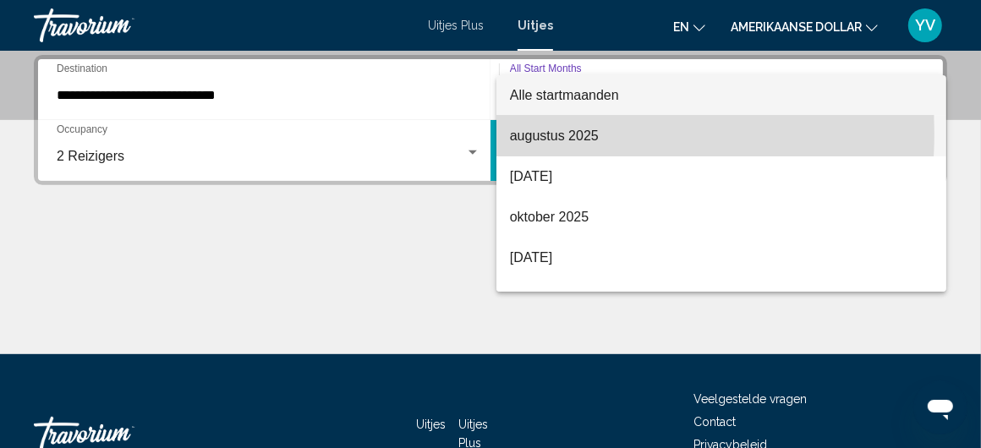
click at [525, 133] on font "augustus 2025" at bounding box center [554, 136] width 89 height 14
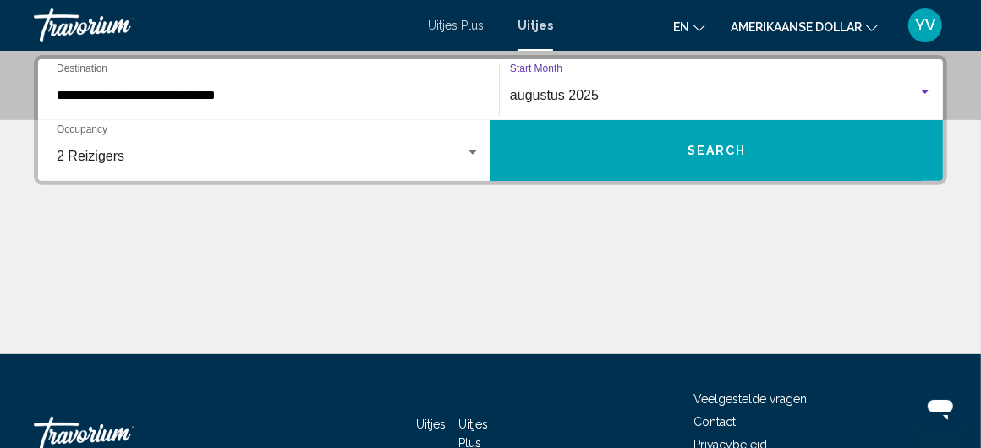
click at [732, 155] on span "Search" at bounding box center [717, 152] width 59 height 14
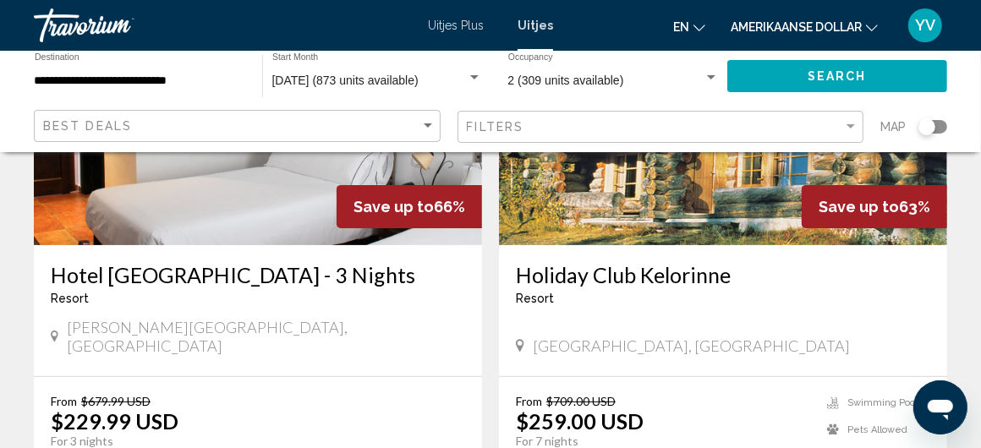
scroll to position [338, 0]
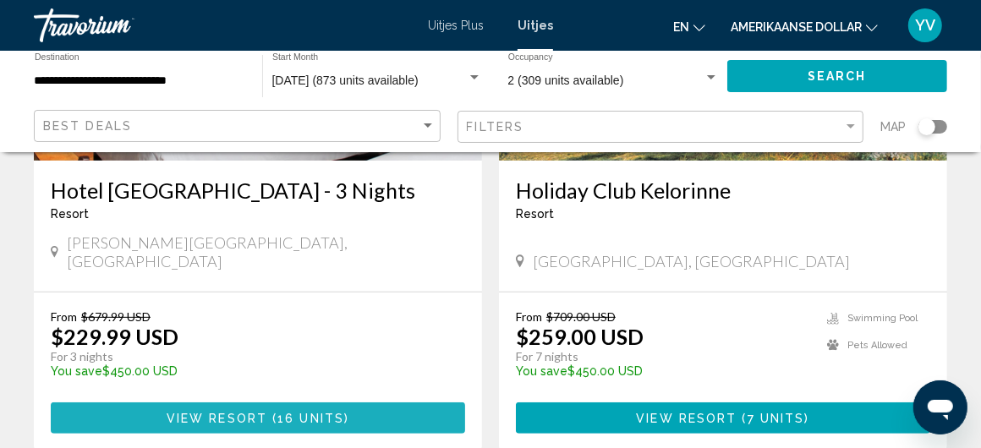
click at [255, 412] on span "View Resort" at bounding box center [217, 419] width 101 height 14
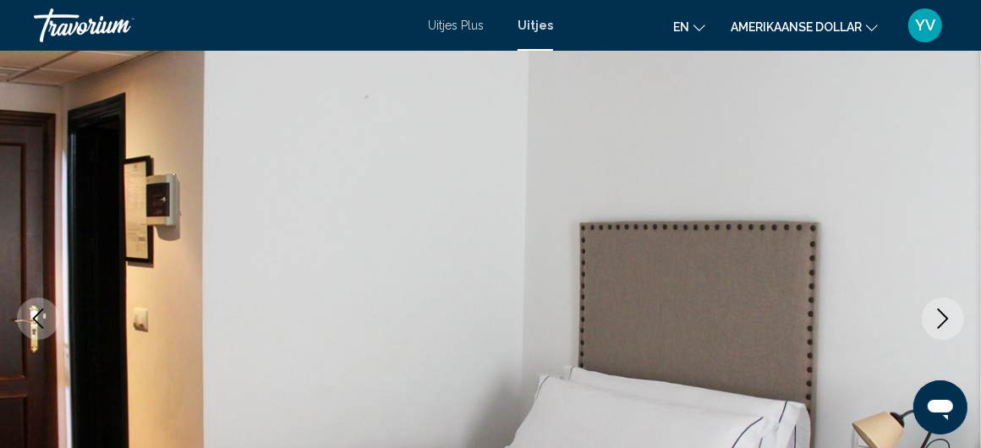
scroll to position [227, 0]
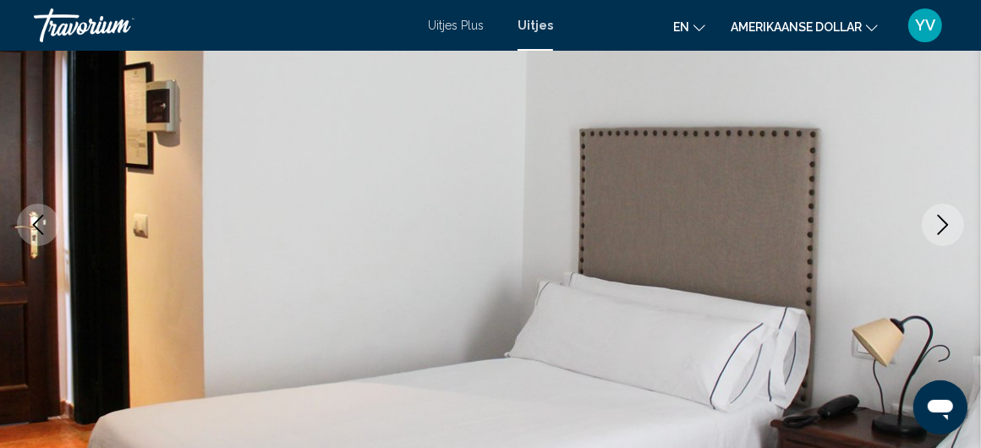
click at [946, 222] on icon "Next image" at bounding box center [943, 225] width 11 height 20
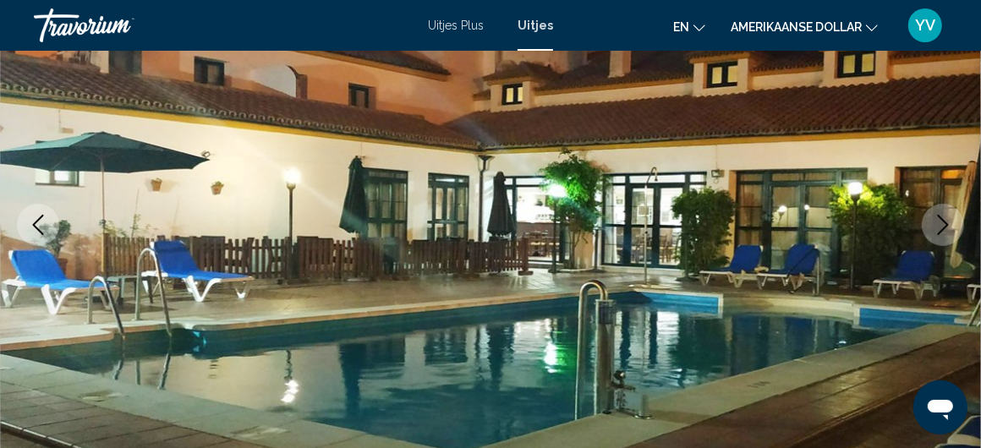
click at [946, 222] on icon "Next image" at bounding box center [943, 225] width 11 height 20
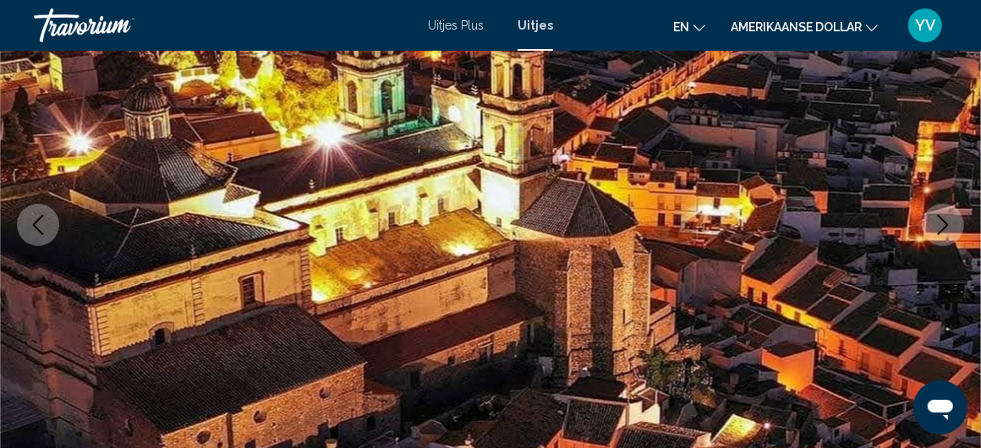
click at [946, 222] on icon "Next image" at bounding box center [943, 225] width 11 height 20
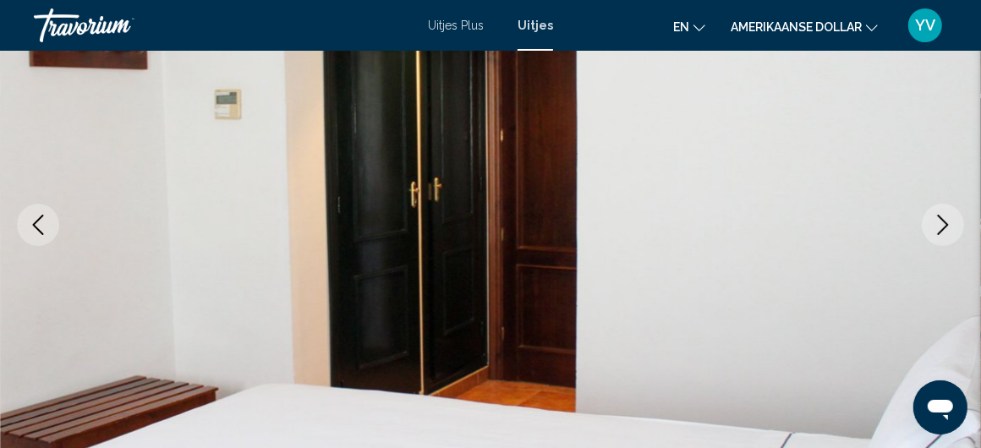
click at [946, 222] on icon "Next image" at bounding box center [943, 225] width 11 height 20
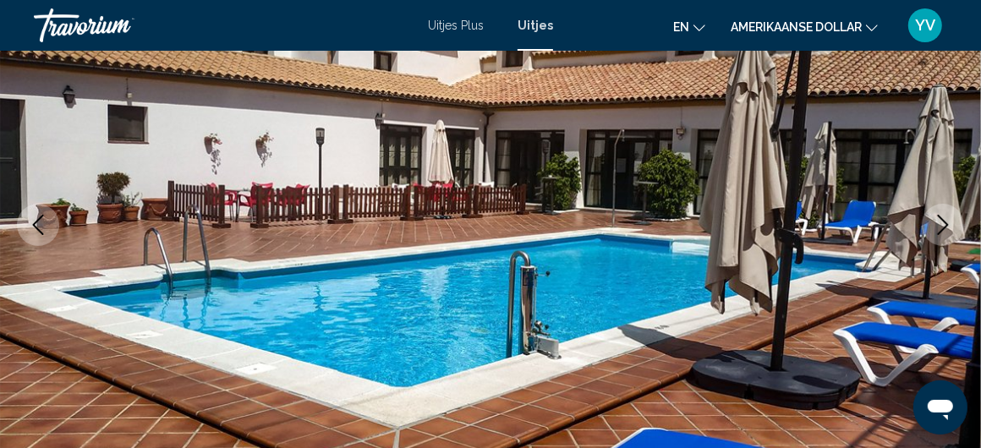
click at [946, 222] on icon "Next image" at bounding box center [943, 225] width 11 height 20
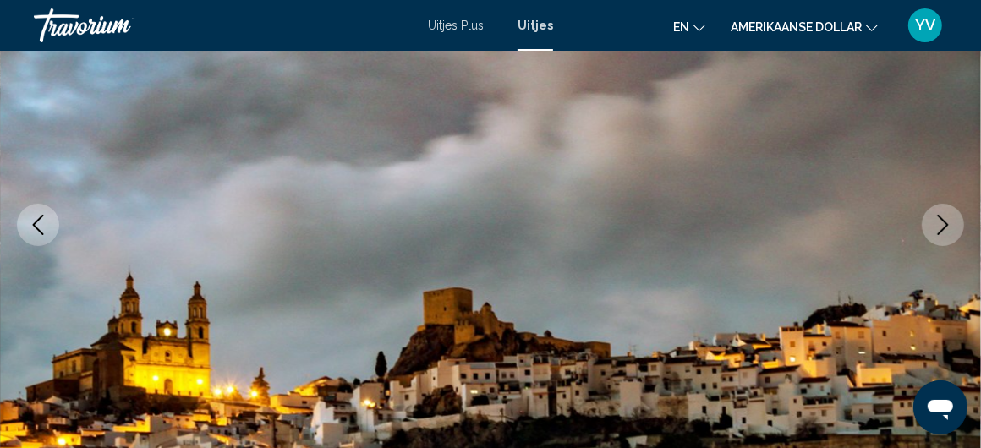
click at [946, 222] on icon "Next image" at bounding box center [943, 225] width 11 height 20
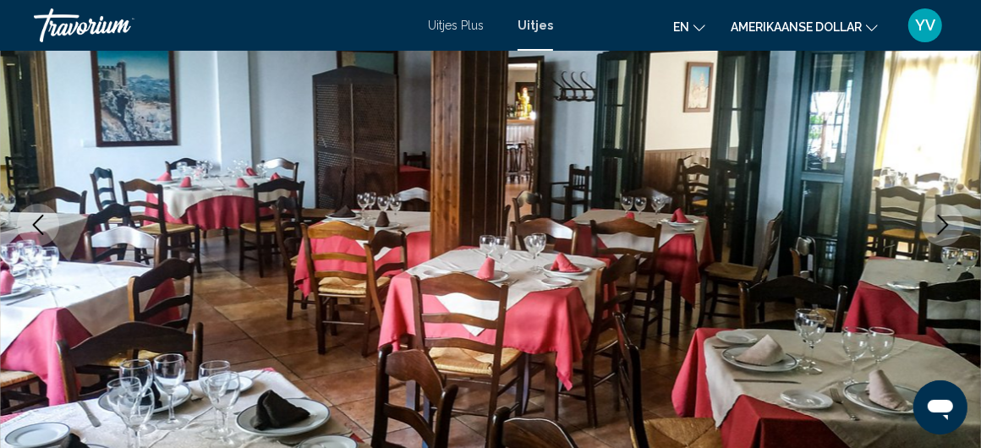
click at [946, 222] on icon "Next image" at bounding box center [943, 225] width 11 height 20
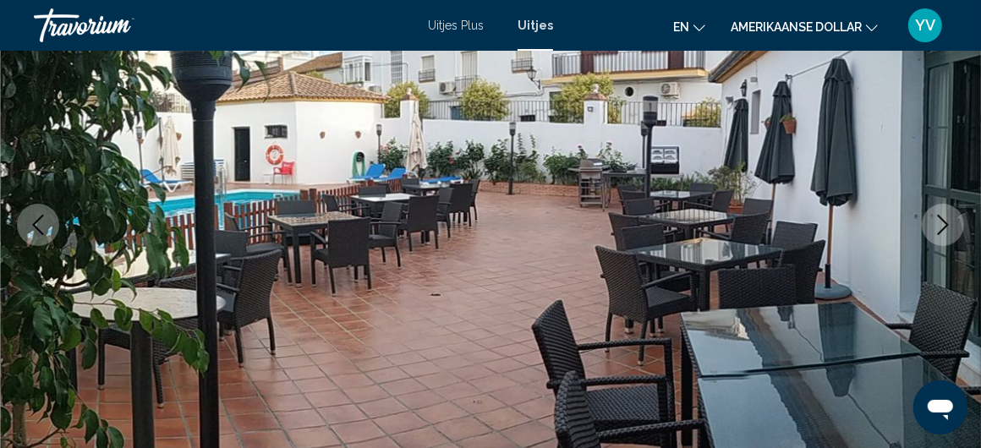
click at [946, 222] on icon "Next image" at bounding box center [943, 225] width 11 height 20
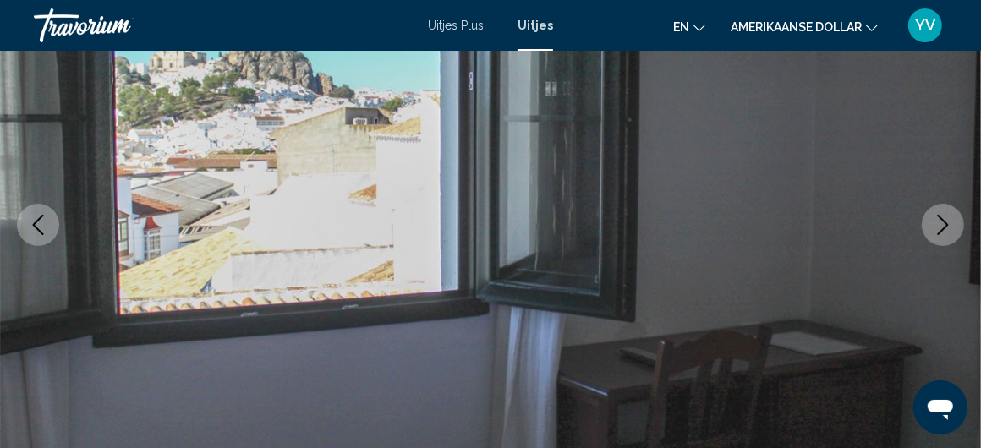
click at [946, 222] on icon "Next image" at bounding box center [943, 225] width 11 height 20
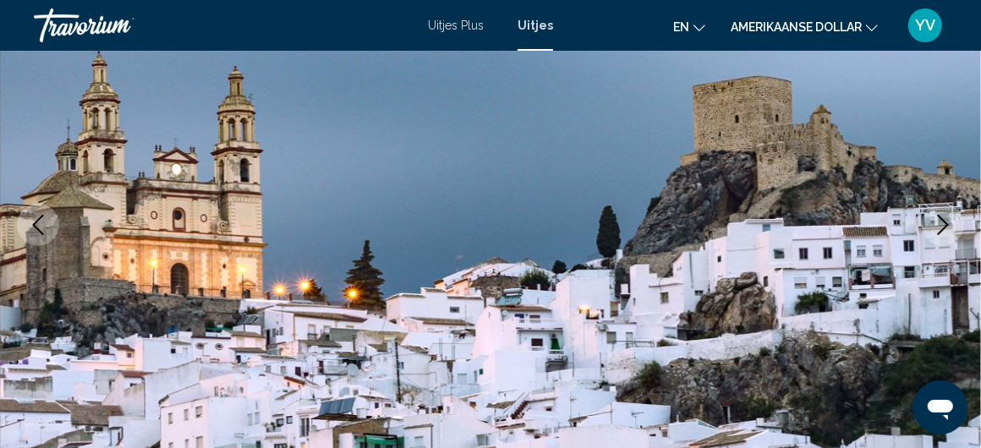
click at [946, 222] on icon "Next image" at bounding box center [943, 225] width 11 height 20
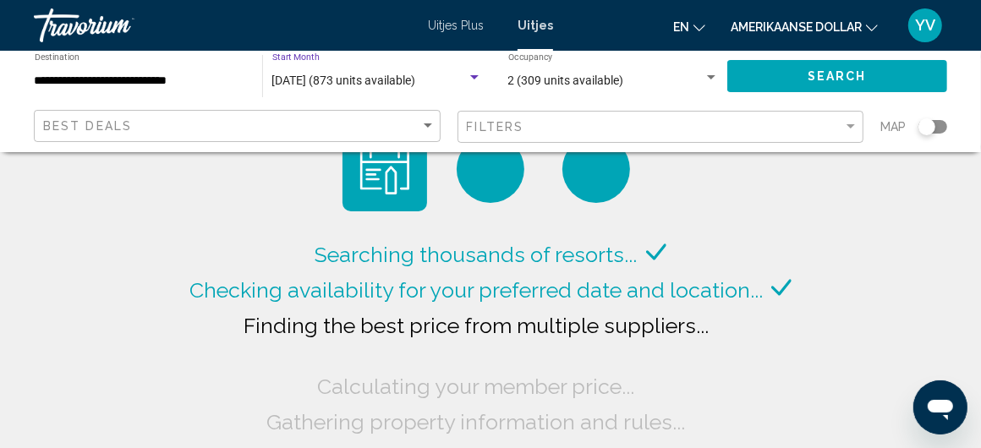
click at [473, 71] on div "Search widget" at bounding box center [474, 78] width 15 height 14
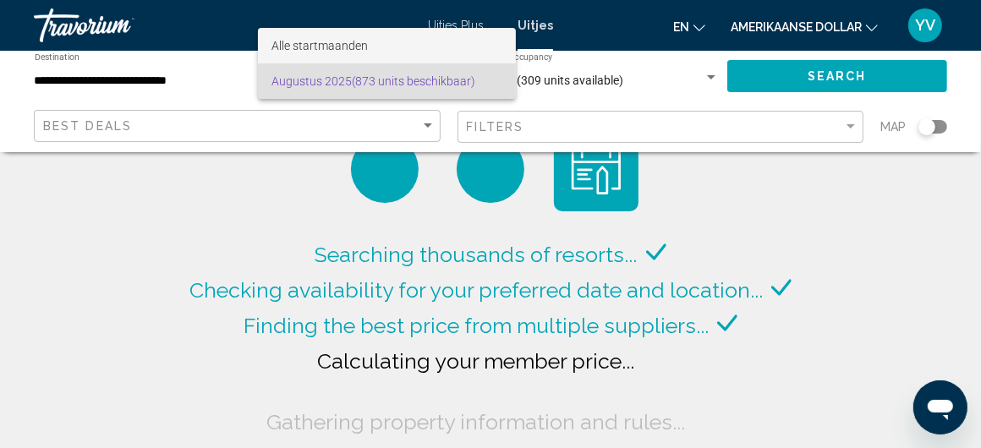
click at [344, 39] on font "Alle startmaanden" at bounding box center [319, 46] width 96 height 14
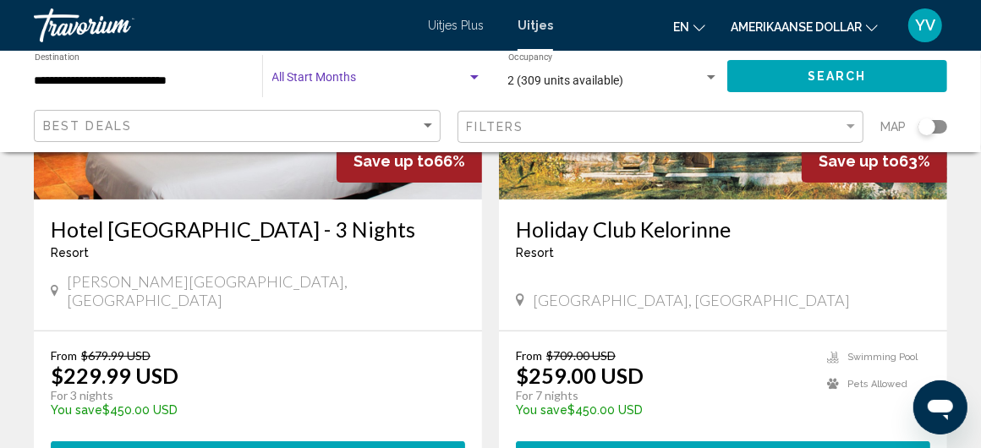
scroll to position [338, 0]
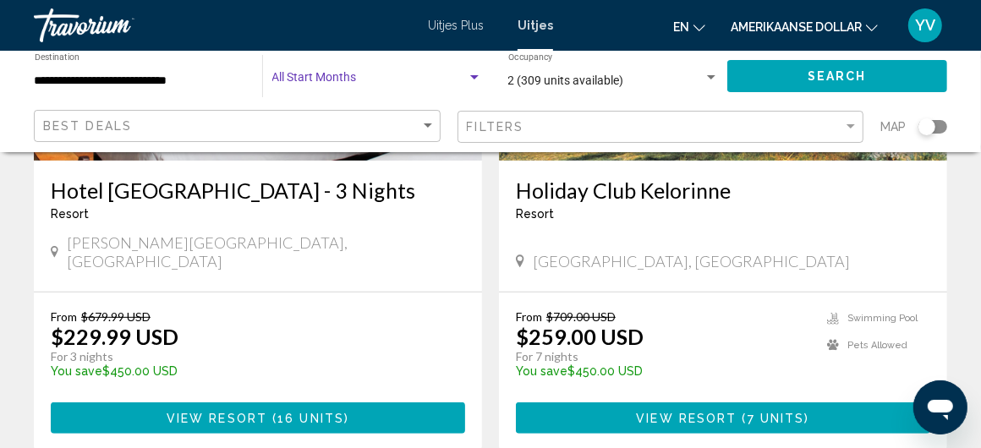
click at [262, 412] on span "View Resort" at bounding box center [217, 419] width 101 height 14
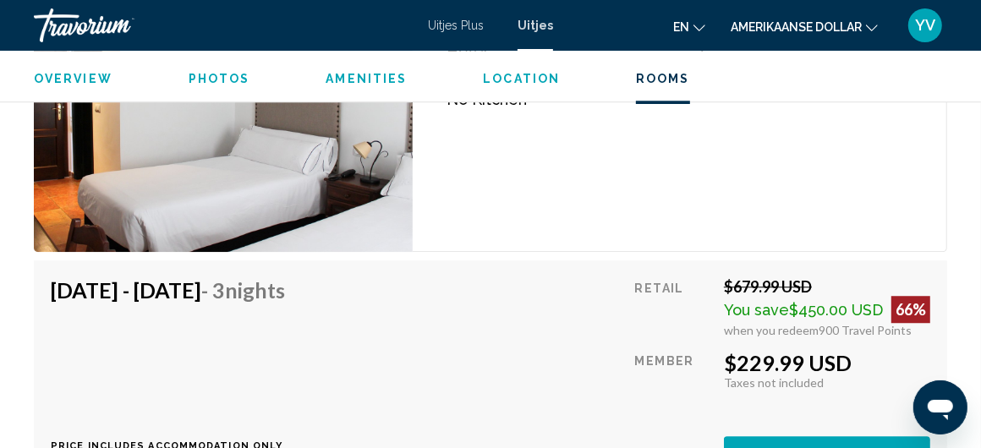
scroll to position [2906, 0]
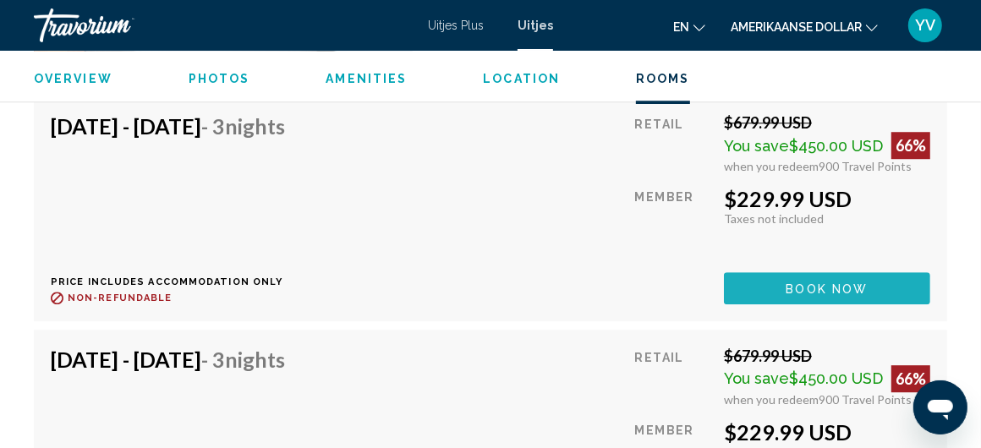
click at [830, 282] on span "Book now" at bounding box center [828, 289] width 82 height 14
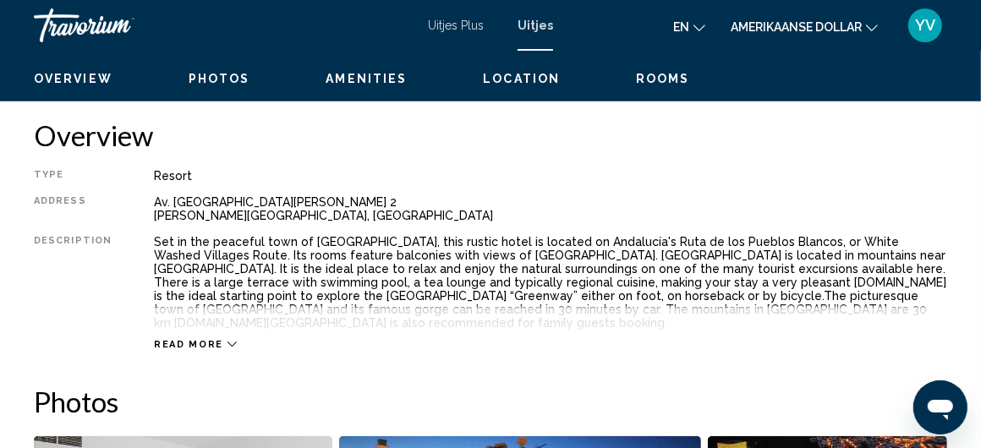
scroll to position [313, 0]
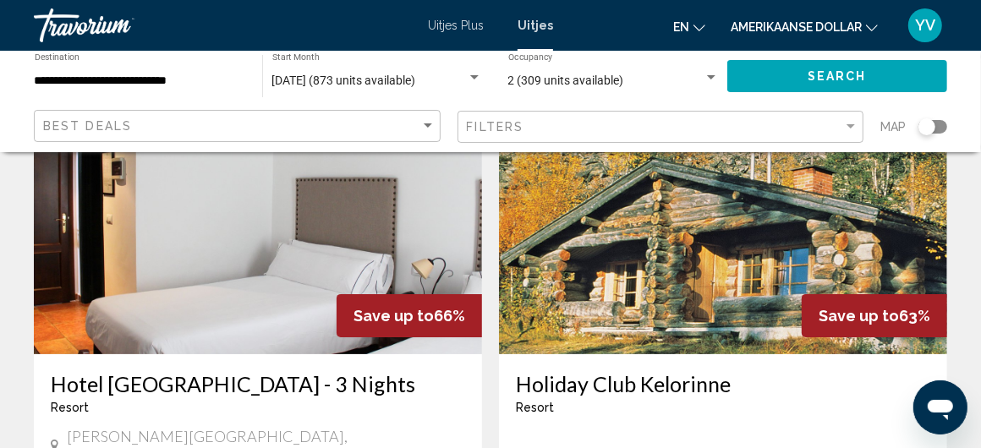
scroll to position [338, 0]
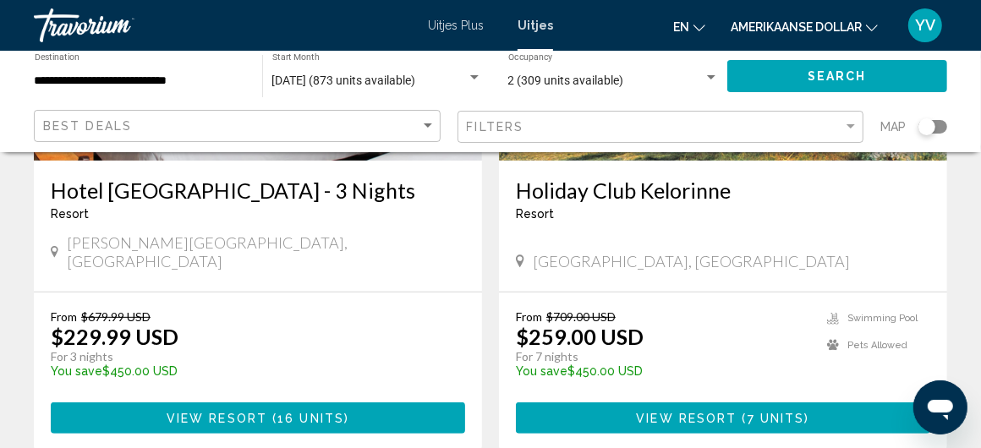
click at [247, 412] on span "View Resort" at bounding box center [217, 419] width 101 height 14
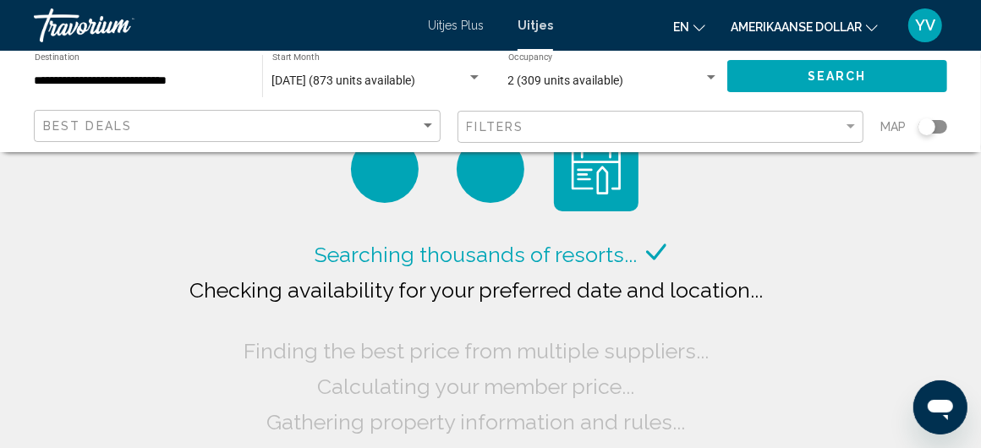
click at [478, 77] on div "Search widget" at bounding box center [474, 78] width 15 height 14
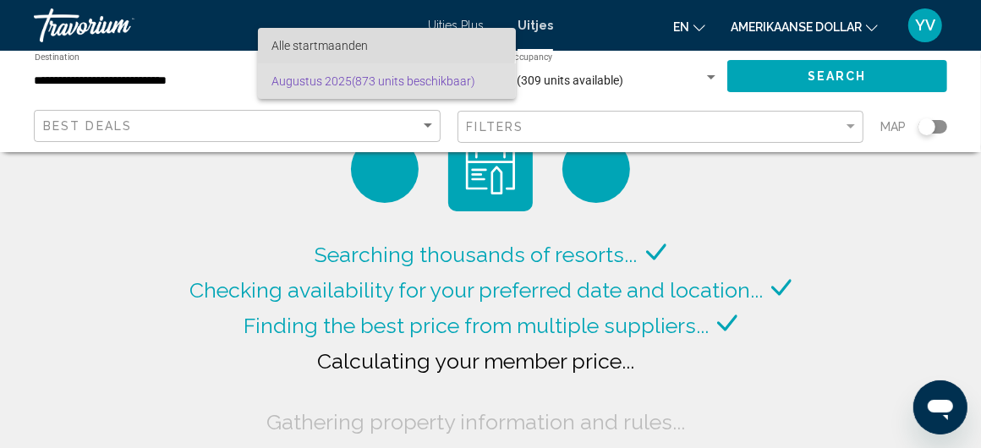
click at [326, 42] on font "Alle startmaanden" at bounding box center [319, 46] width 96 height 14
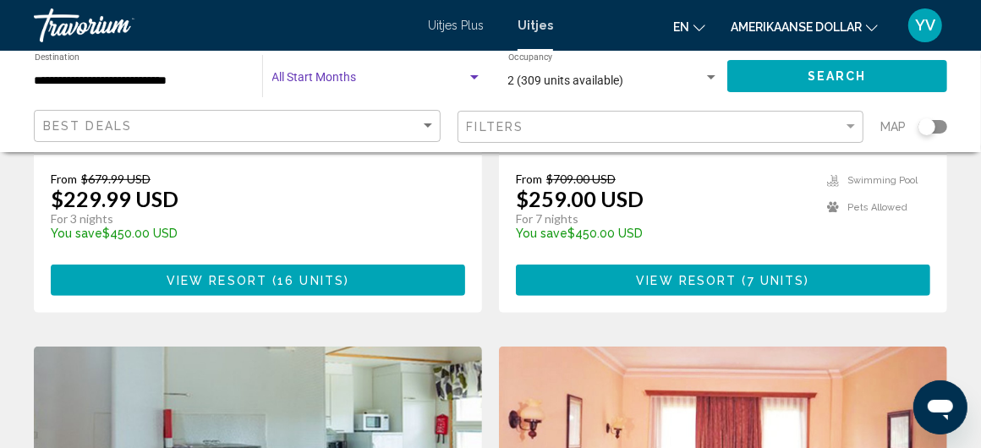
scroll to position [338, 0]
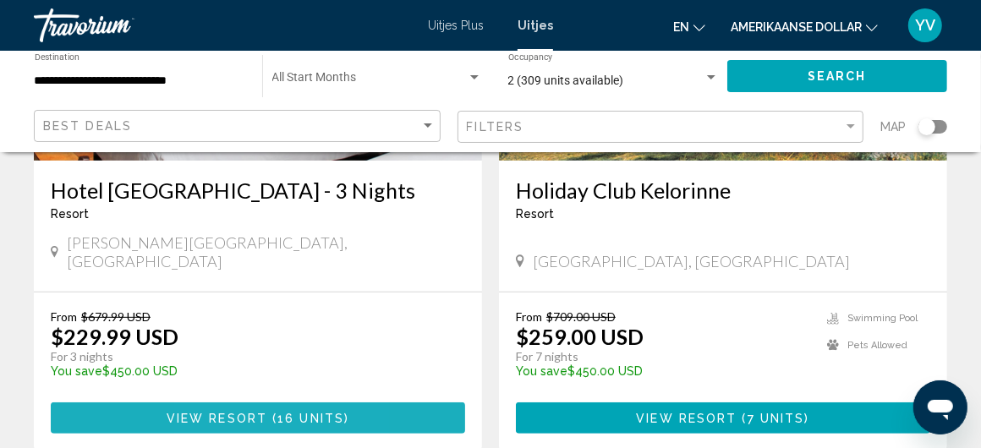
click at [212, 412] on span "View Resort" at bounding box center [217, 419] width 101 height 14
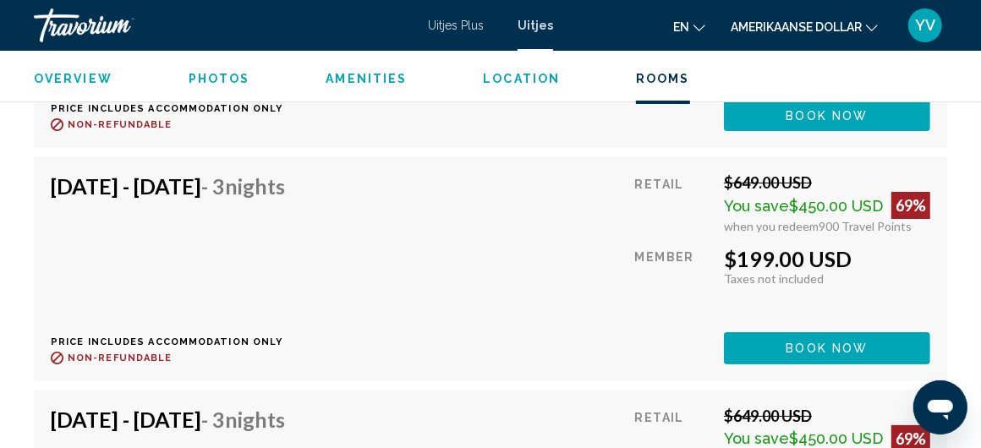
scroll to position [7980, 0]
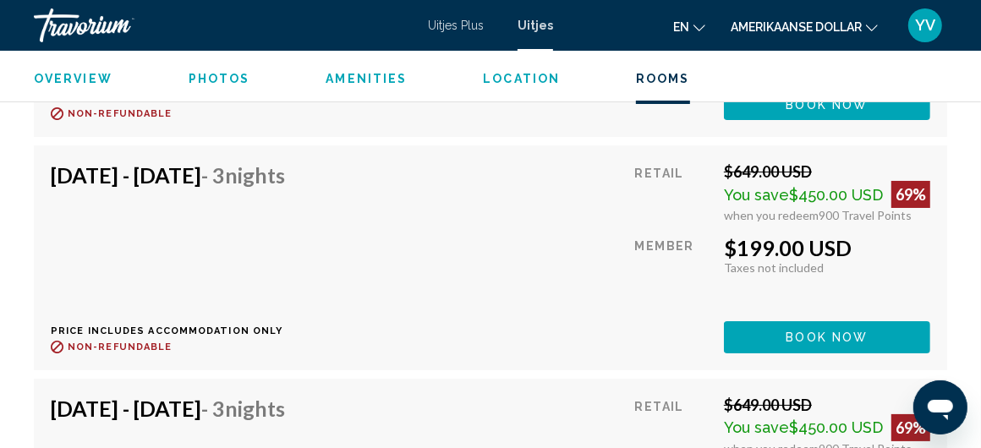
click at [479, 218] on div "Nov 14, 2025 - Nov 17, 2025 - 3 Nights Price includes accommodation only Refund…" at bounding box center [491, 257] width 880 height 190
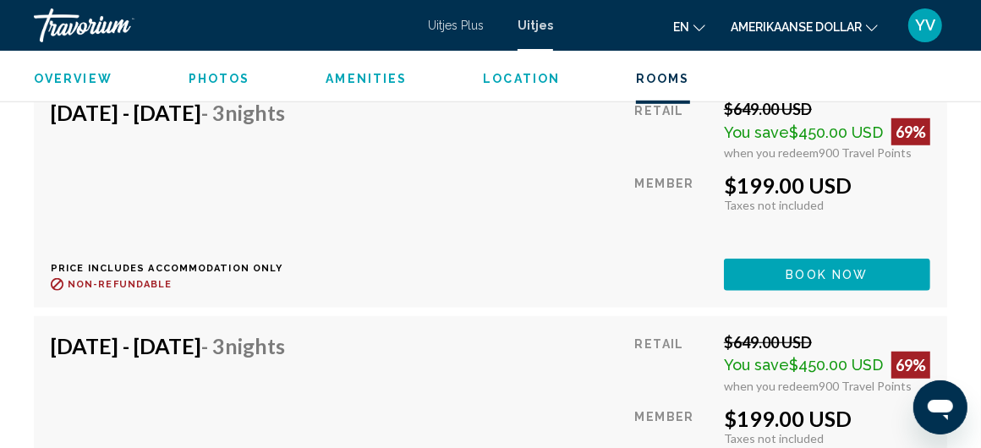
scroll to position [8657, 0]
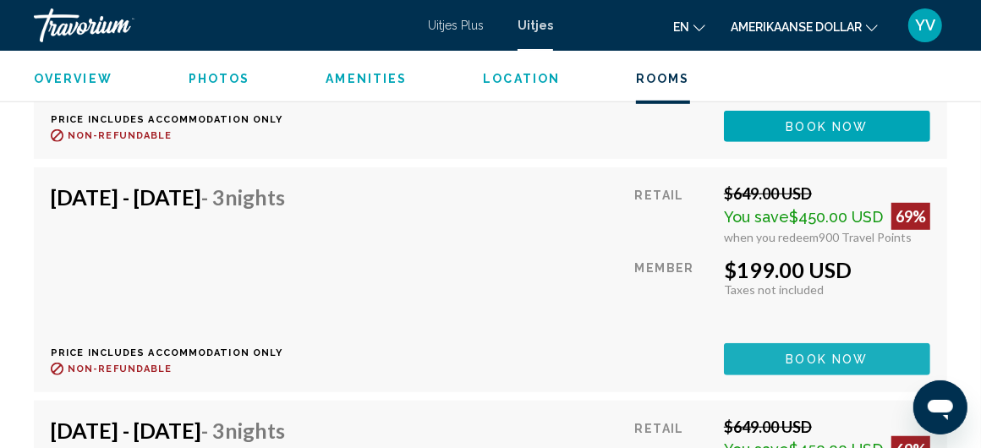
click at [825, 354] on span "Book now" at bounding box center [828, 361] width 82 height 14
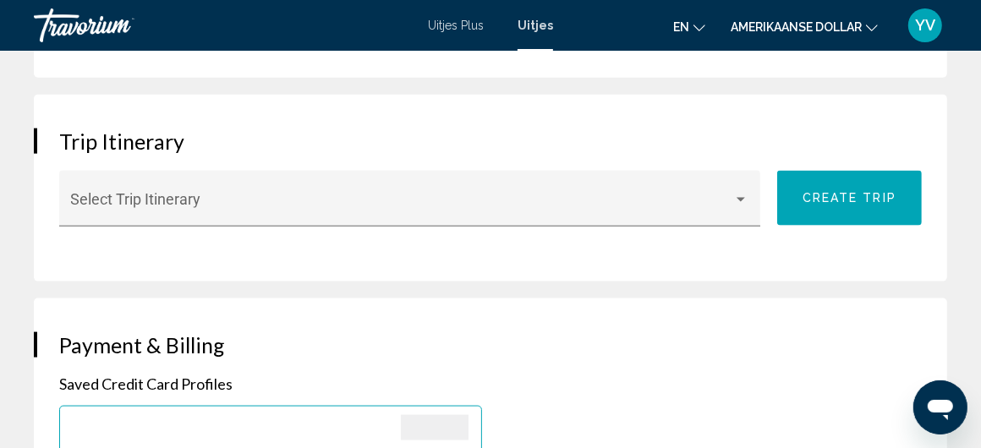
scroll to position [1353, 0]
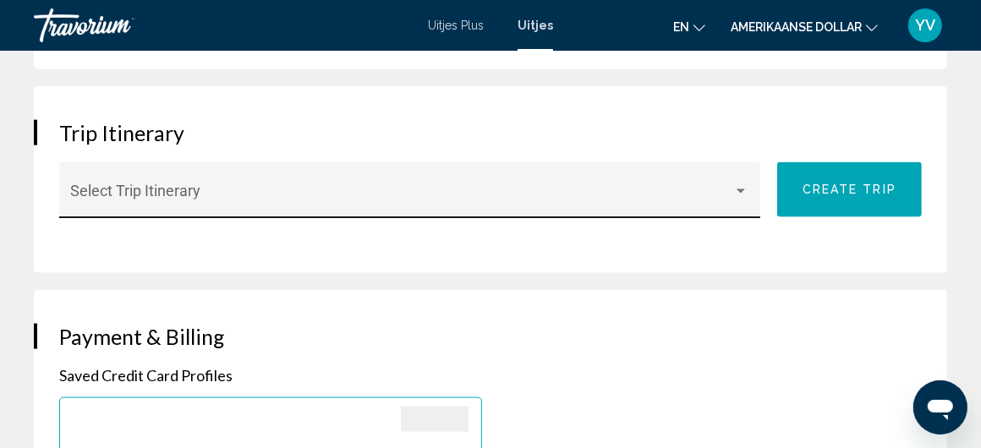
click at [742, 185] on div "Hoofdinhoud" at bounding box center [740, 192] width 15 height 14
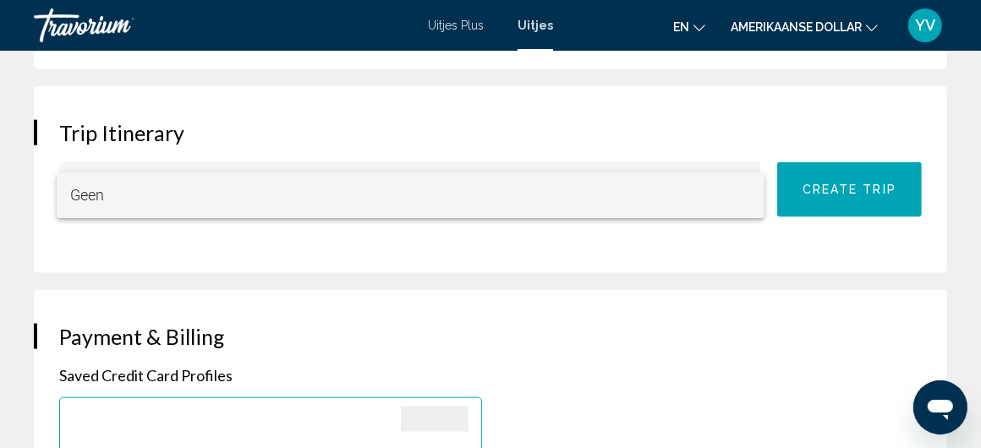
click at [741, 184] on span "Geen" at bounding box center [410, 196] width 680 height 46
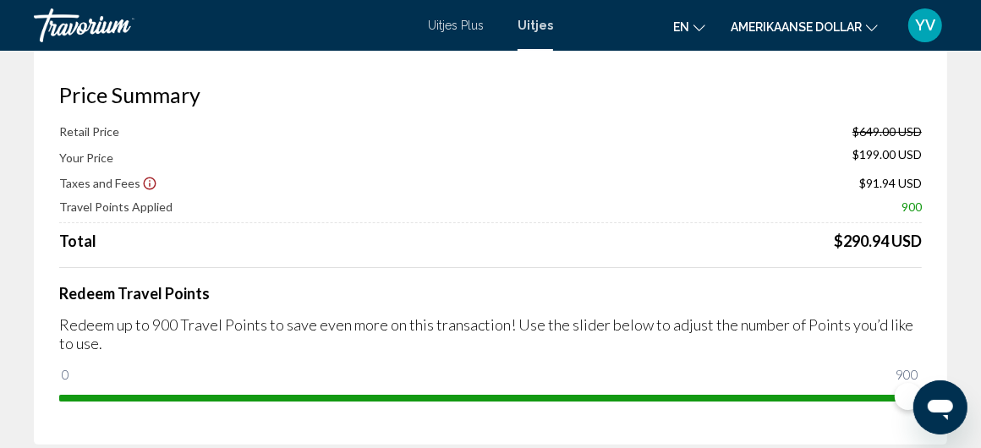
scroll to position [0, 0]
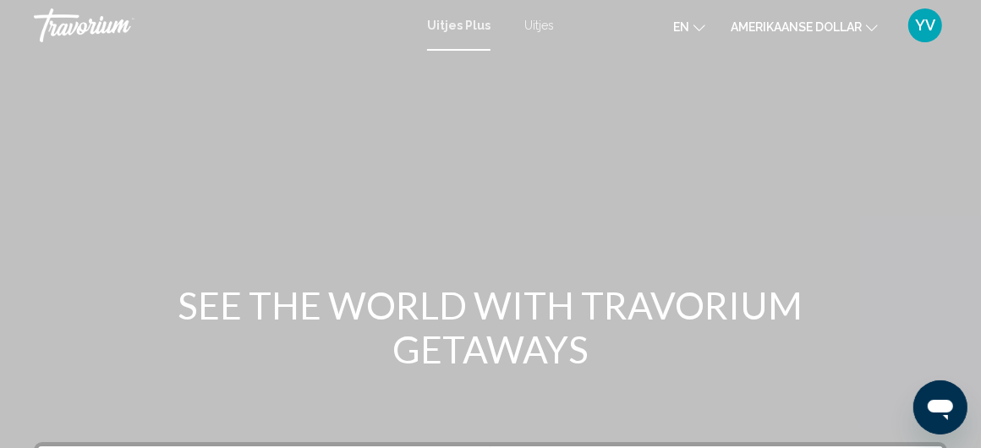
click at [527, 23] on font "Uitjes" at bounding box center [539, 26] width 30 height 14
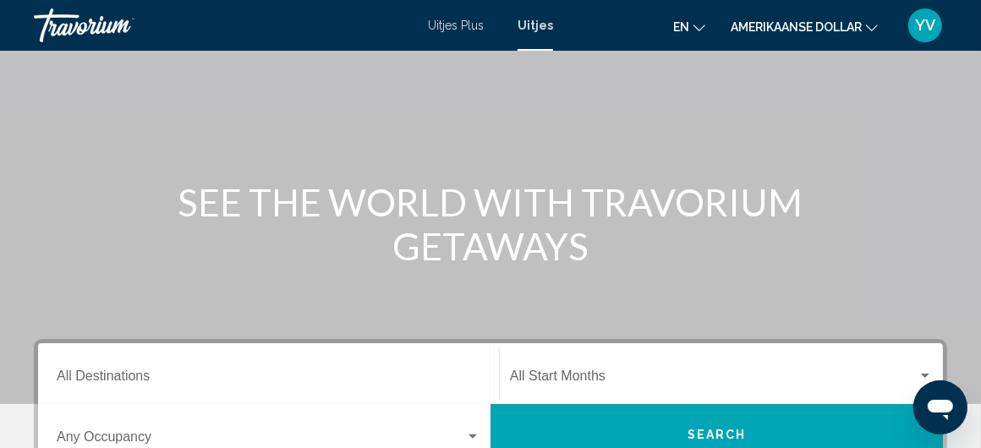
scroll to position [254, 0]
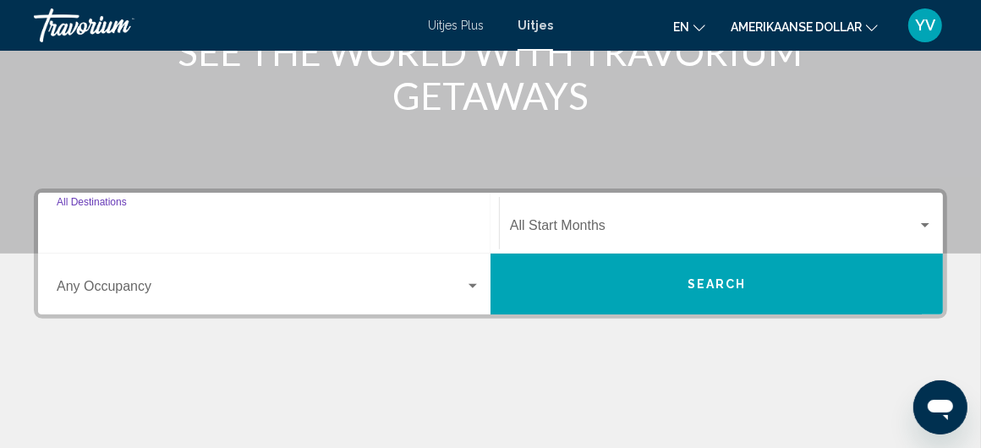
click at [393, 223] on input "Destination All Destinations" at bounding box center [269, 229] width 424 height 15
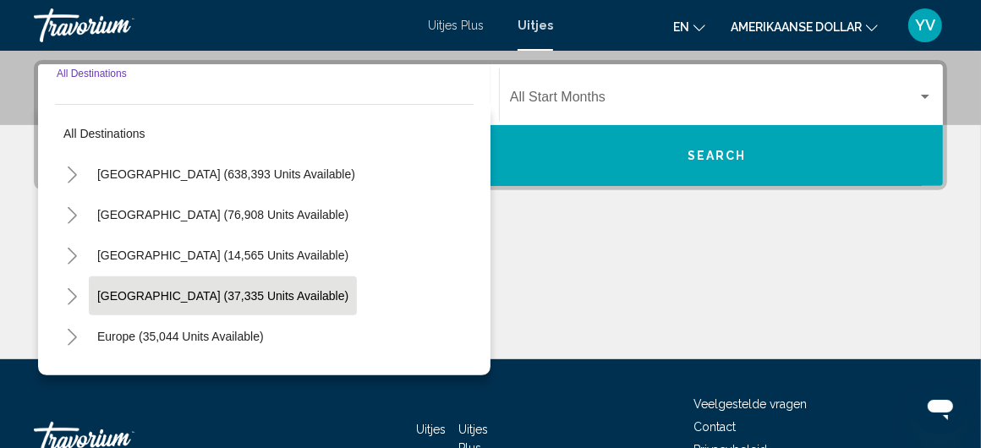
scroll to position [387, 0]
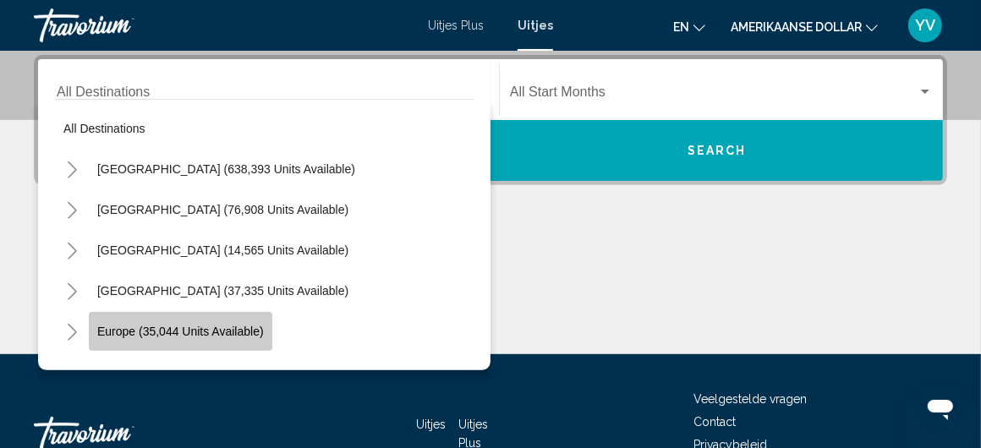
click at [264, 332] on button "Europe (35,044 units available)" at bounding box center [181, 331] width 184 height 39
type input "**********"
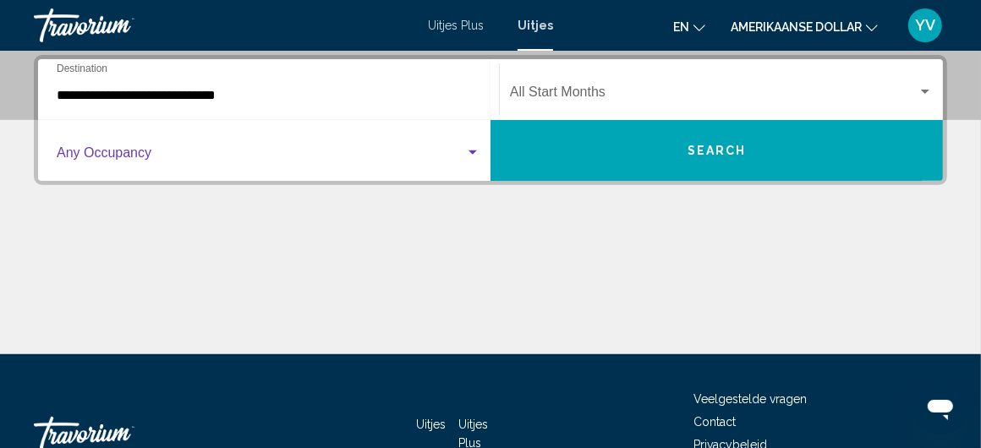
click at [473, 151] on div "Search widget" at bounding box center [473, 153] width 8 height 4
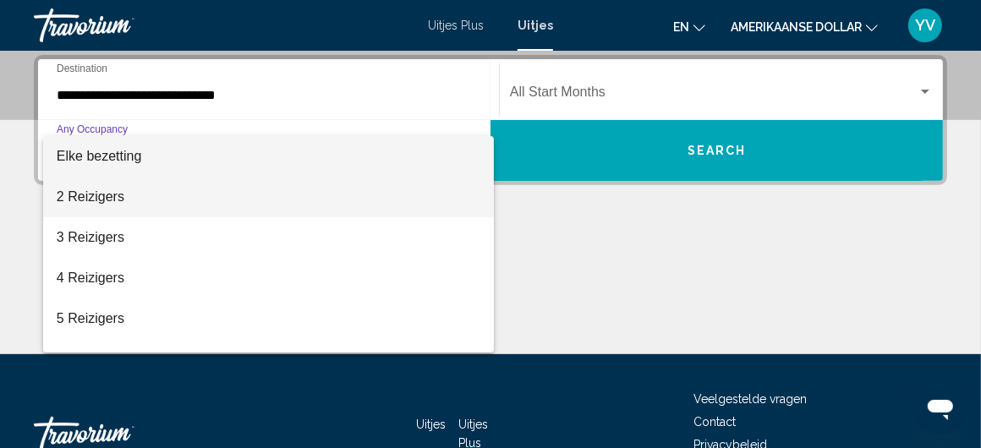
click at [114, 188] on span "2 Reizigers" at bounding box center [269, 197] width 424 height 41
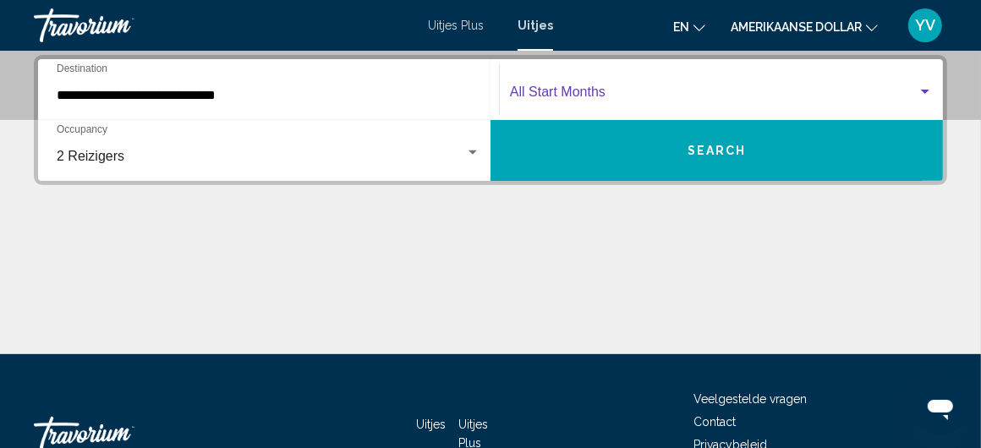
click at [928, 87] on div "Search widget" at bounding box center [925, 92] width 15 height 14
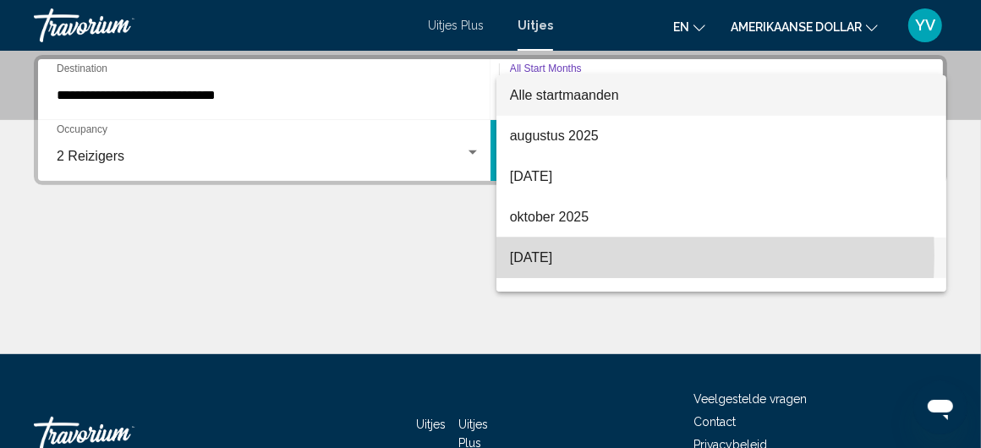
click at [552, 255] on font "[DATE]" at bounding box center [531, 257] width 42 height 14
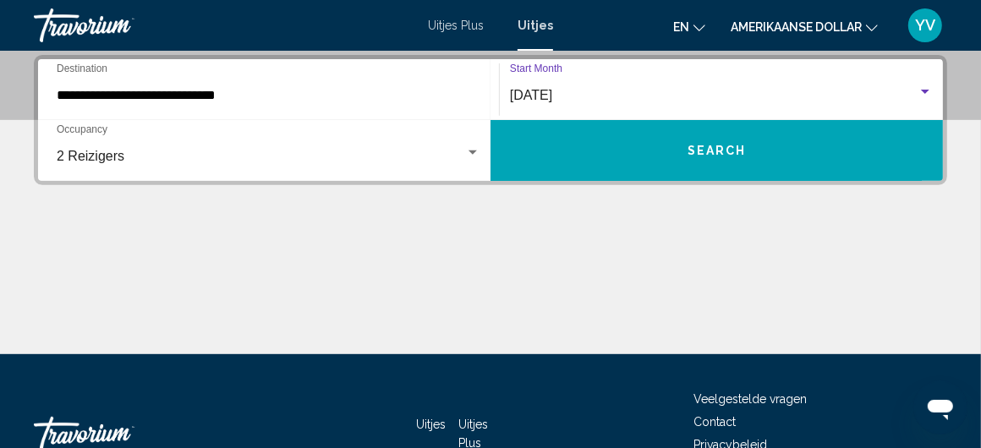
click at [737, 145] on span "Search" at bounding box center [717, 152] width 59 height 14
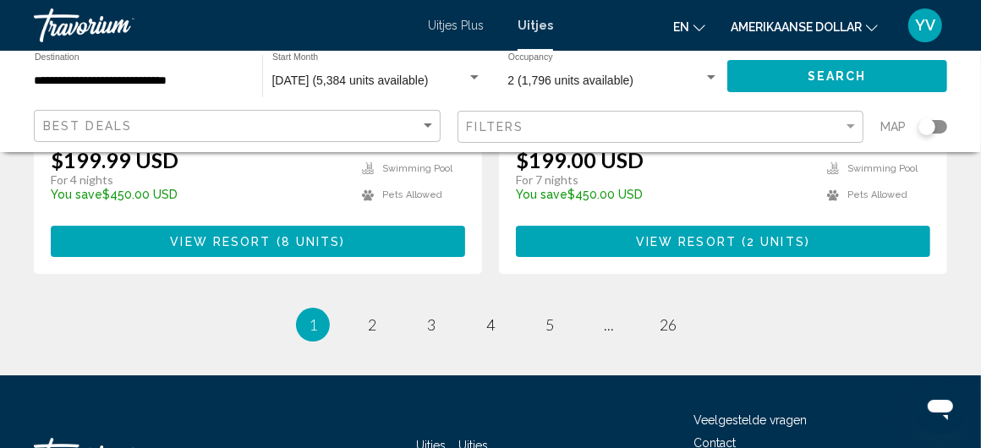
scroll to position [3423, 0]
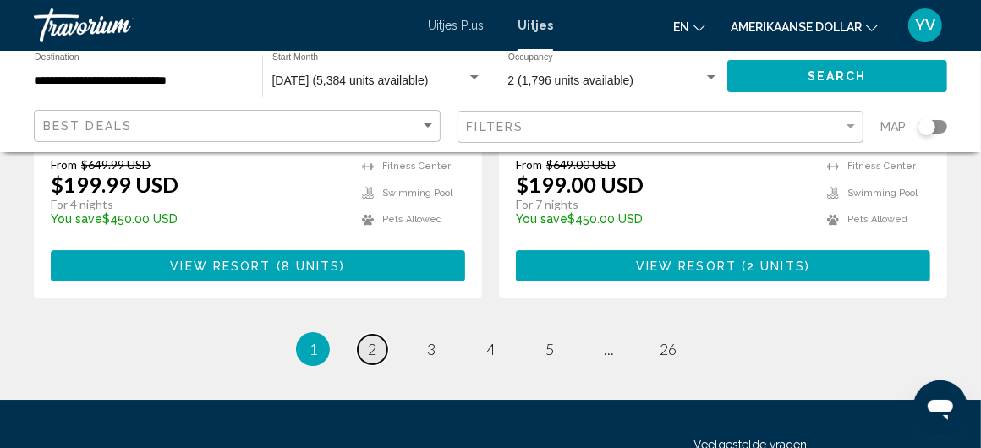
click at [372, 340] on span "2" at bounding box center [372, 349] width 8 height 19
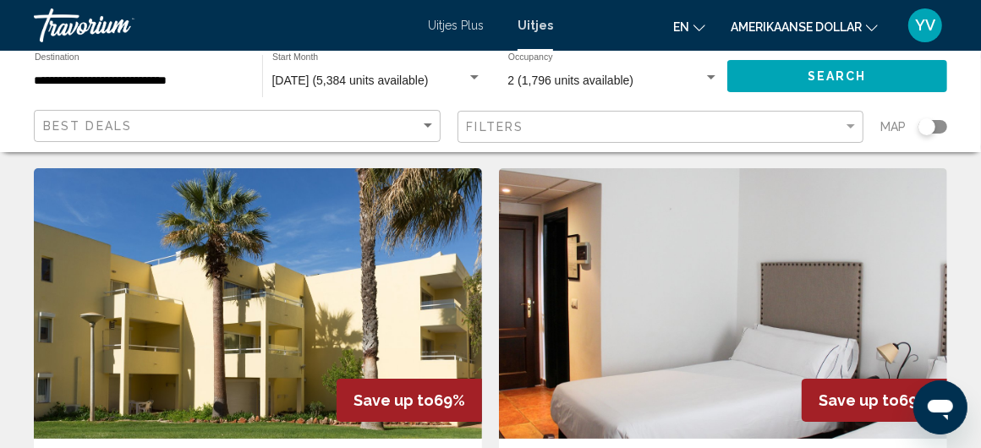
scroll to position [85, 0]
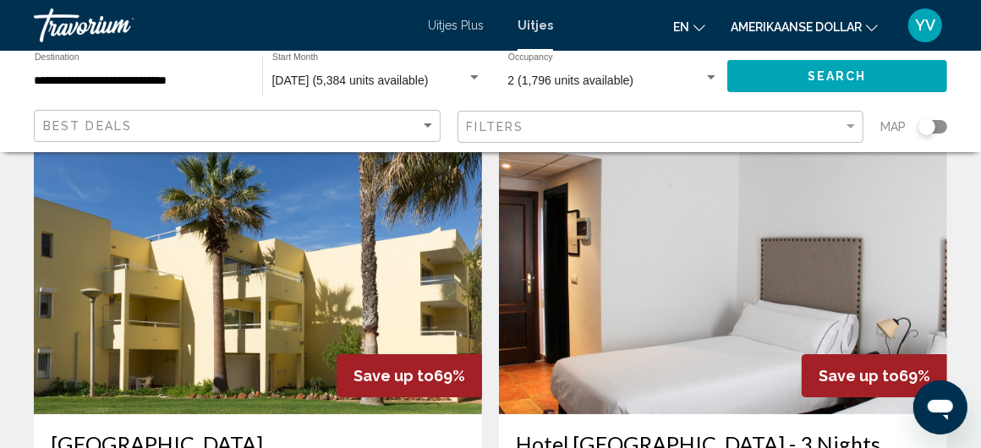
click at [656, 296] on img "Hoofdinhoud" at bounding box center [723, 279] width 448 height 271
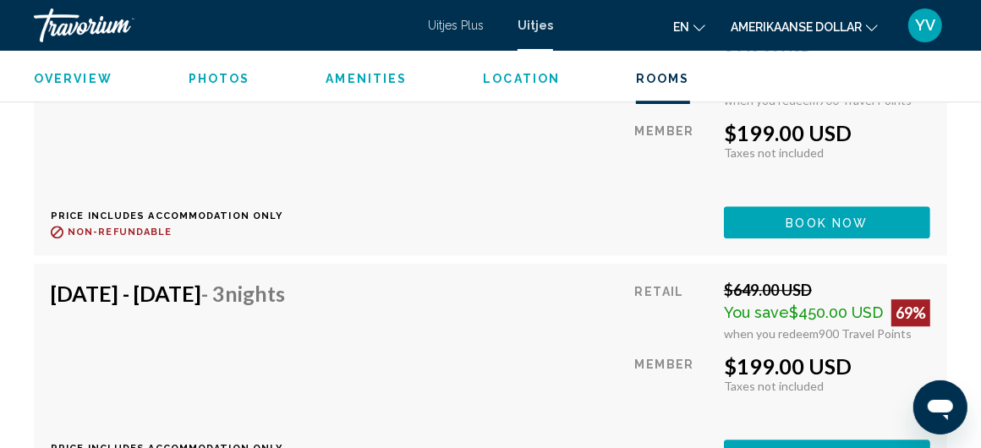
scroll to position [3018, 0]
